Goal: Task Accomplishment & Management: Use online tool/utility

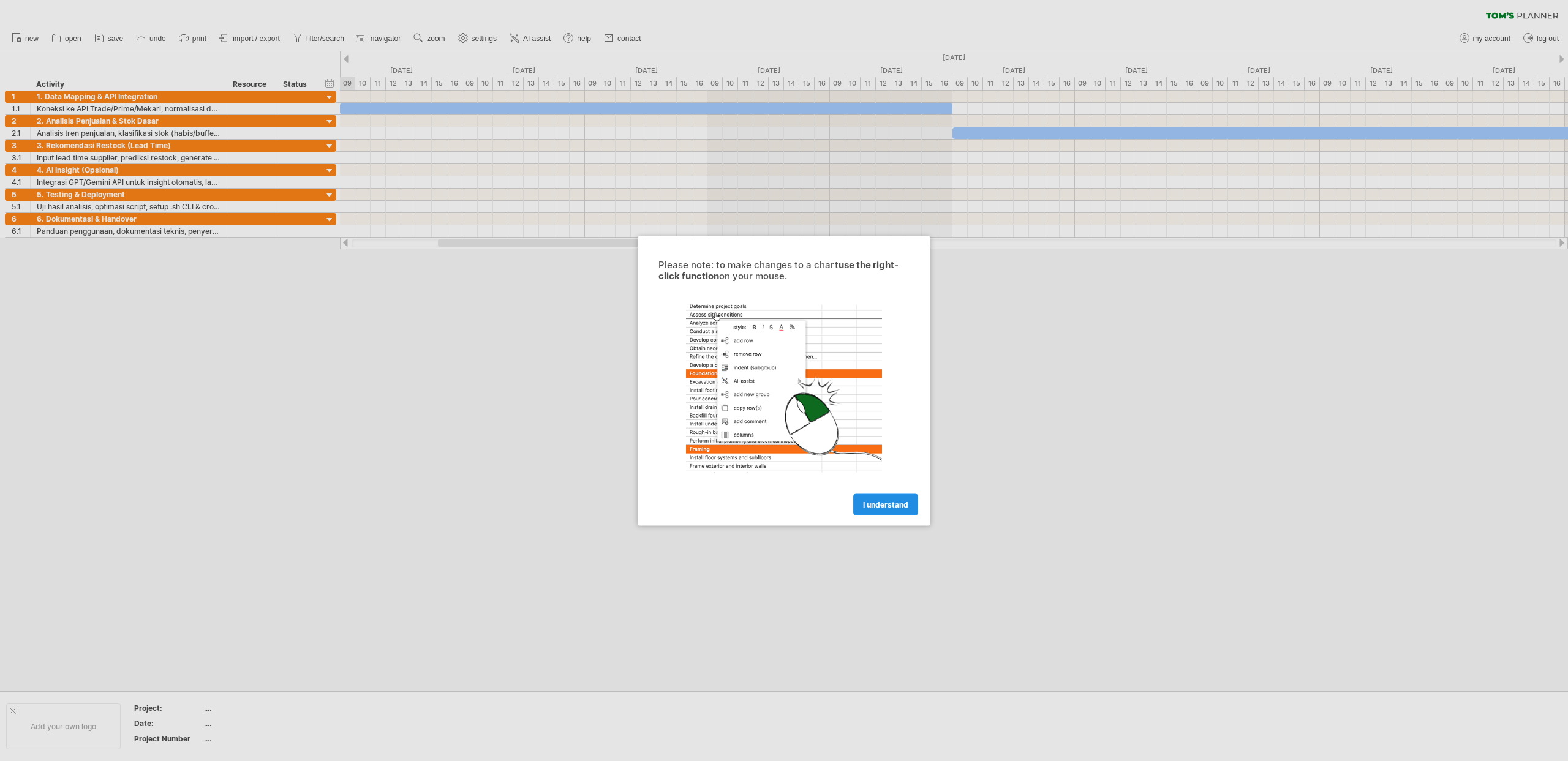
click at [889, 507] on span "I understand" at bounding box center [885, 504] width 45 height 9
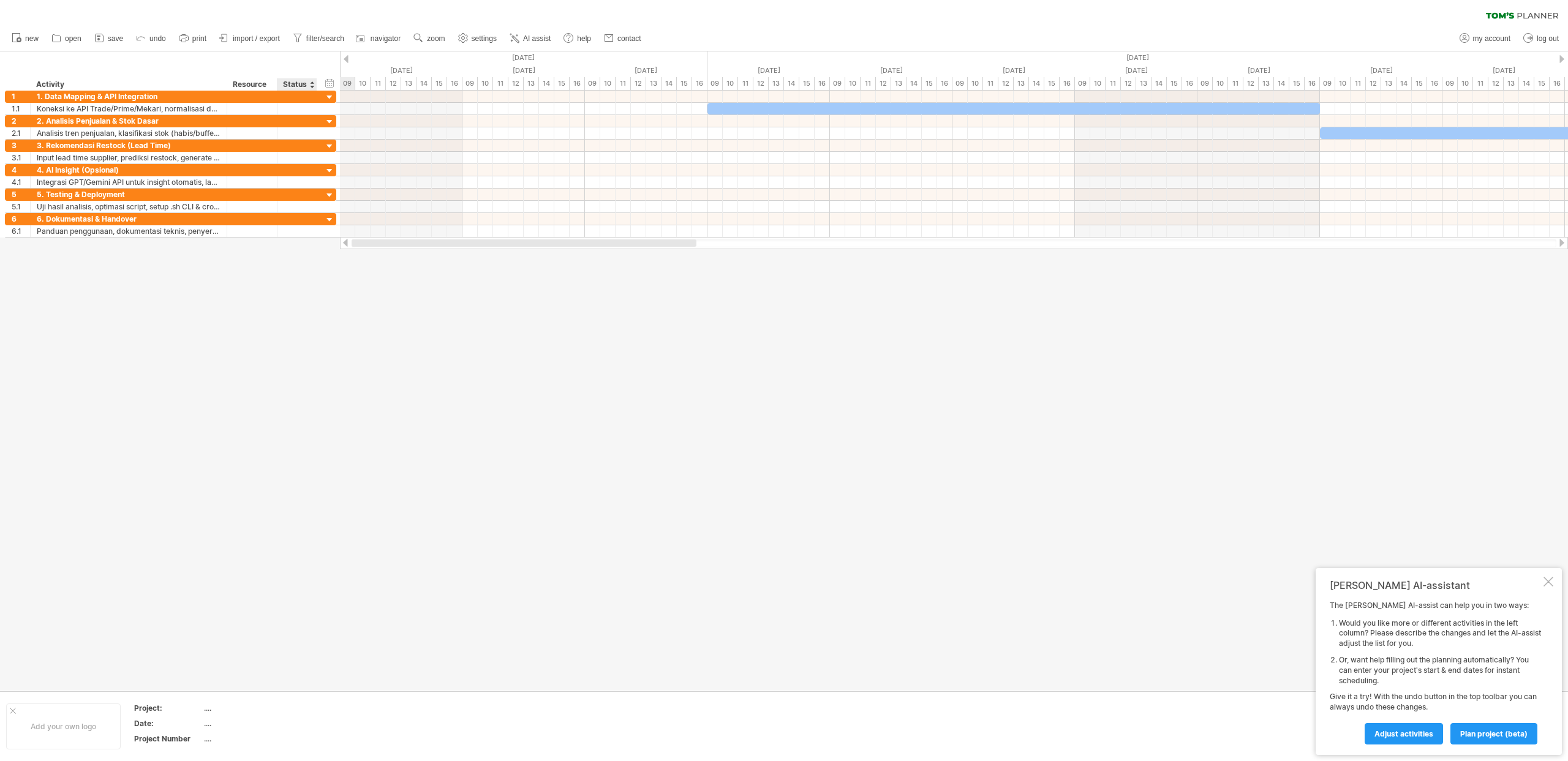
drag, startPoint x: 448, startPoint y: 245, endPoint x: 294, endPoint y: 261, distance: 154.8
click at [294, 261] on div "Trying to reach [DOMAIN_NAME] Connected again... 0% clear filter new 1" at bounding box center [784, 380] width 1568 height 761
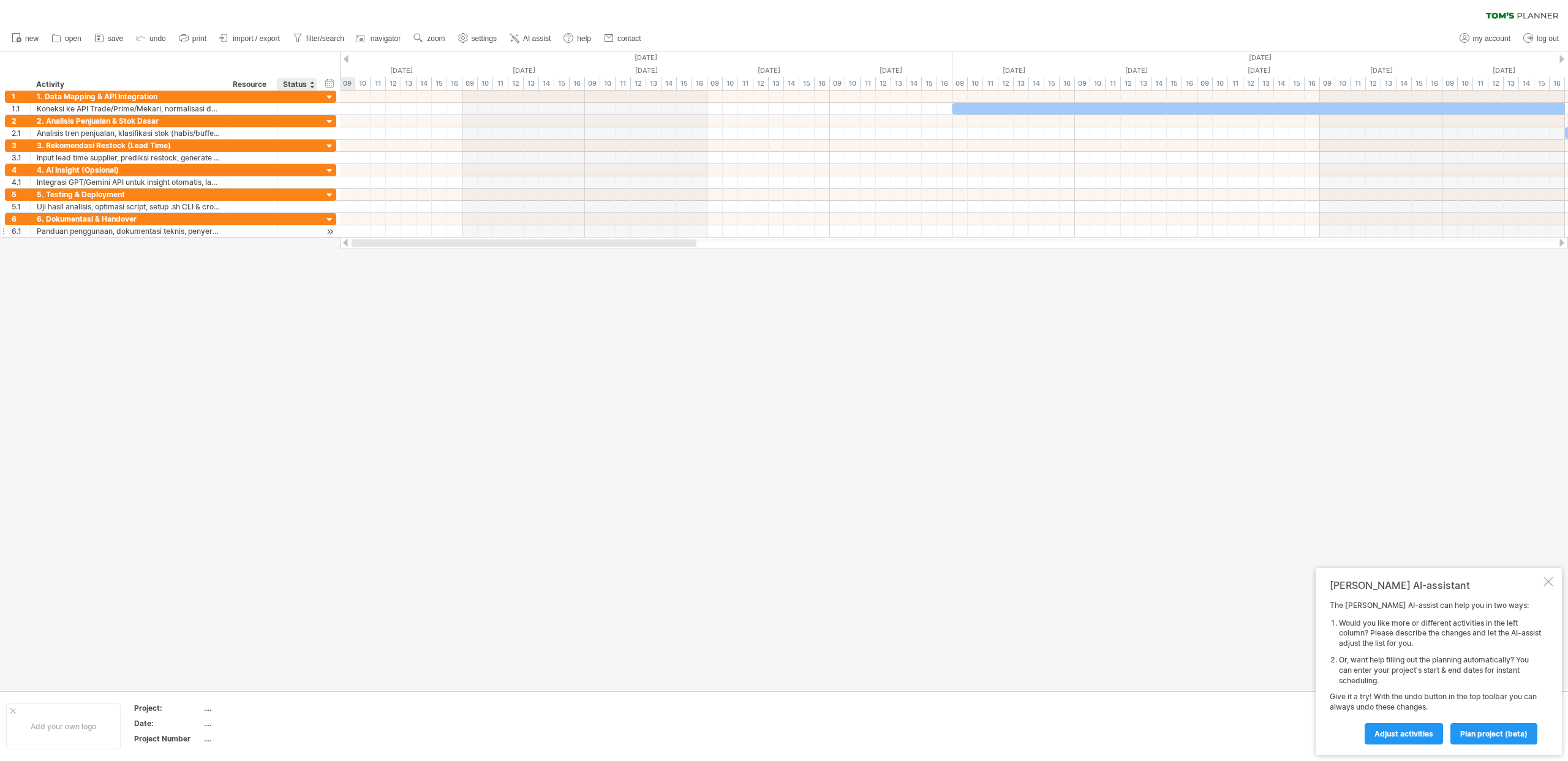
drag, startPoint x: 629, startPoint y: 241, endPoint x: 283, endPoint y: 237, distance: 346.0
click at [283, 237] on div "Trying to reach [DOMAIN_NAME] Connected again... 0% clear filter new 1" at bounding box center [784, 380] width 1568 height 761
click at [331, 97] on div at bounding box center [330, 98] width 11 height 11
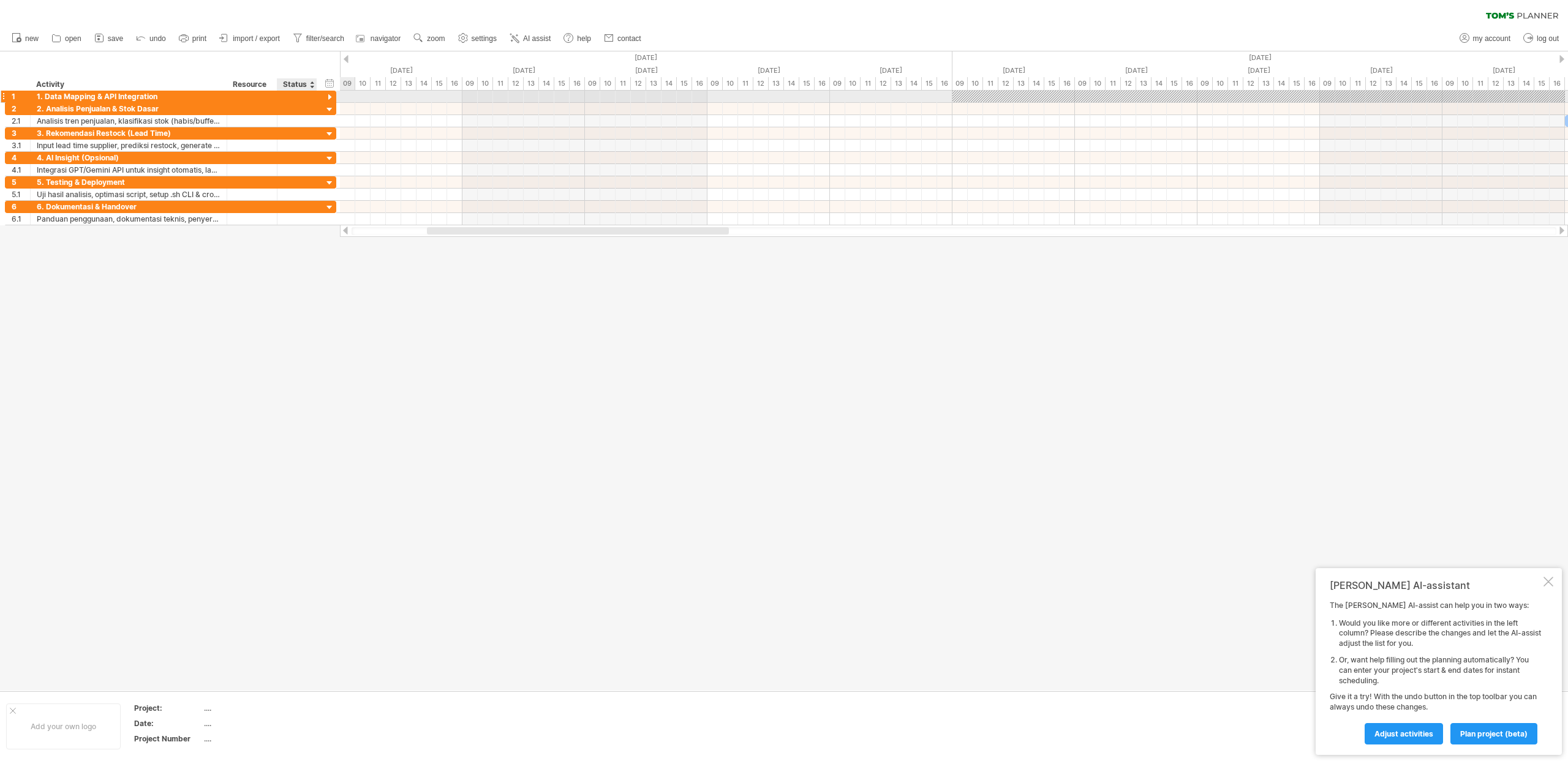
click at [331, 97] on div at bounding box center [330, 98] width 11 height 11
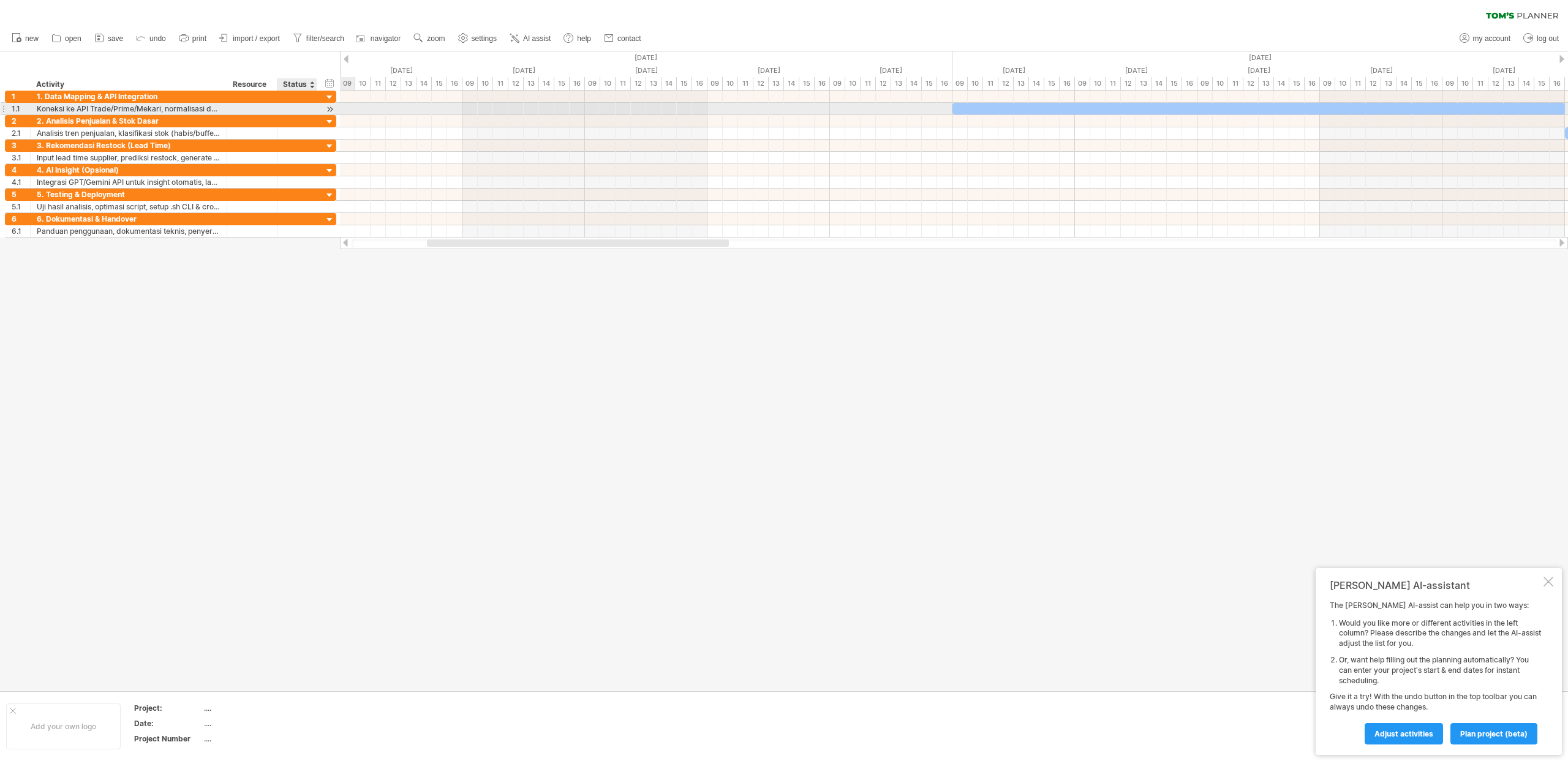
click at [310, 109] on div at bounding box center [297, 109] width 40 height 11
click at [325, 109] on div at bounding box center [330, 109] width 11 height 13
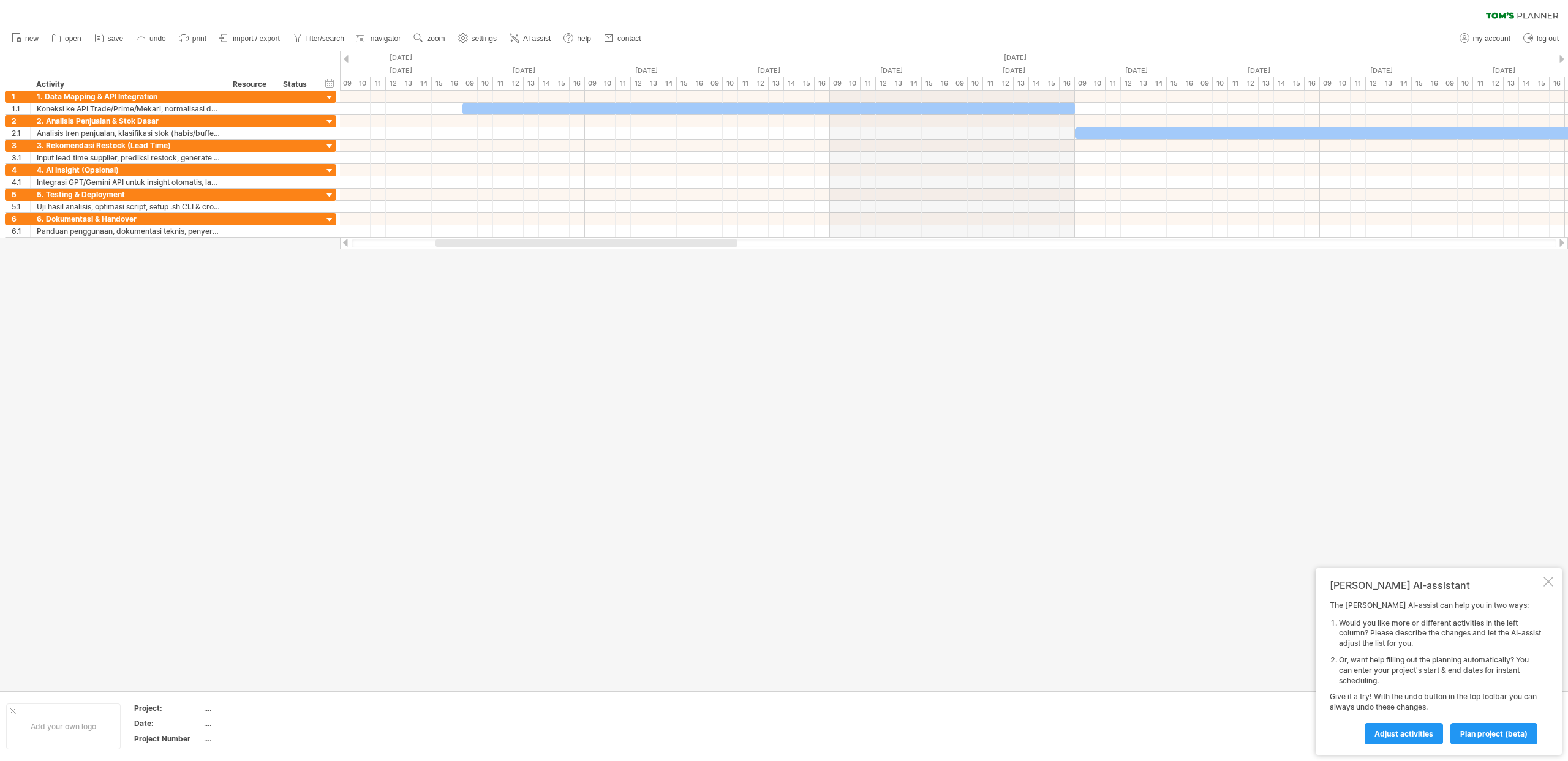
click at [1546, 576] on div "[PERSON_NAME] AI-assistant The [PERSON_NAME] AI-assist can help you in two ways…" at bounding box center [1438, 662] width 246 height 187
click at [514, 107] on div at bounding box center [768, 109] width 612 height 11
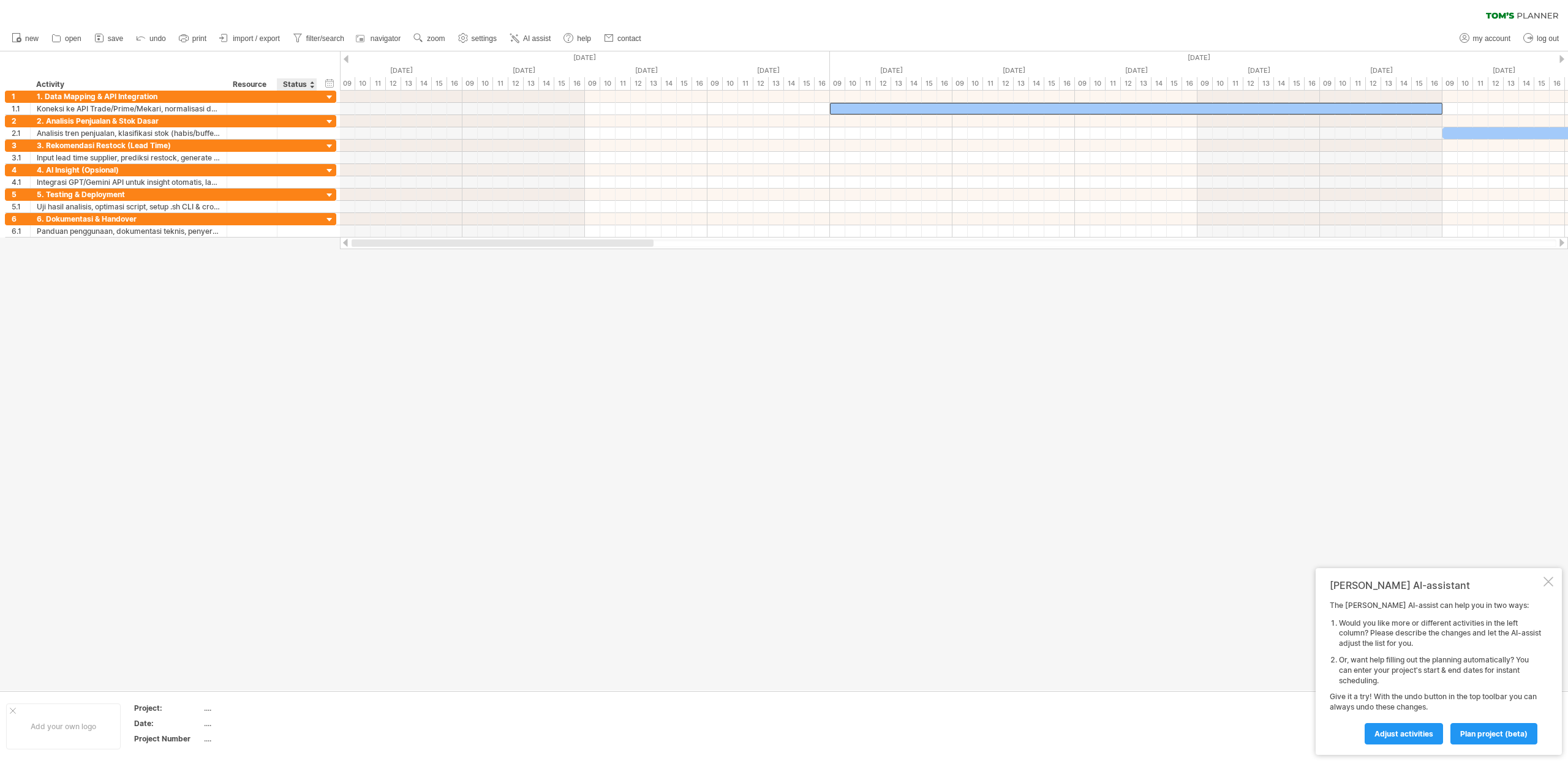
drag, startPoint x: 469, startPoint y: 242, endPoint x: 313, endPoint y: 238, distance: 156.1
click at [313, 238] on div "Trying to reach [DOMAIN_NAME] Connected again... 0% clear filter new 1" at bounding box center [784, 380] width 1568 height 761
click at [517, 40] on icon at bounding box center [515, 38] width 6 height 6
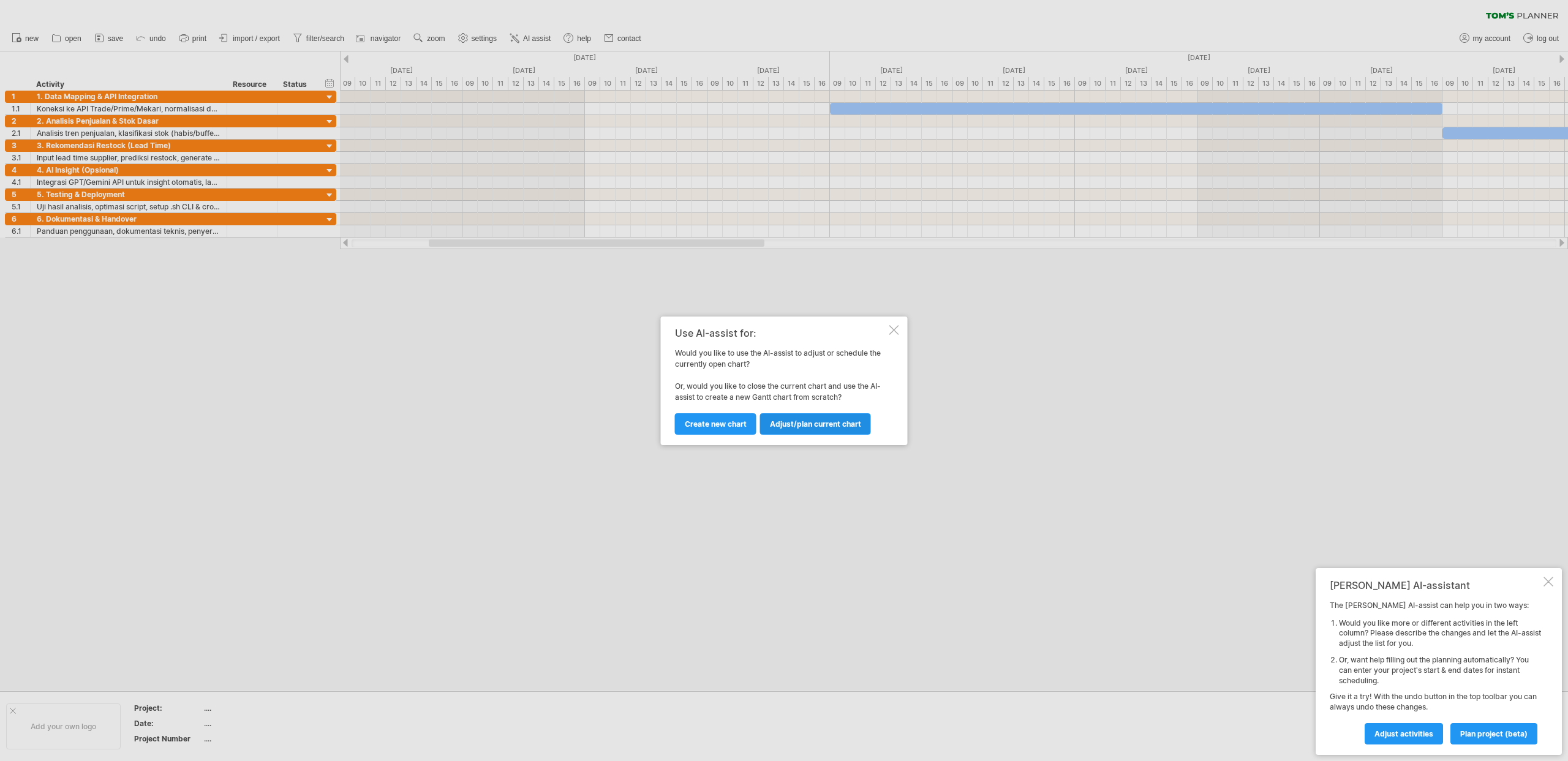
click at [783, 427] on span "Adjust/plan current chart" at bounding box center [815, 424] width 91 height 9
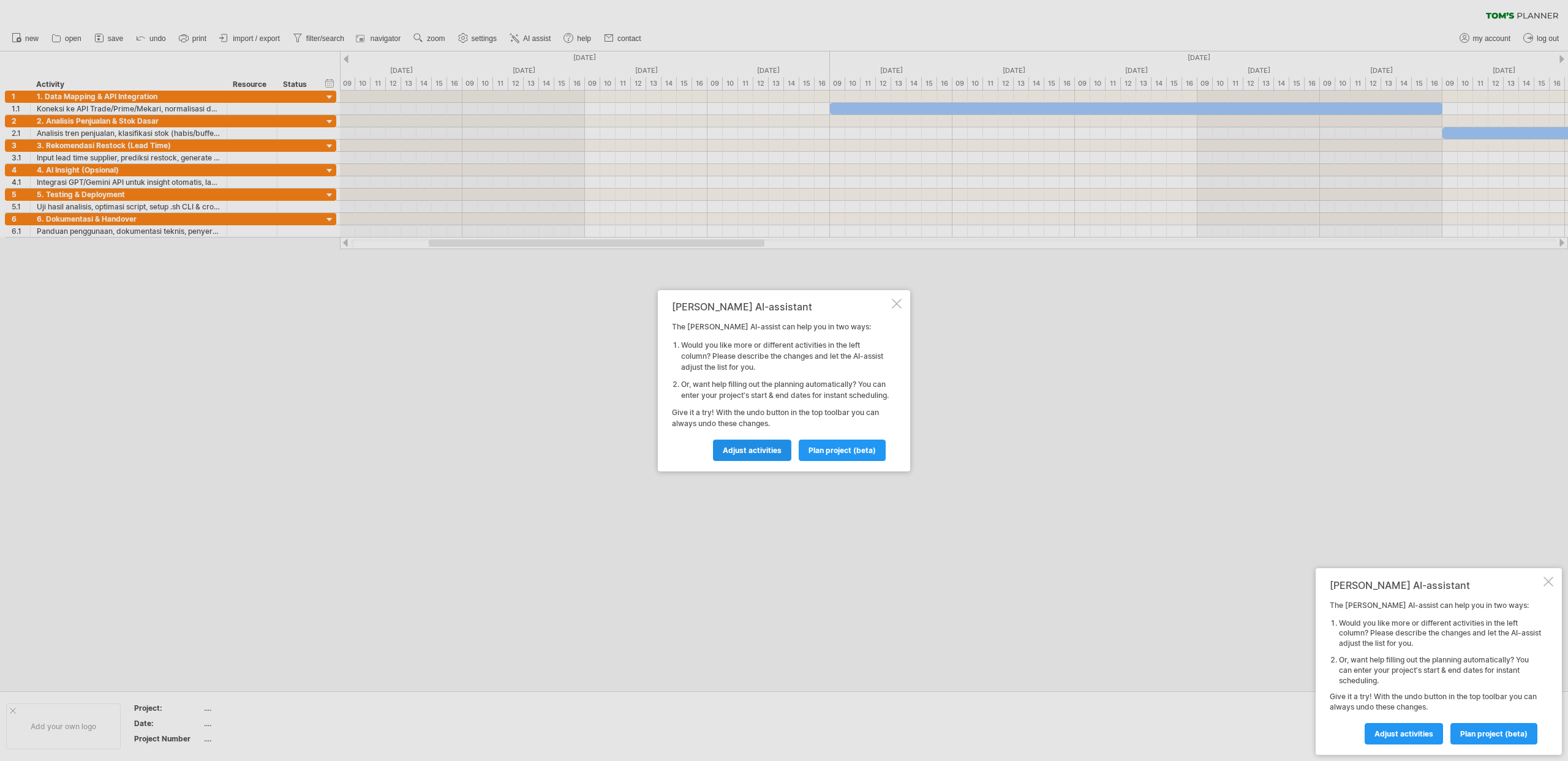
click at [778, 455] on span "Adjust activities" at bounding box center [752, 450] width 59 height 9
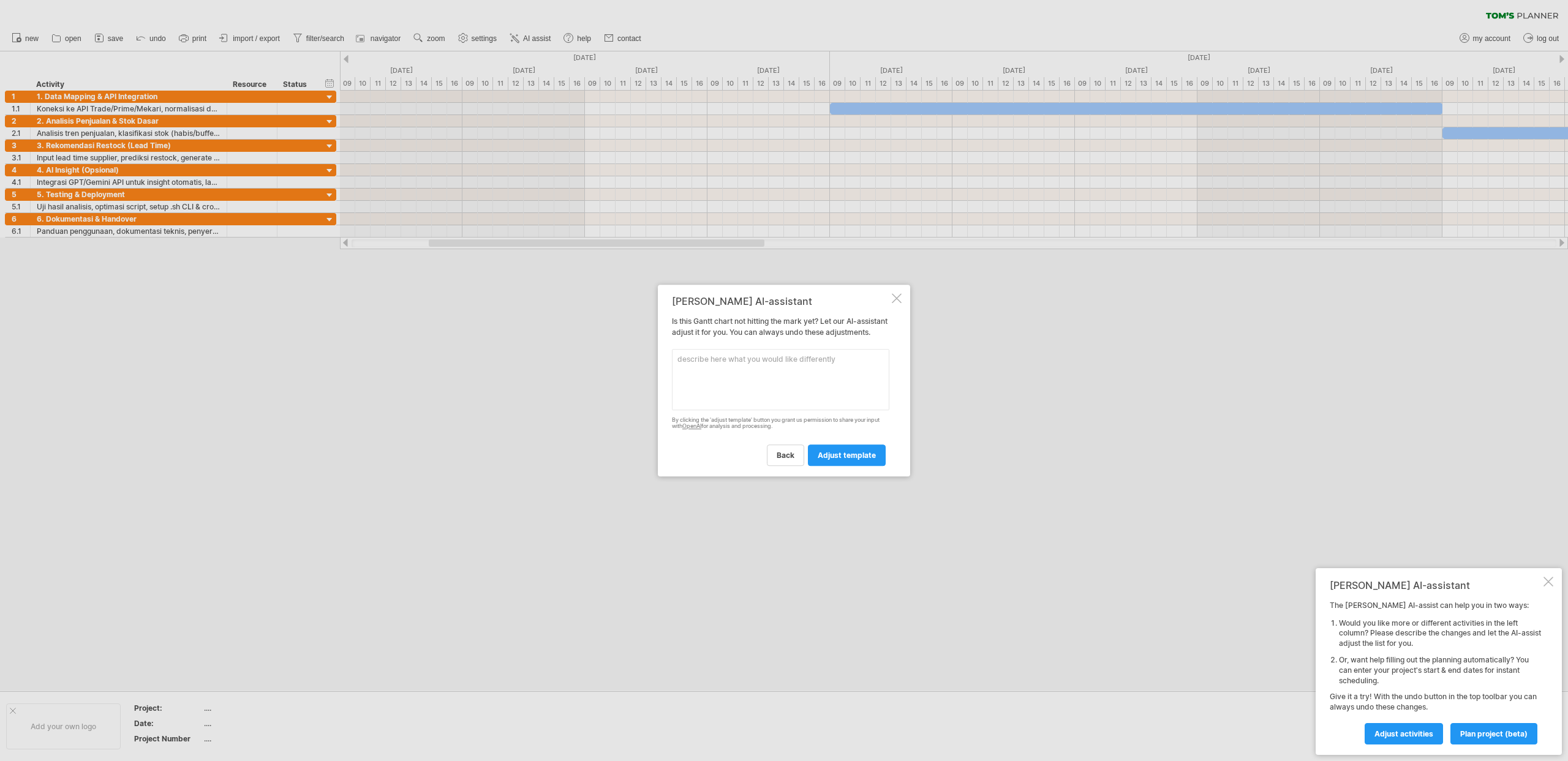
click at [778, 377] on textarea at bounding box center [780, 379] width 218 height 61
paste textarea "🗓️ Timeline Proyek (30 Hari / ± 6 Minggu) Backend & CLI-Based Supply–Demand Ana…"
type textarea "🗓️ Timeline Proyek (30 Hari / ± 6 Minggu) Backend & CLI-Based Supply–Demand Ana…"
click at [859, 487] on div at bounding box center [784, 380] width 1568 height 761
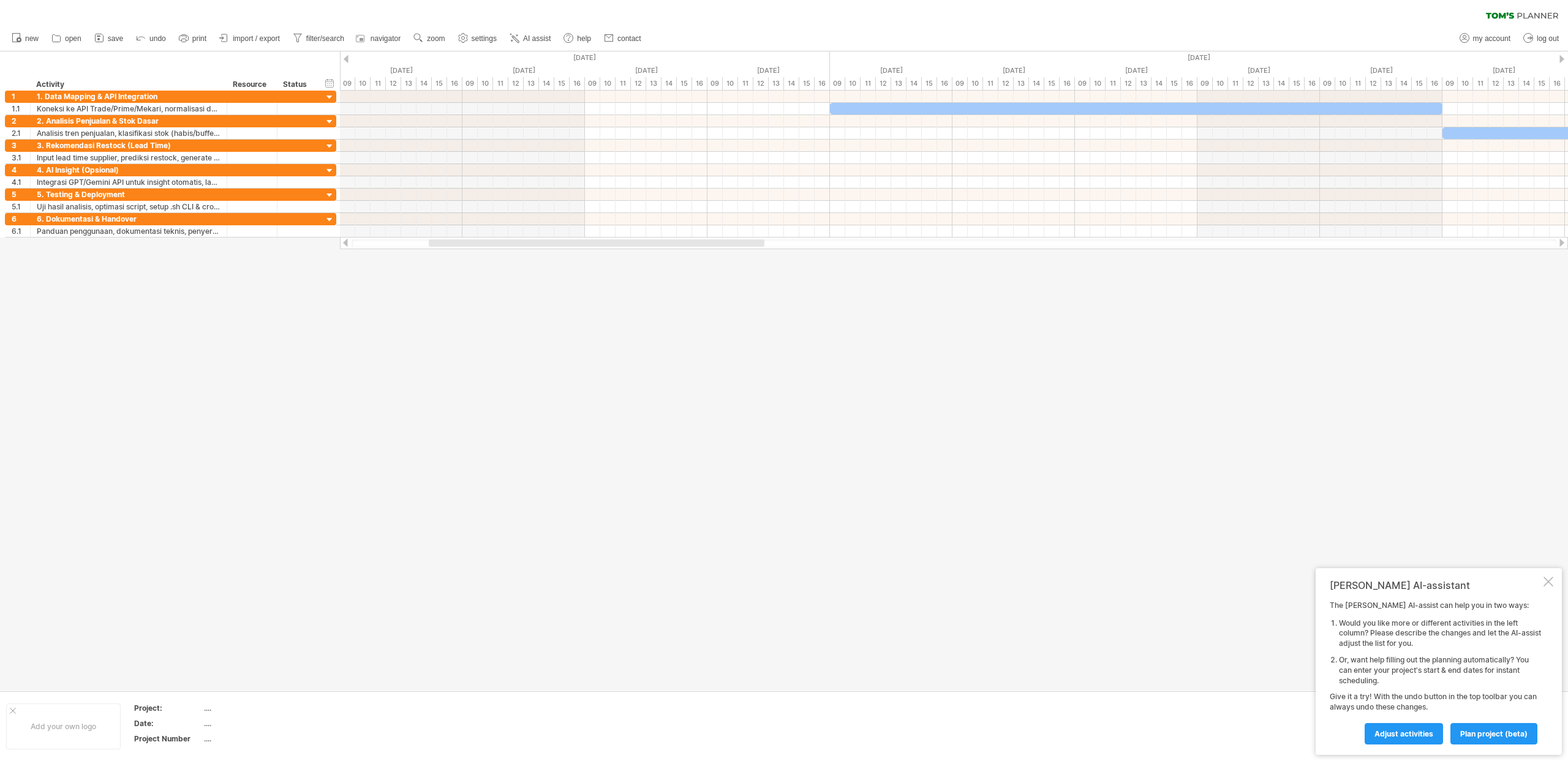
click at [859, 461] on div at bounding box center [784, 372] width 1568 height 640
click at [517, 35] on line at bounding box center [517, 35] width 2 height 0
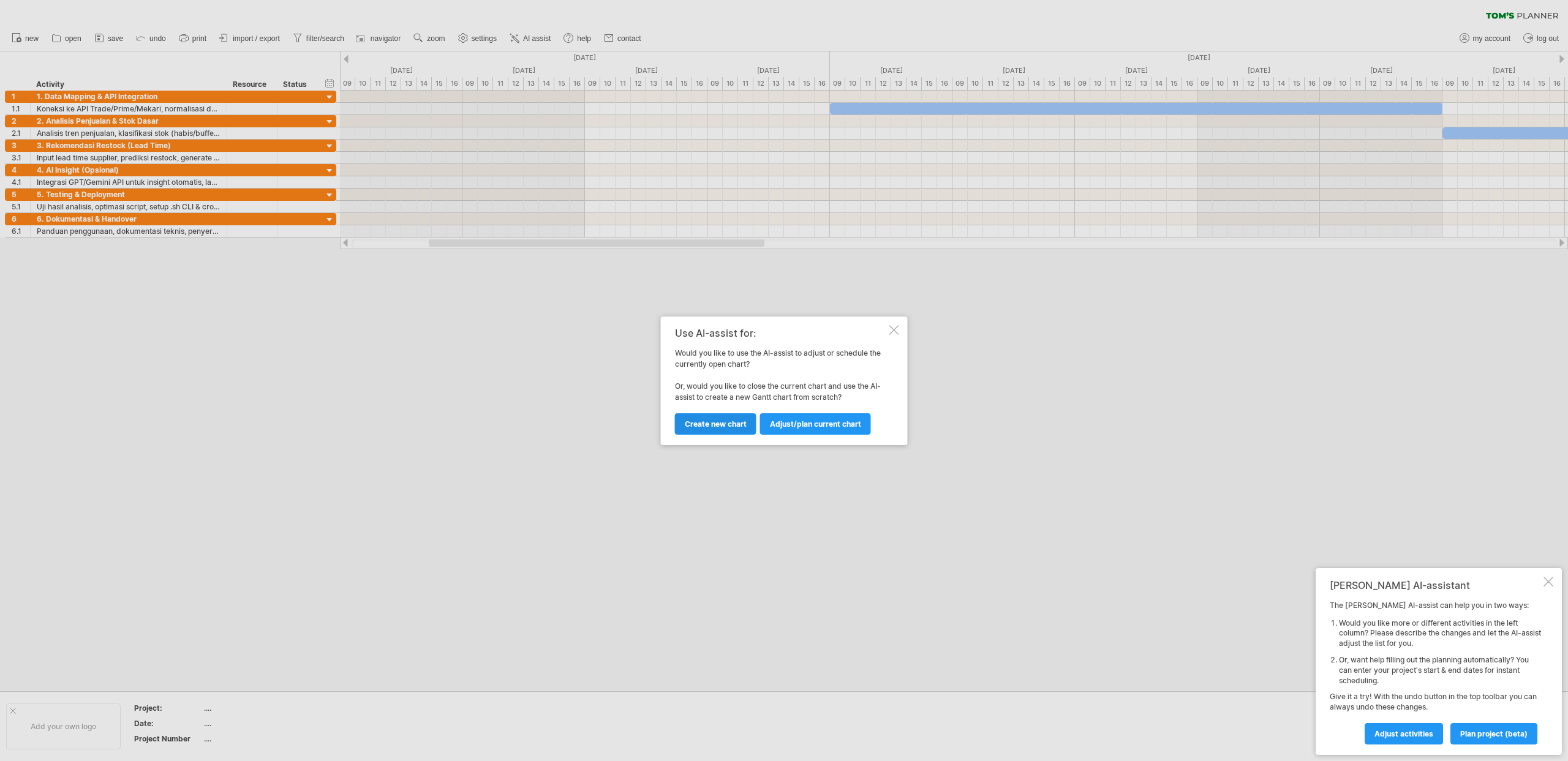
click at [717, 420] on span "Create new chart" at bounding box center [716, 424] width 62 height 9
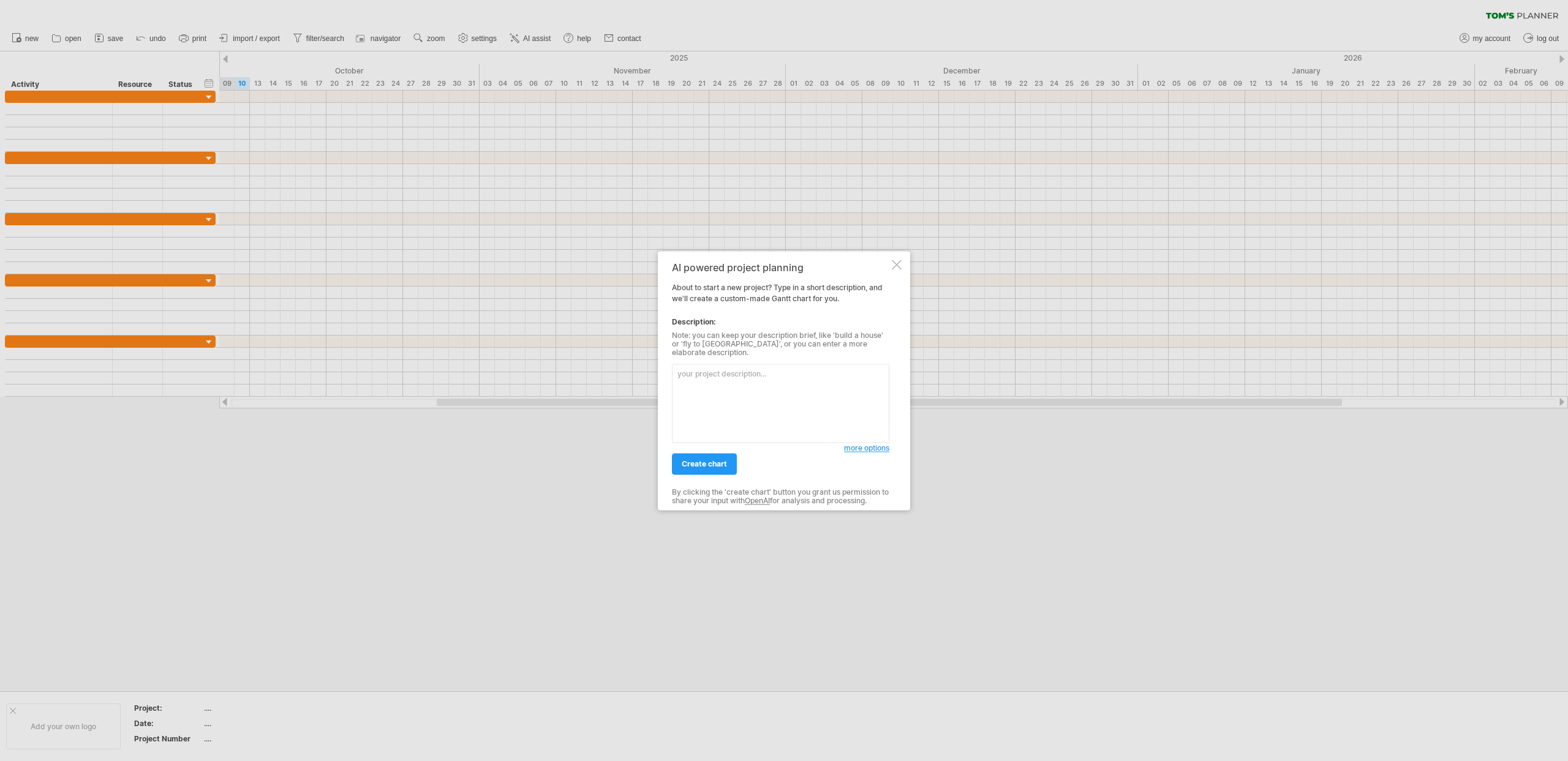
click at [777, 404] on textarea at bounding box center [780, 403] width 218 height 79
type textarea "🗓️ Timeline Proyek (30 Hari / ± 6 Minggu) Backend & CLI-Based Supply–Demand Ana…"
click at [723, 459] on span "create chart" at bounding box center [704, 463] width 45 height 9
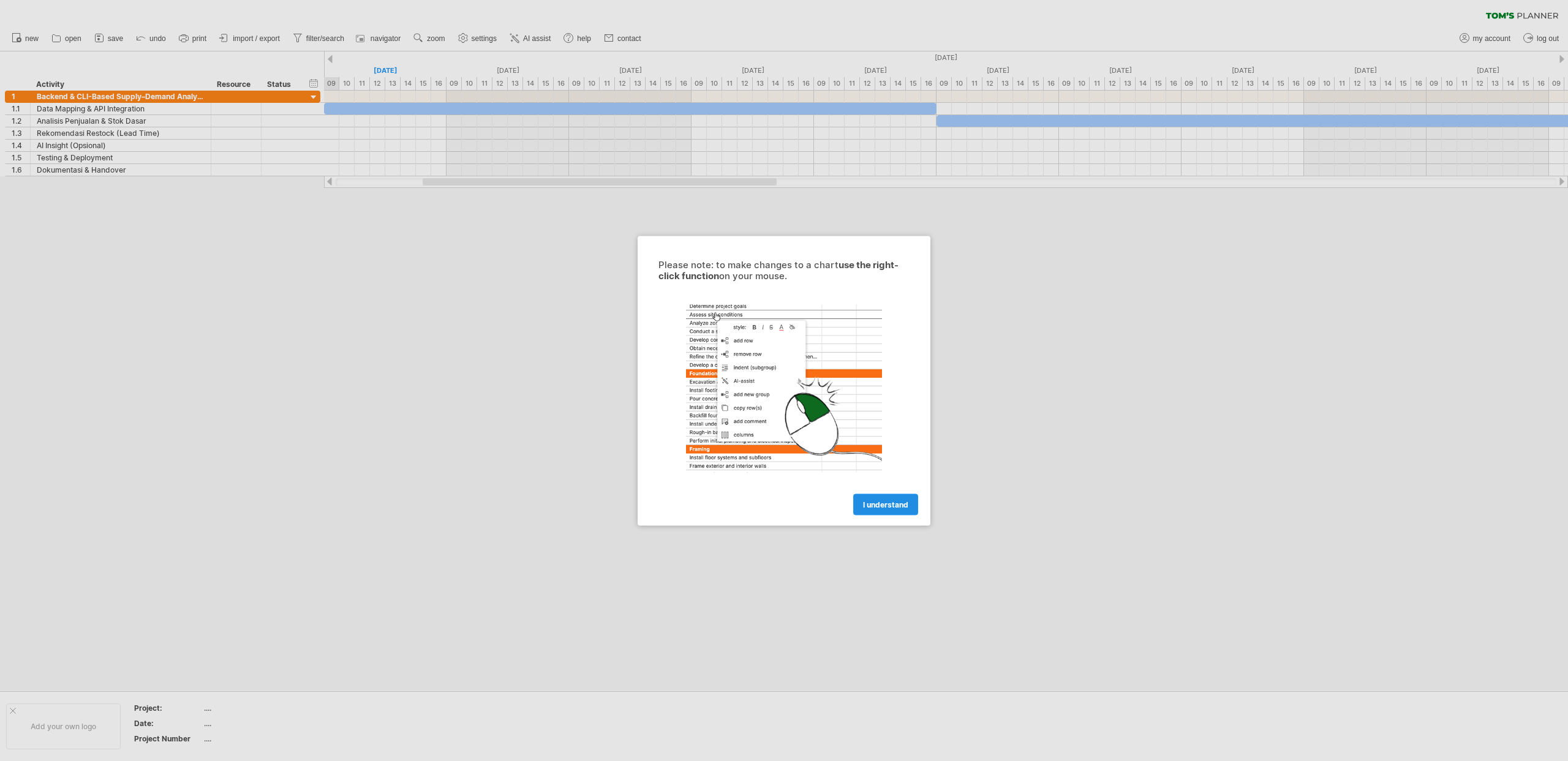
click at [896, 499] on link "I understand" at bounding box center [885, 504] width 65 height 22
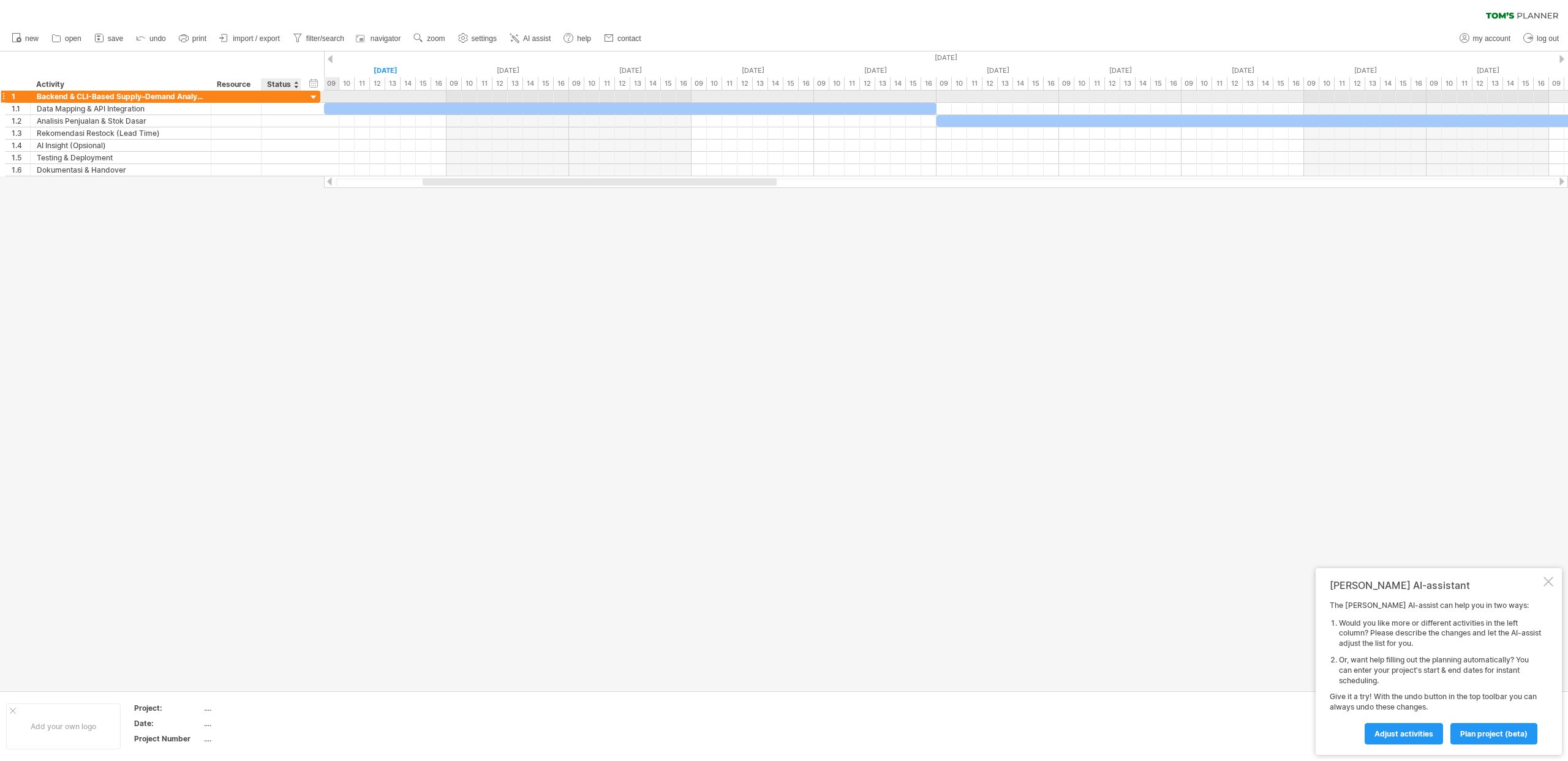
click at [313, 96] on div at bounding box center [314, 98] width 11 height 11
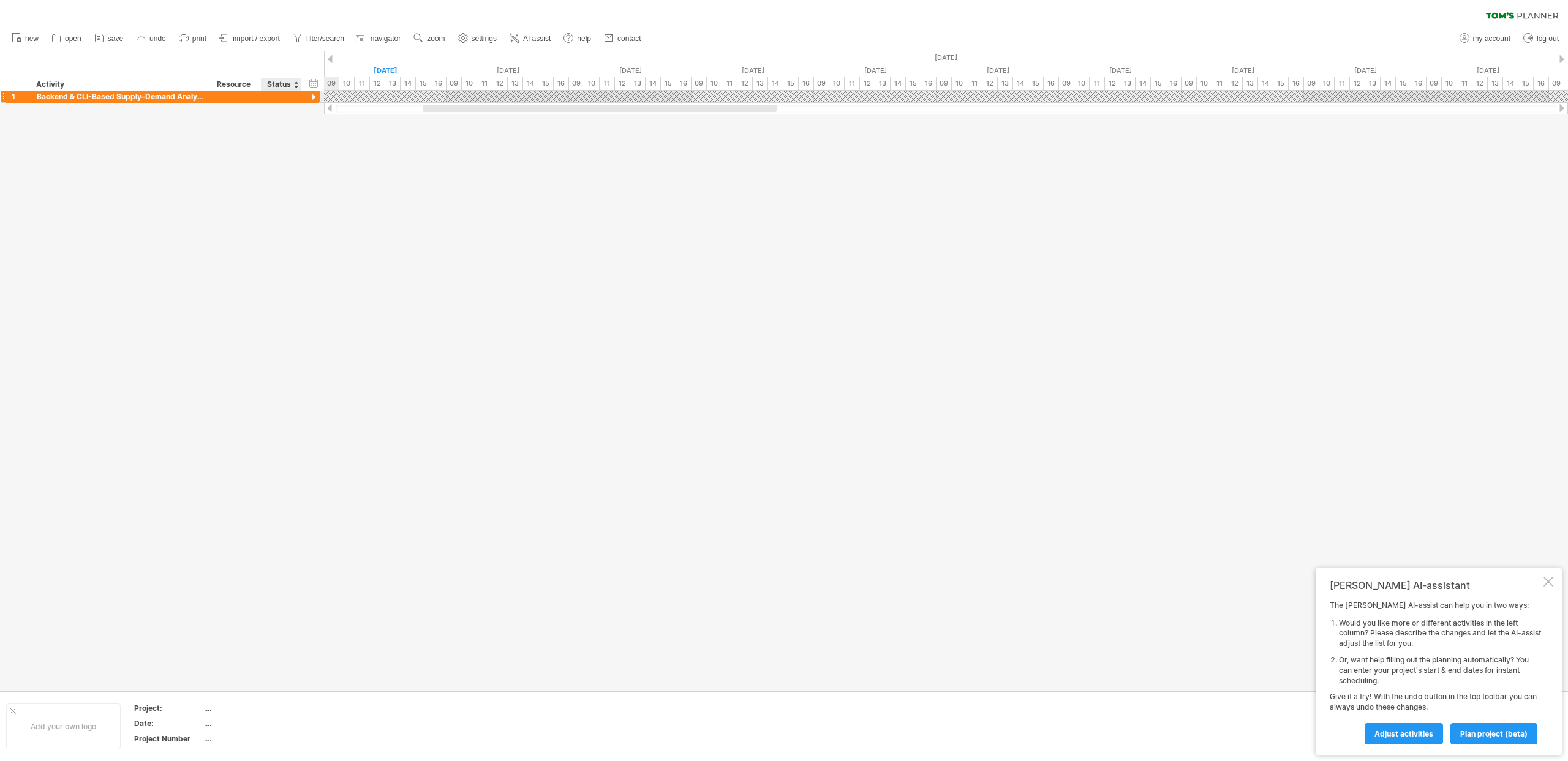
click at [313, 96] on div at bounding box center [314, 98] width 11 height 11
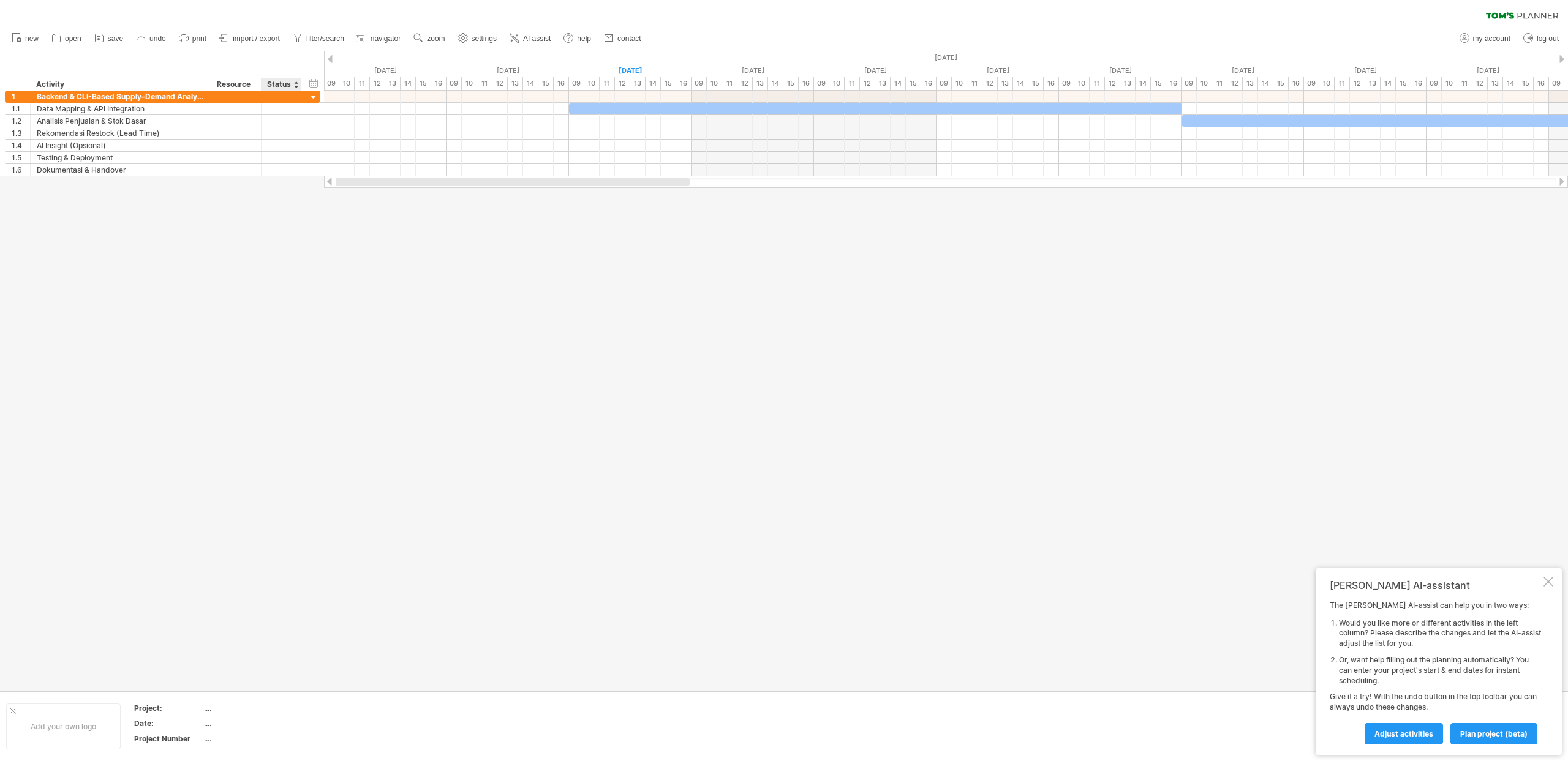
drag, startPoint x: 425, startPoint y: 181, endPoint x: 274, endPoint y: 185, distance: 151.1
click at [274, 185] on div "Trying to reach [DOMAIN_NAME] Connected again... 0% clear filter new 1" at bounding box center [784, 380] width 1568 height 761
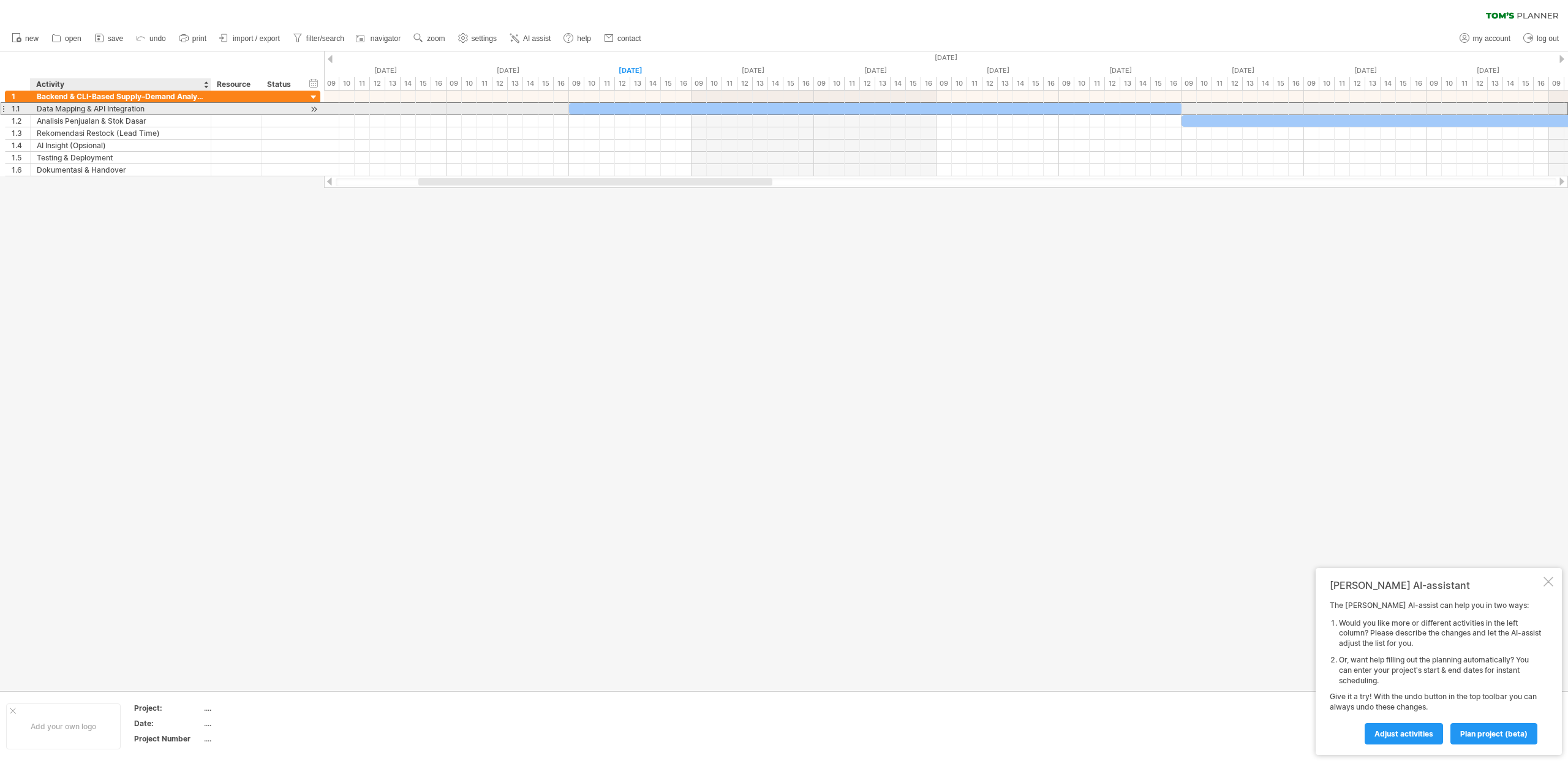
click at [144, 110] on div "Data Mapping & API Integration" at bounding box center [120, 109] width 167 height 11
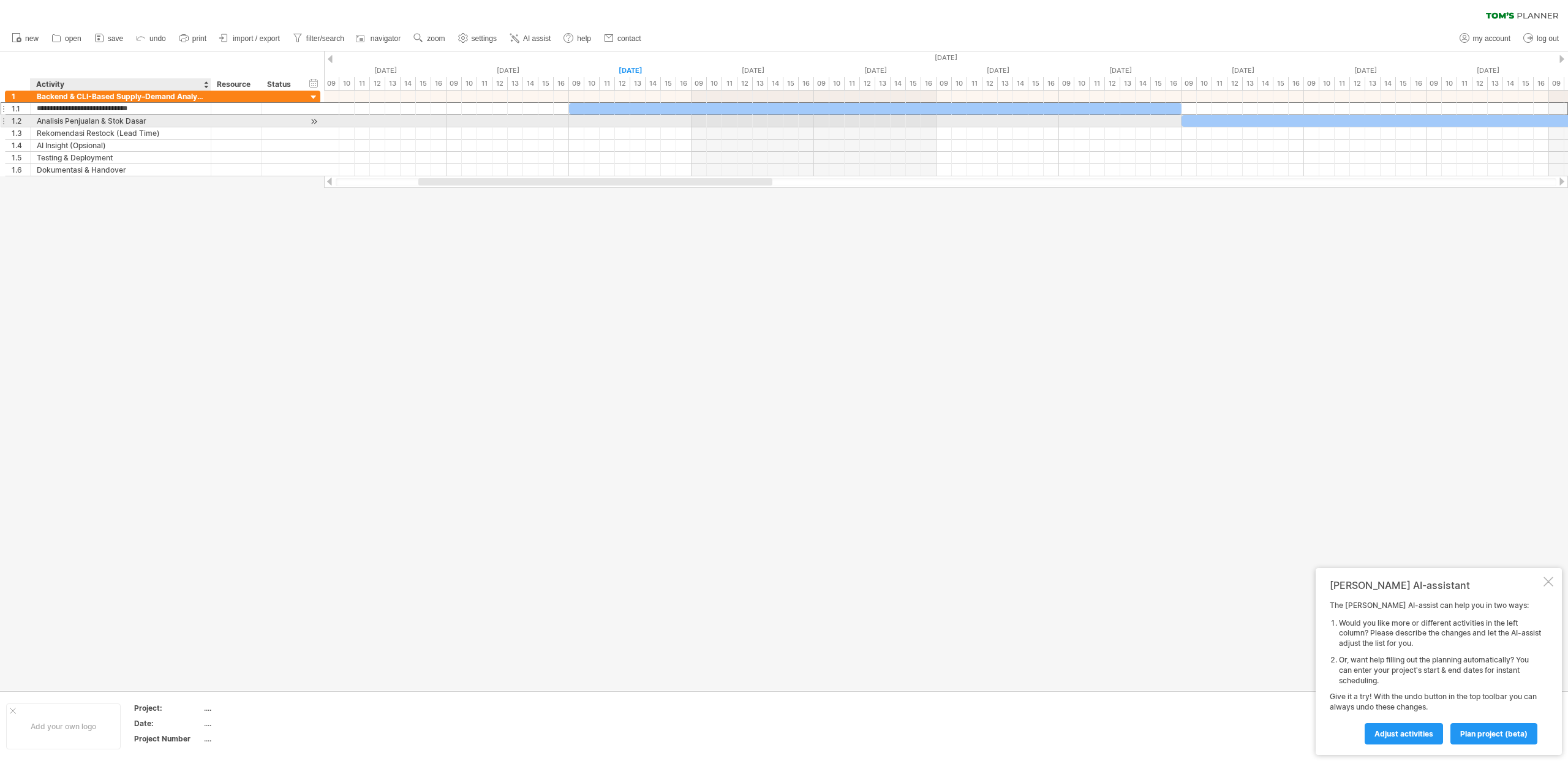
click at [165, 122] on div "Analisis Penjualan & Stok Dasar" at bounding box center [120, 121] width 167 height 11
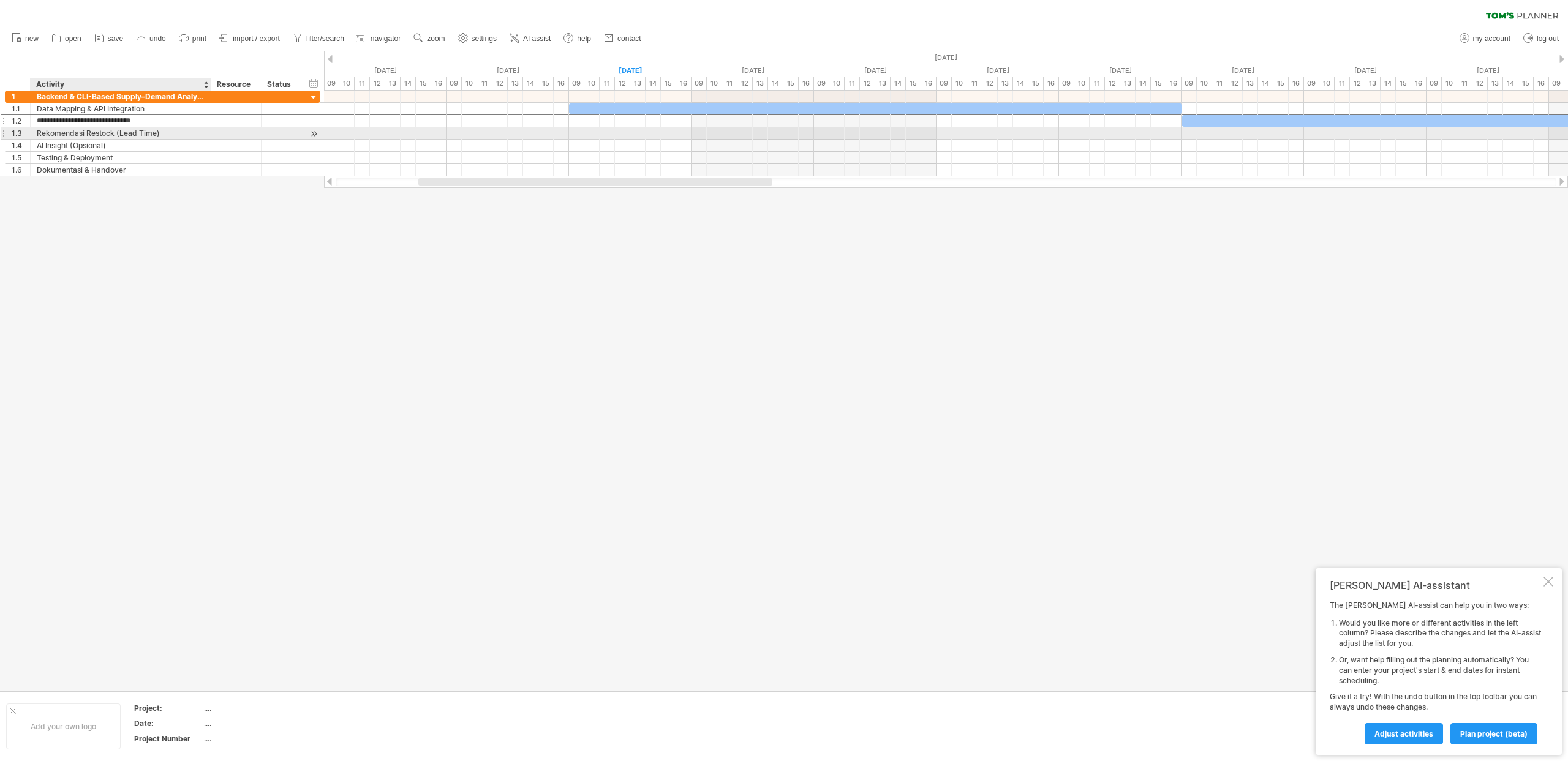
click at [63, 132] on div "Rekomendasi Restock (Lead Time)" at bounding box center [120, 133] width 167 height 11
click at [75, 149] on div "AI Insight (Opsional)" at bounding box center [120, 145] width 167 height 11
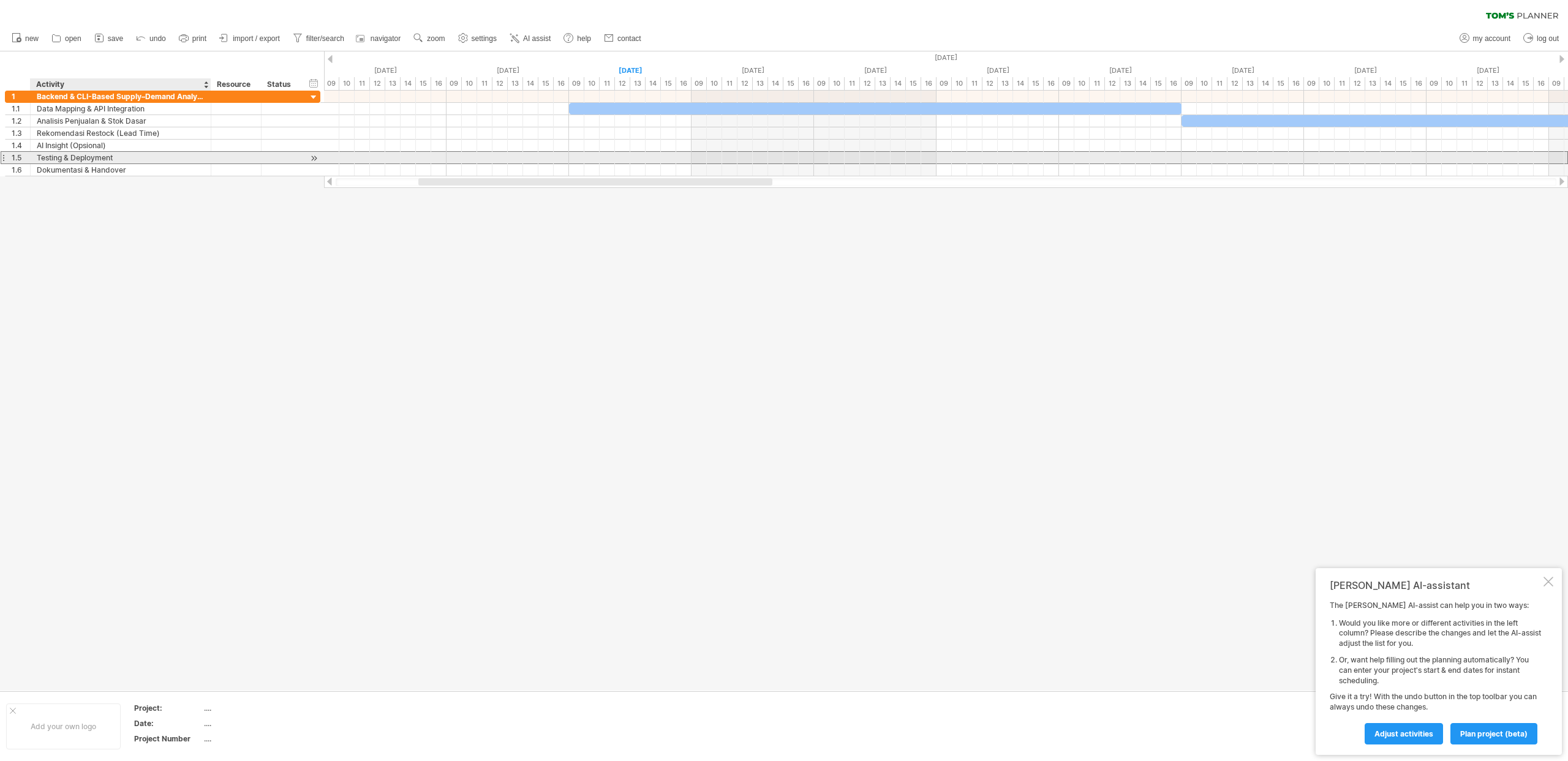
click at [86, 160] on div "Testing & Deployment" at bounding box center [120, 157] width 167 height 11
click at [92, 169] on div "Dokumentasi & Handover" at bounding box center [120, 170] width 167 height 11
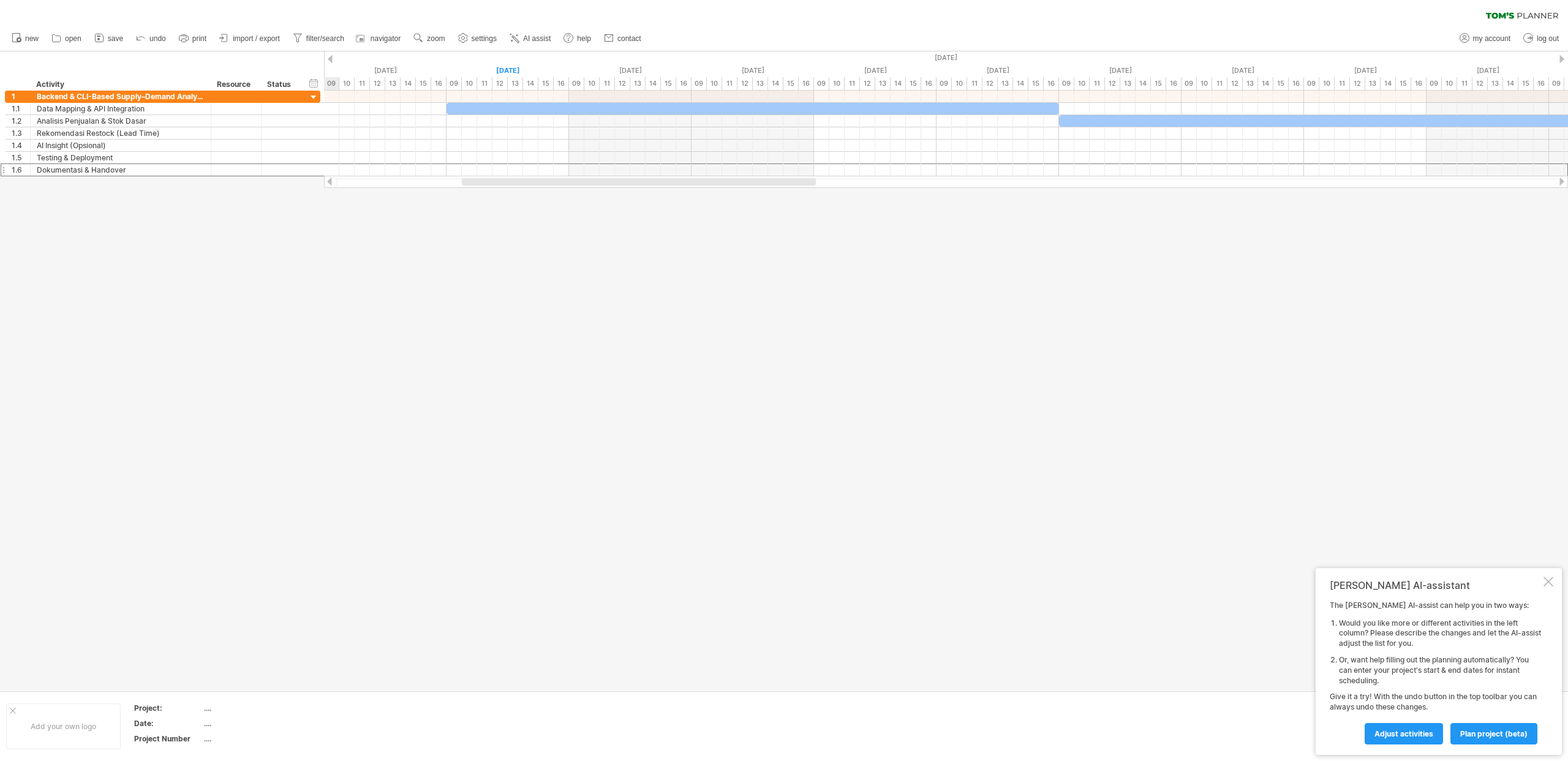
drag, startPoint x: 427, startPoint y: 180, endPoint x: 470, endPoint y: 185, distance: 43.3
click at [470, 185] on div at bounding box center [946, 182] width 1220 height 8
drag, startPoint x: 470, startPoint y: 185, endPoint x: 703, endPoint y: 192, distance: 233.1
click at [703, 192] on div "Trying to reach [DOMAIN_NAME] Connected again... 0% clear filter new 1" at bounding box center [784, 380] width 1568 height 761
drag, startPoint x: 701, startPoint y: 185, endPoint x: 743, endPoint y: 188, distance: 42.1
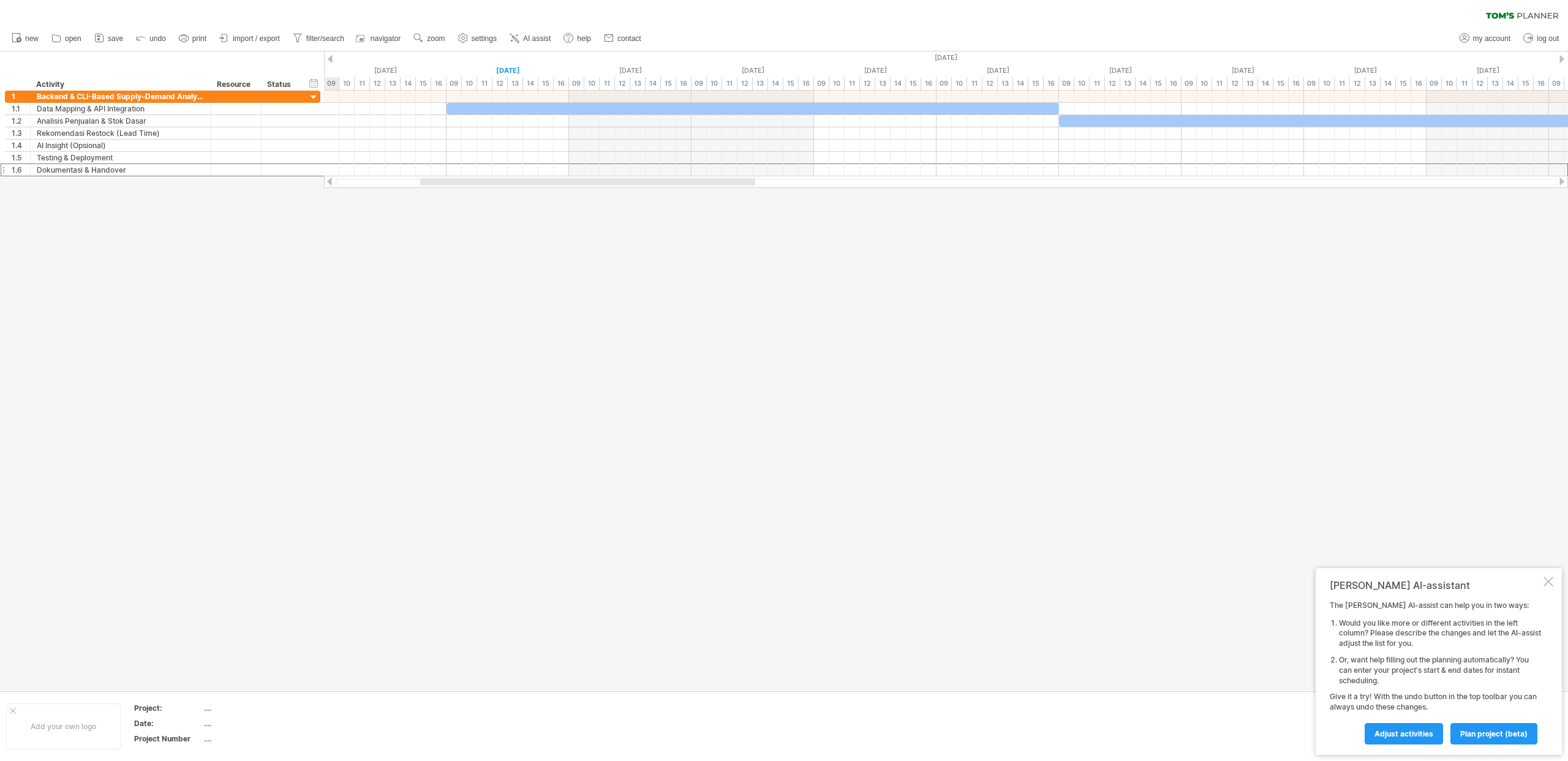
click at [743, 188] on div "Trying to reach [DOMAIN_NAME] Connected again... 0% clear filter new 1" at bounding box center [784, 380] width 1568 height 761
drag, startPoint x: 719, startPoint y: 182, endPoint x: 731, endPoint y: 185, distance: 12.4
click at [731, 185] on div at bounding box center [600, 182] width 335 height 7
click at [693, 213] on div at bounding box center [784, 372] width 1568 height 640
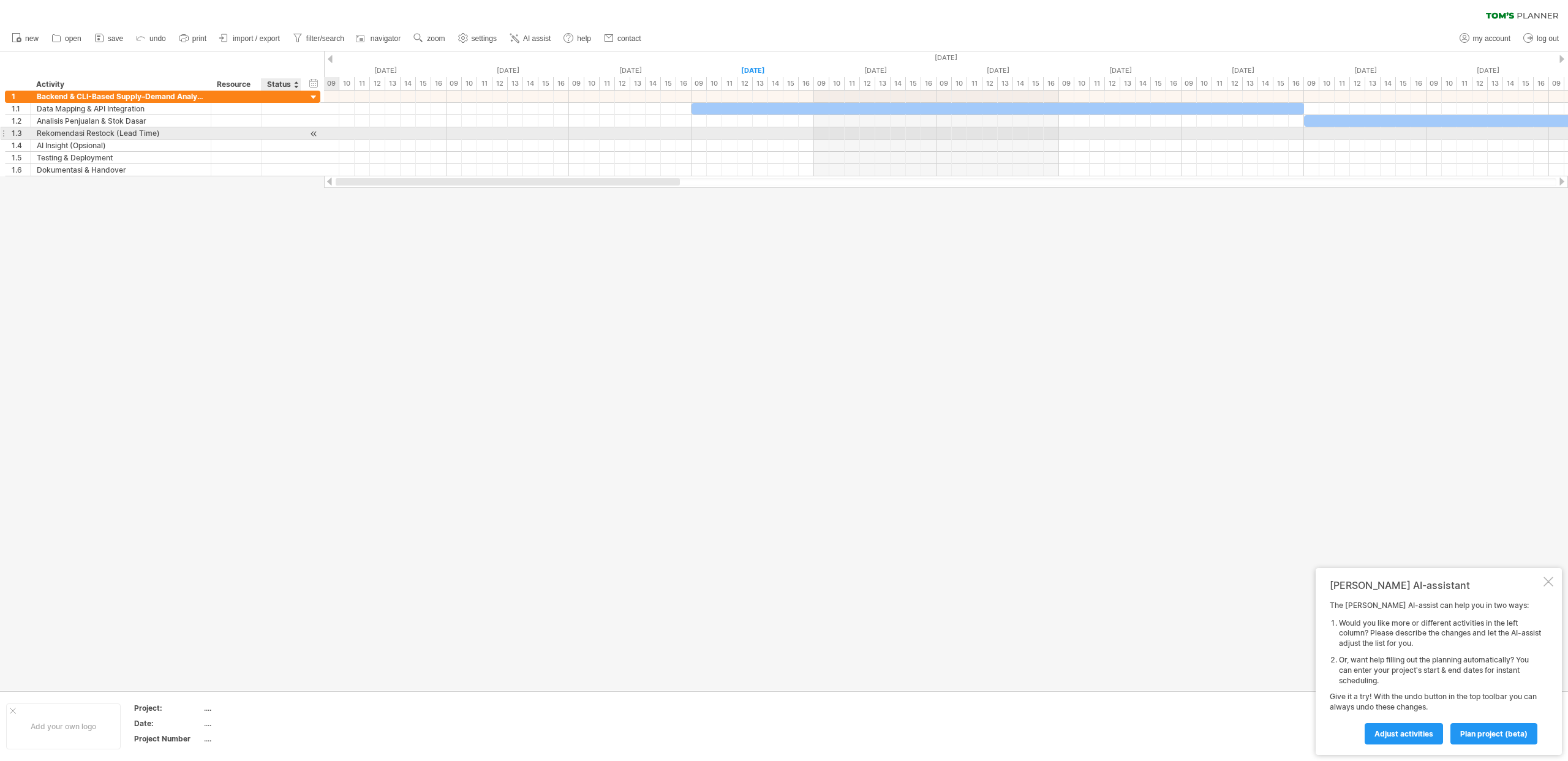
drag, startPoint x: 675, startPoint y: 182, endPoint x: 284, endPoint y: 130, distance: 394.4
click at [284, 130] on div "Trying to reach [DOMAIN_NAME] Connected again... 0% clear filter new 1" at bounding box center [784, 380] width 1568 height 761
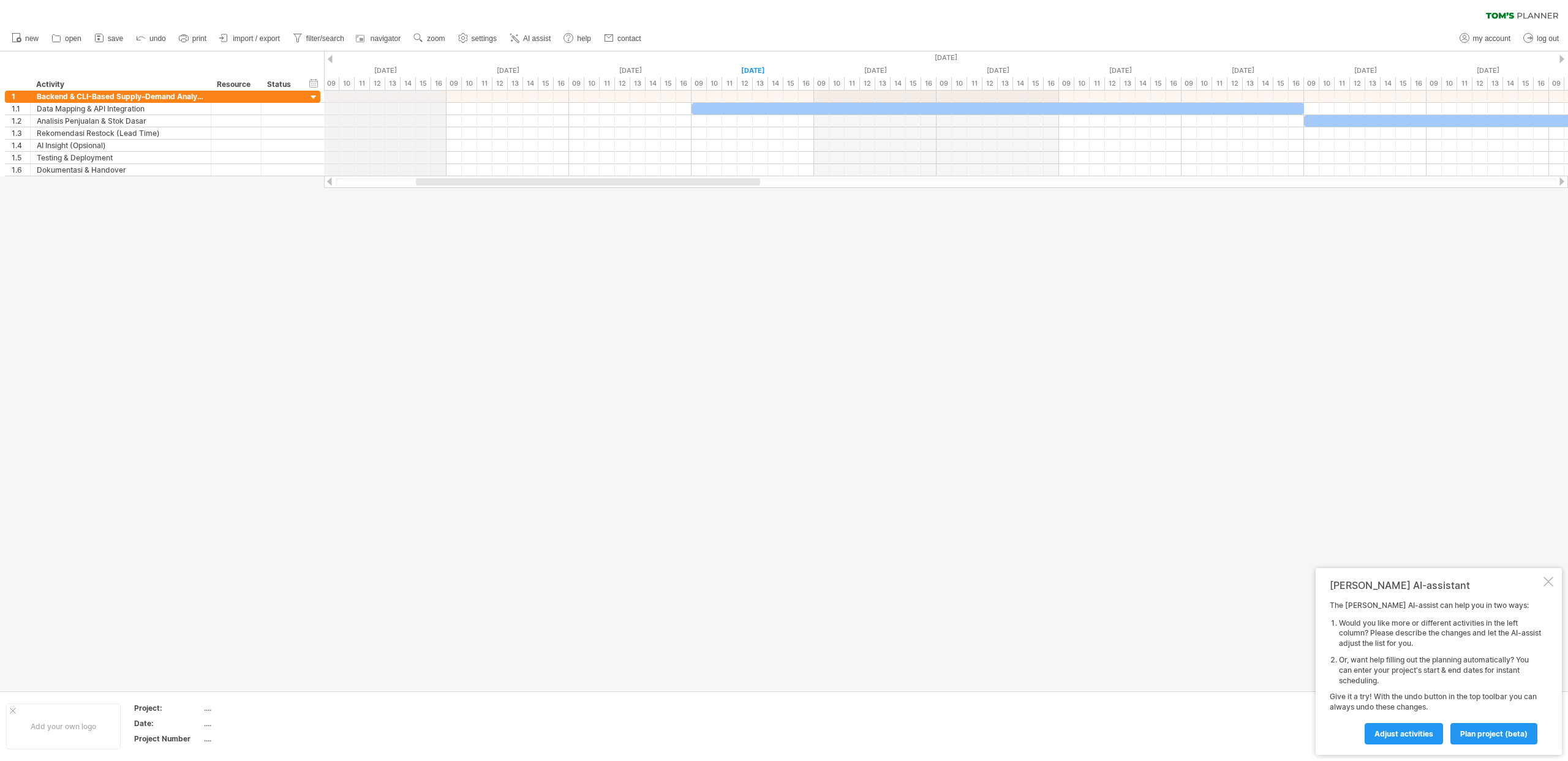
click at [420, 72] on div "[DATE]" at bounding box center [385, 70] width 122 height 13
click at [428, 67] on div "[DATE]" at bounding box center [385, 70] width 122 height 13
click at [246, 93] on div at bounding box center [236, 96] width 37 height 11
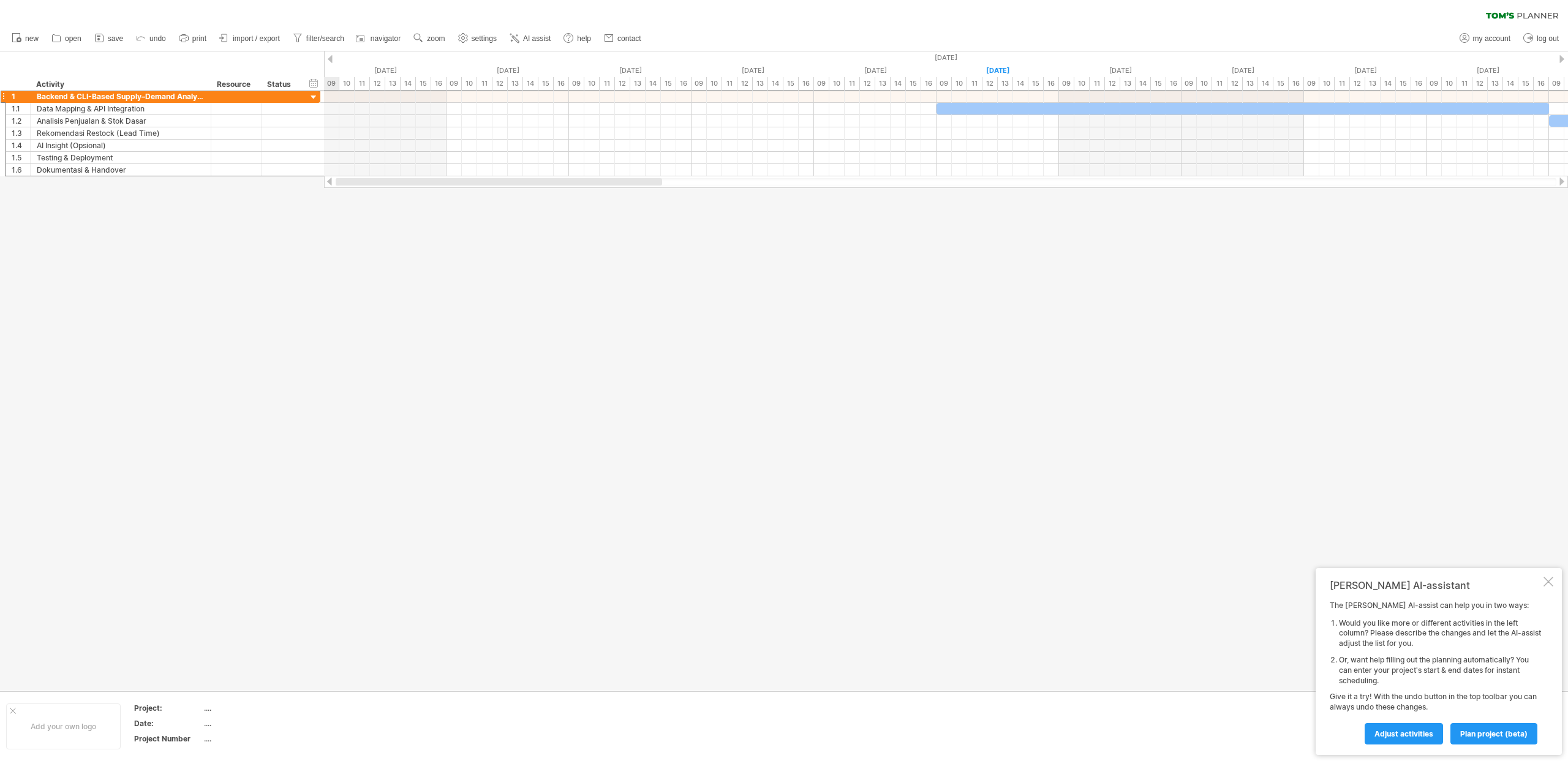
drag, startPoint x: 433, startPoint y: 180, endPoint x: 341, endPoint y: 180, distance: 92.0
click at [341, 180] on div at bounding box center [499, 182] width 326 height 7
drag, startPoint x: 208, startPoint y: 82, endPoint x: 234, endPoint y: 90, distance: 27.2
click at [235, 90] on div at bounding box center [237, 84] width 4 height 12
click at [256, 41] on span "import / export" at bounding box center [257, 39] width 47 height 9
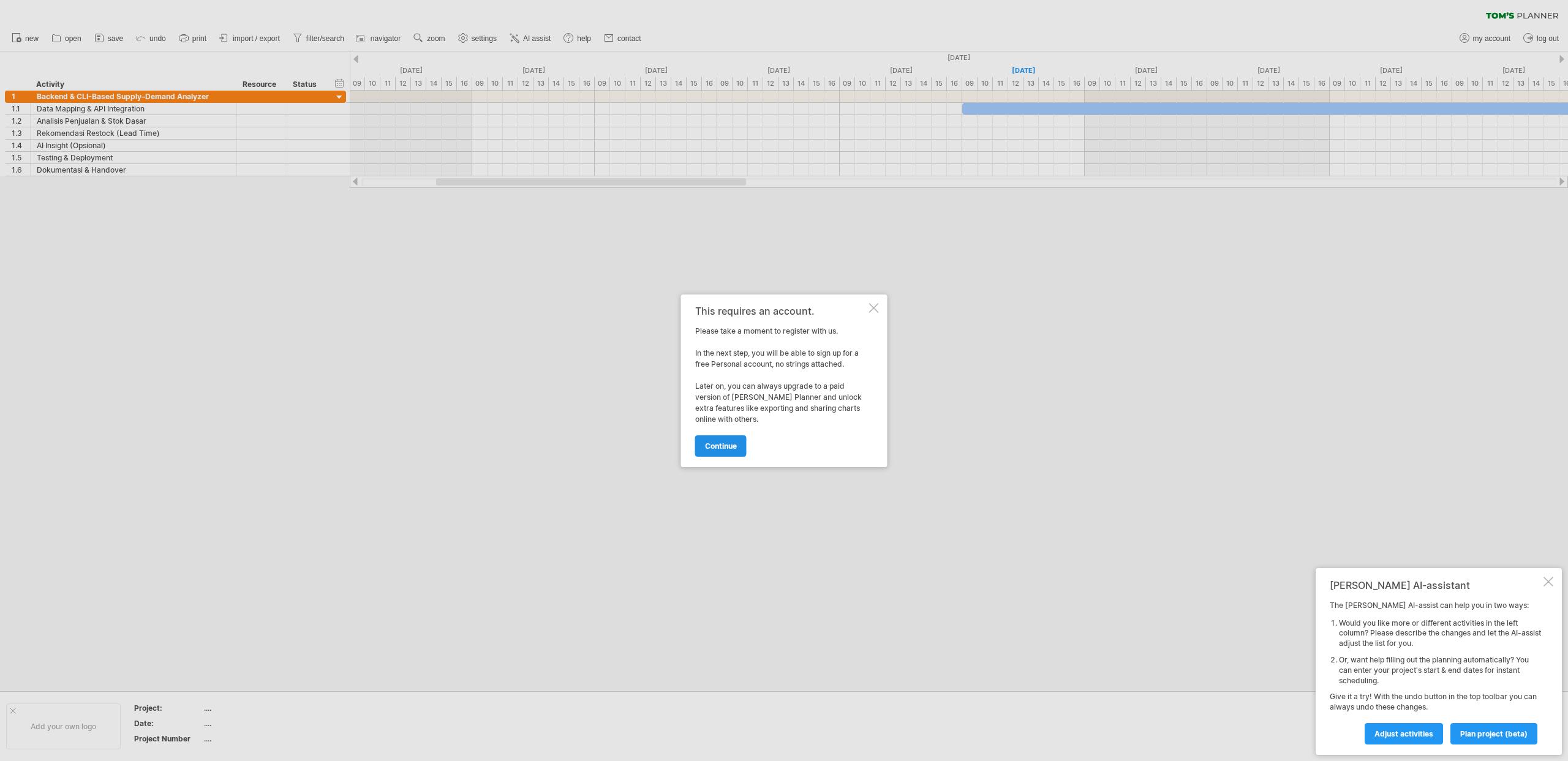
click at [731, 443] on span "continue" at bounding box center [721, 446] width 32 height 9
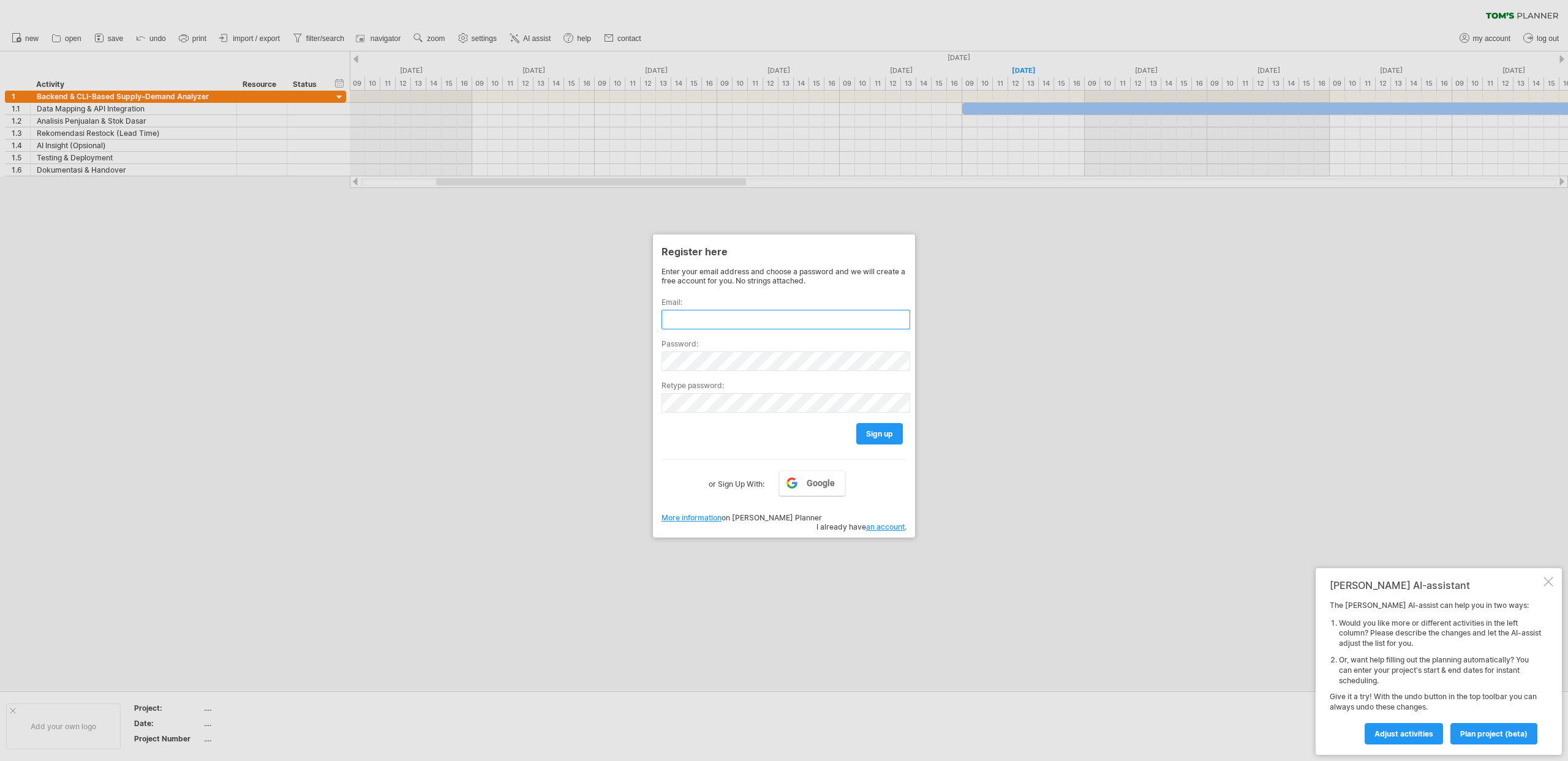
click at [719, 315] on input "text" at bounding box center [785, 319] width 249 height 19
click at [813, 474] on link "Google" at bounding box center [812, 483] width 66 height 26
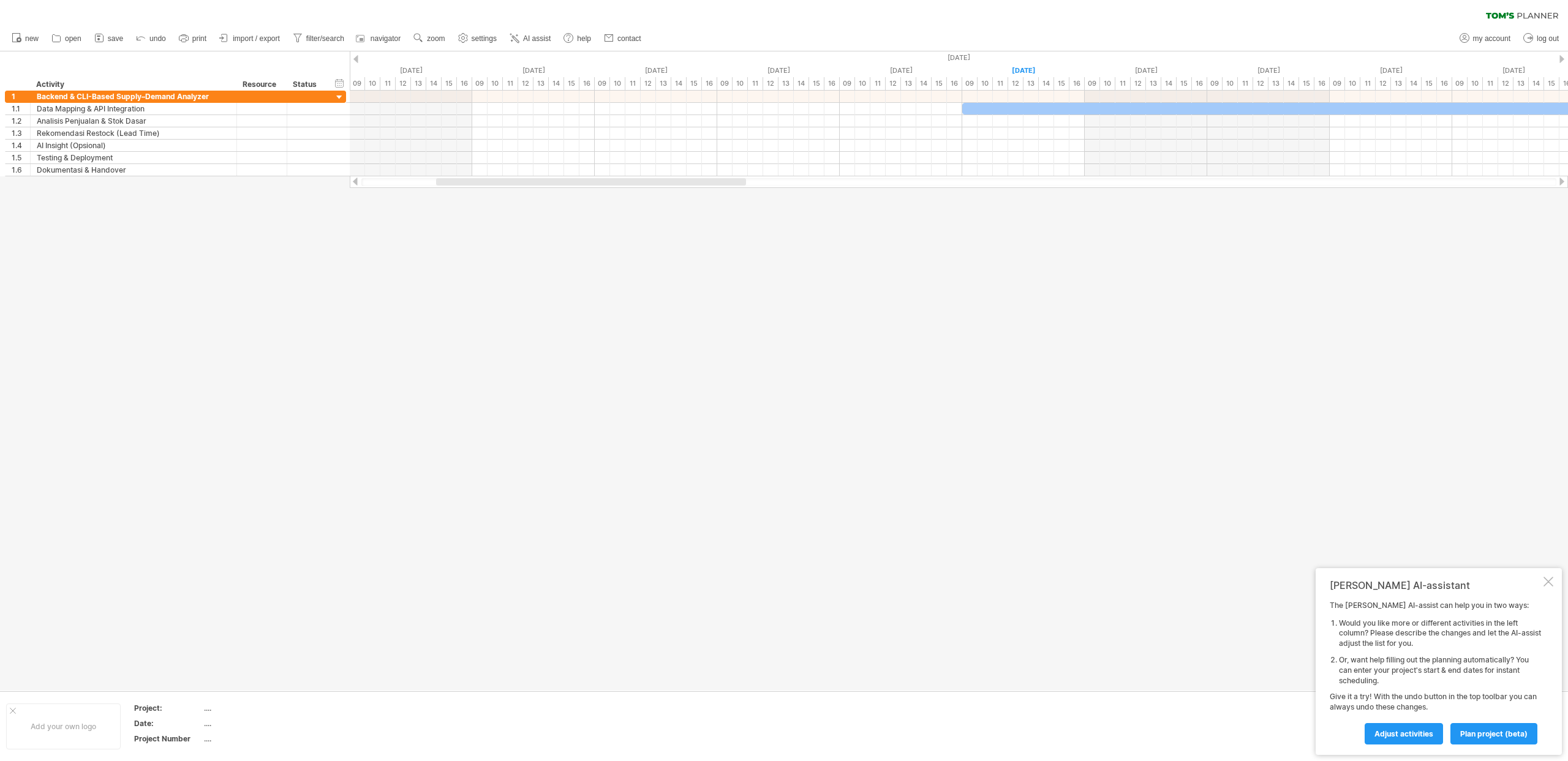
click at [1552, 582] on div at bounding box center [1548, 582] width 10 height 10
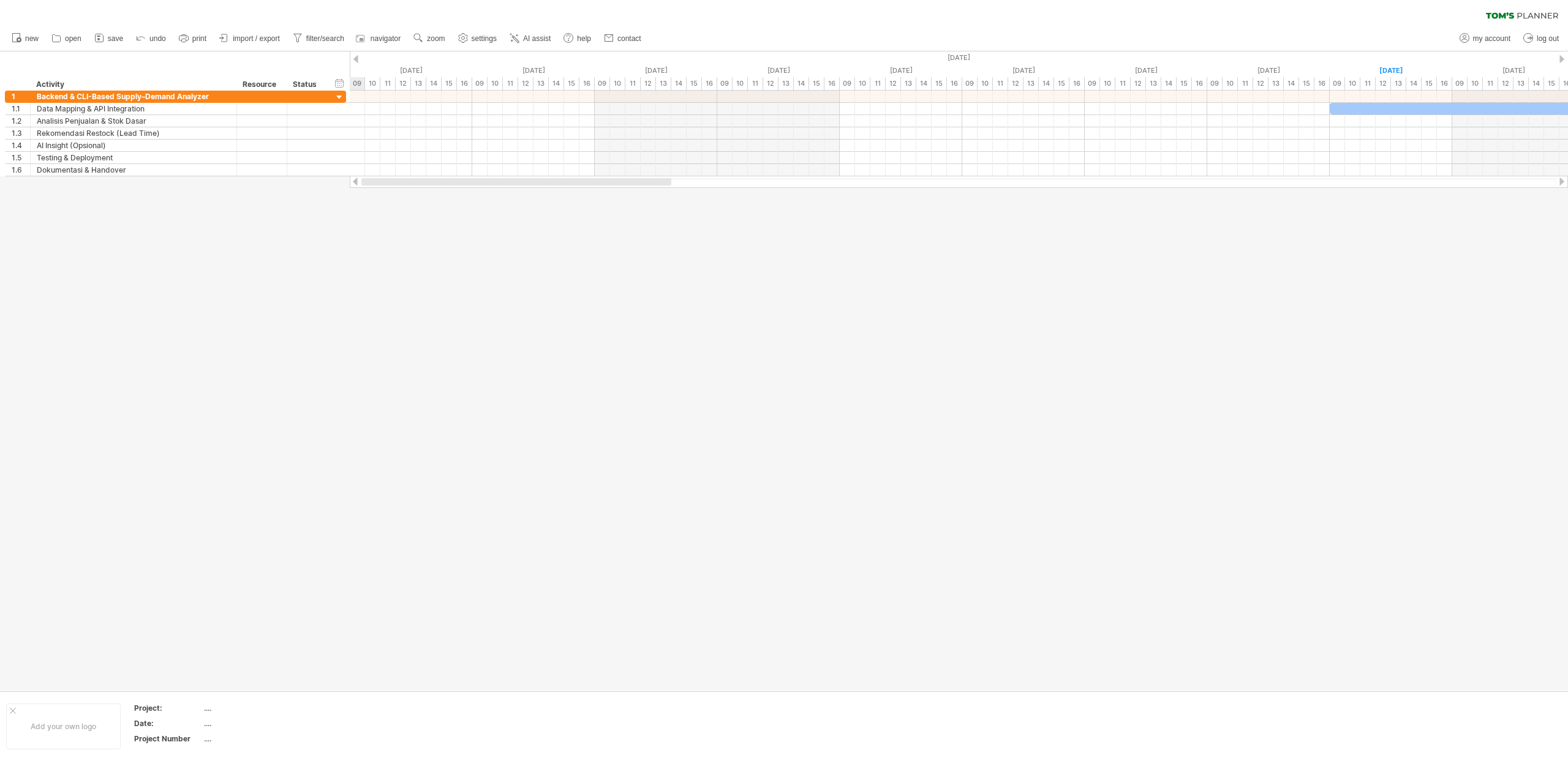
drag, startPoint x: 681, startPoint y: 183, endPoint x: 711, endPoint y: 186, distance: 30.1
click at [711, 186] on div at bounding box center [959, 182] width 1218 height 12
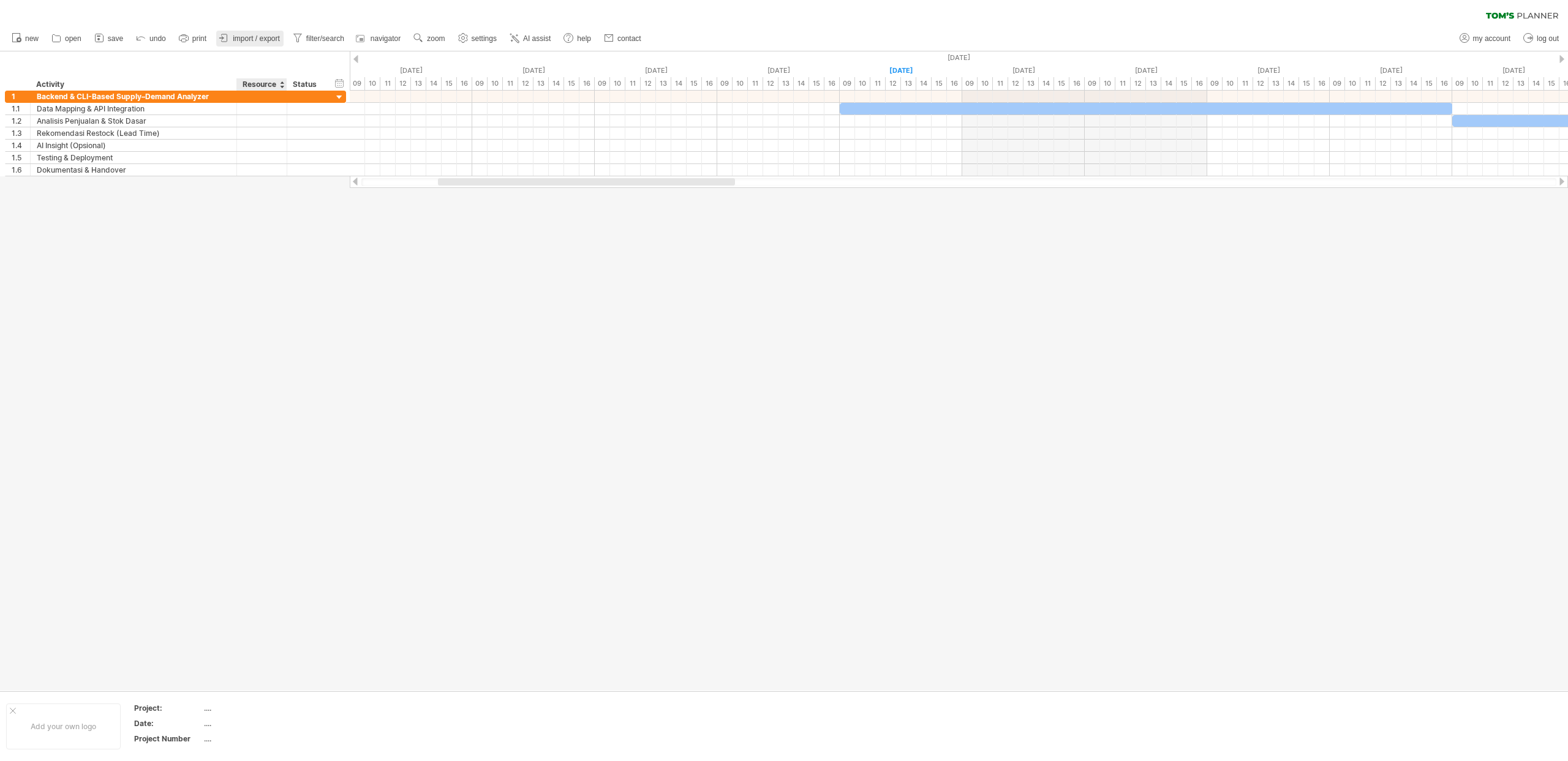
click at [259, 44] on link "import / export" at bounding box center [250, 39] width 68 height 16
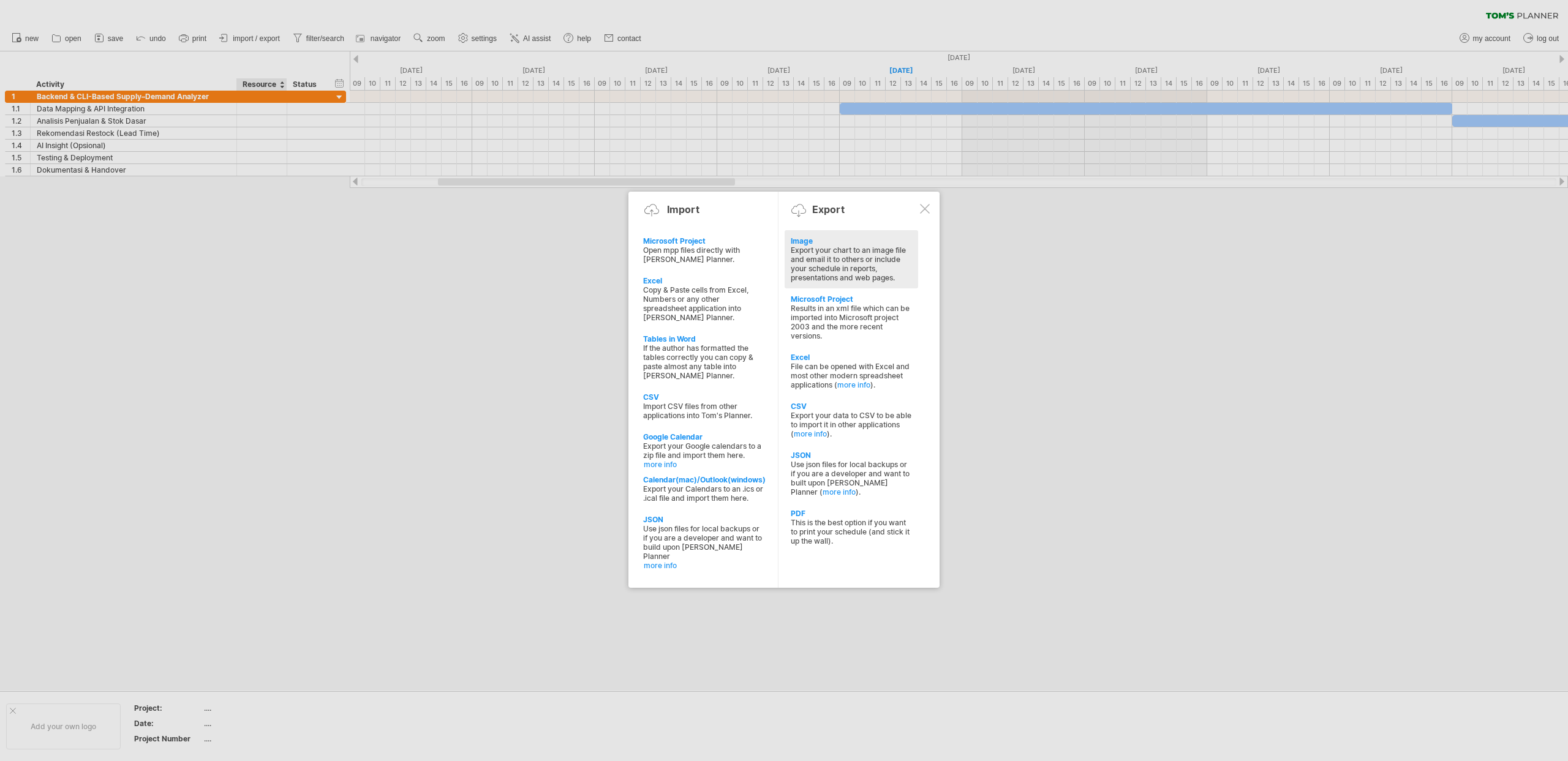
click at [818, 262] on div "Export your chart to an image file and email it to others or include your sched…" at bounding box center [851, 264] width 121 height 37
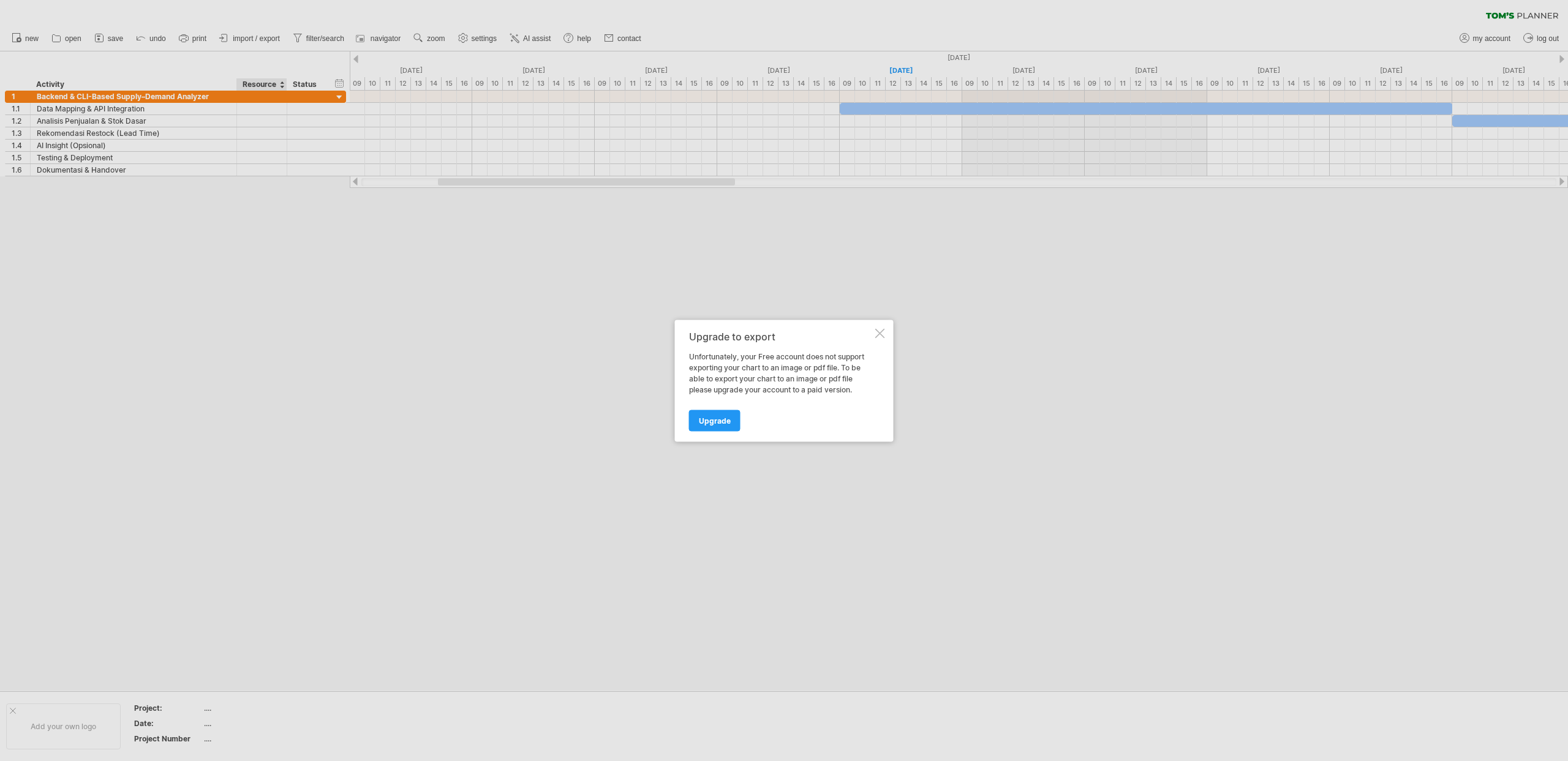
click at [884, 329] on div at bounding box center [880, 333] width 10 height 10
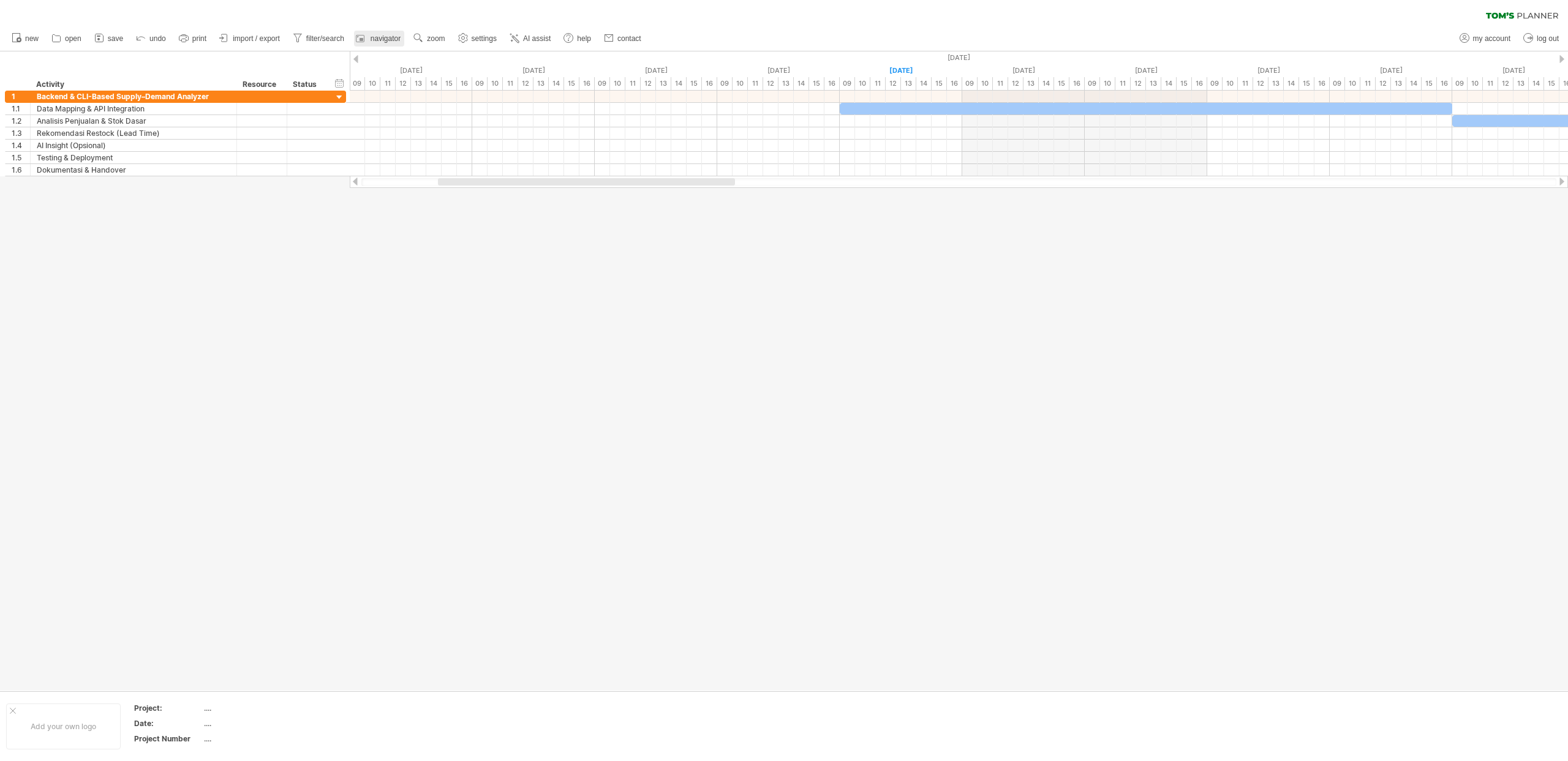
click at [384, 40] on span "navigator" at bounding box center [386, 39] width 30 height 9
click at [433, 40] on span "zoom" at bounding box center [435, 39] width 18 height 9
click at [479, 97] on div "Day" at bounding box center [474, 94] width 68 height 19
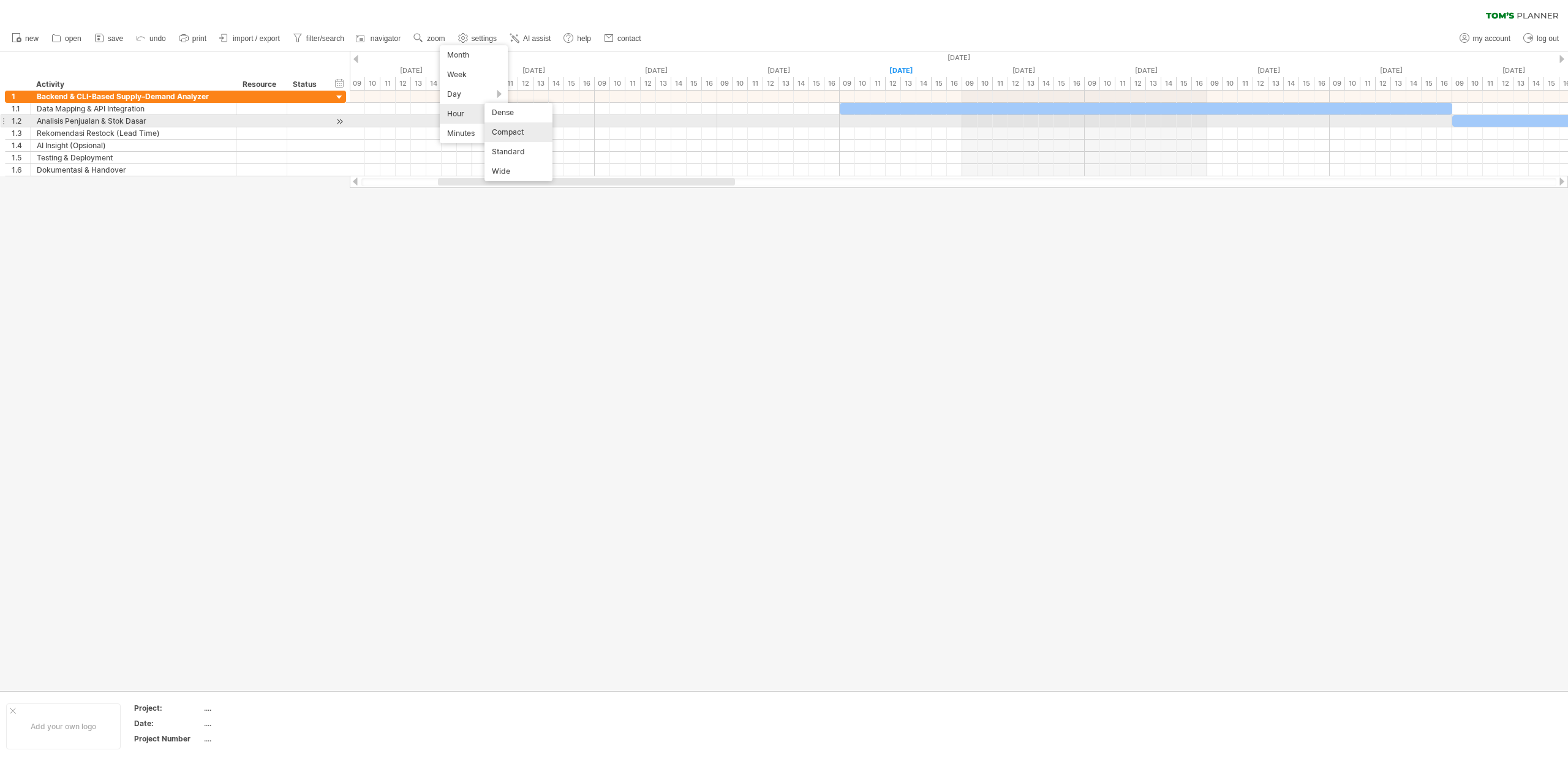
click at [511, 124] on div "Compact" at bounding box center [518, 132] width 68 height 19
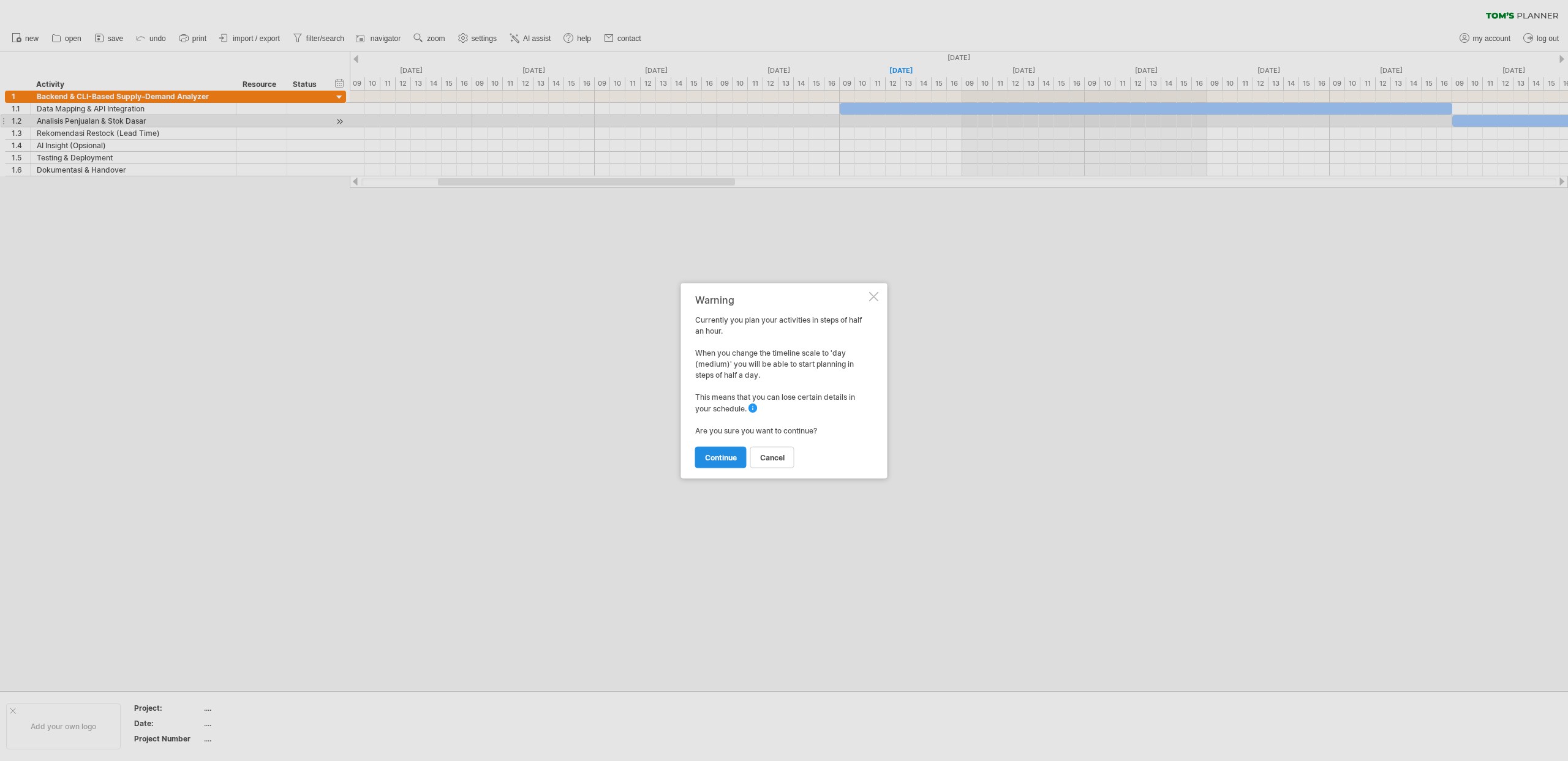
click at [734, 462] on link "continue" at bounding box center [721, 457] width 52 height 22
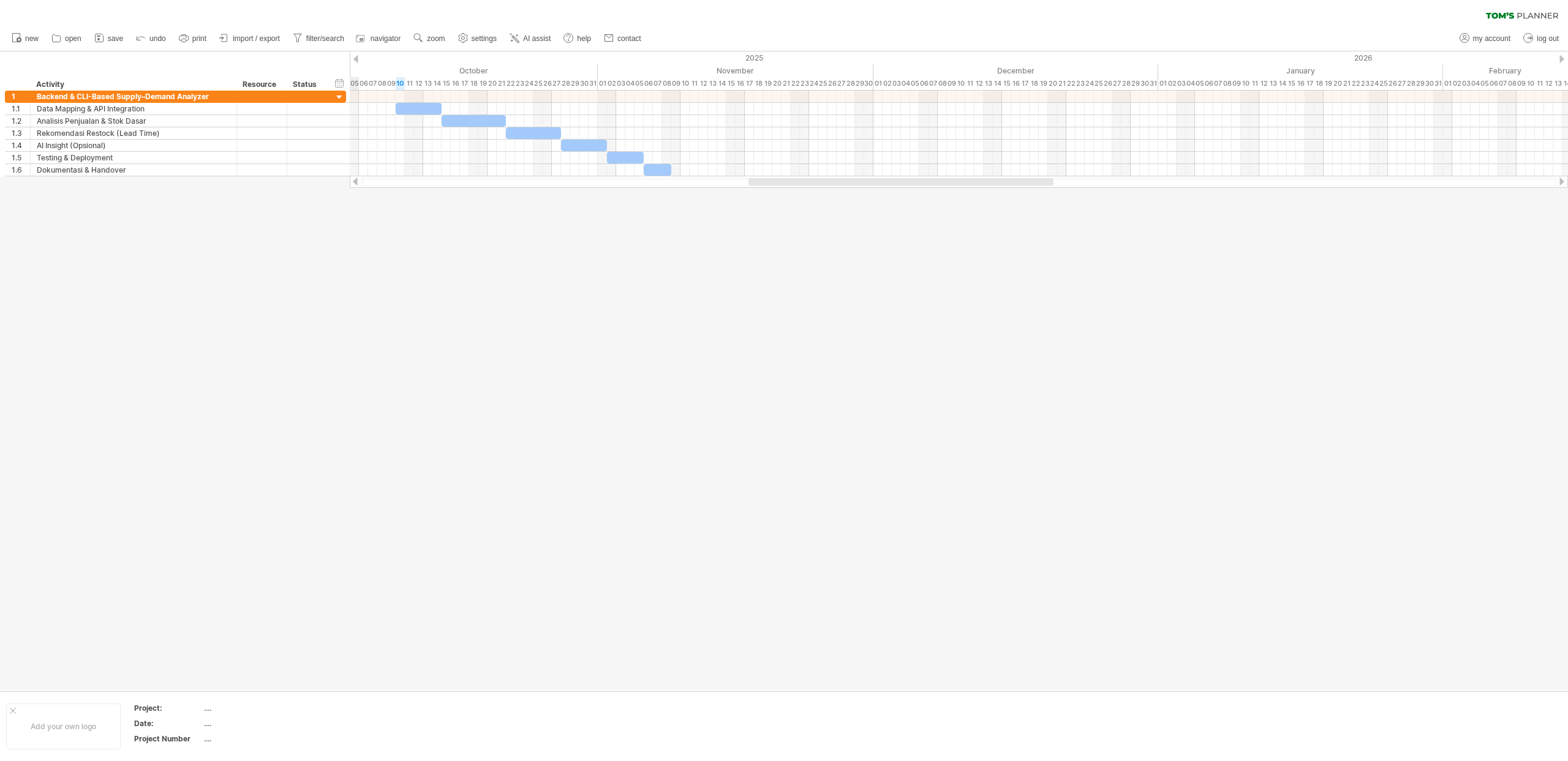
drag, startPoint x: 765, startPoint y: 180, endPoint x: 762, endPoint y: 201, distance: 21.2
click at [762, 201] on div "Trying to reach [DOMAIN_NAME] Connected again... 0% clear filter new 1" at bounding box center [784, 380] width 1568 height 761
click at [431, 37] on span "zoom" at bounding box center [435, 39] width 18 height 9
click at [474, 89] on div "Day" at bounding box center [471, 91] width 68 height 19
click at [520, 142] on div "Standard" at bounding box center [513, 144] width 68 height 19
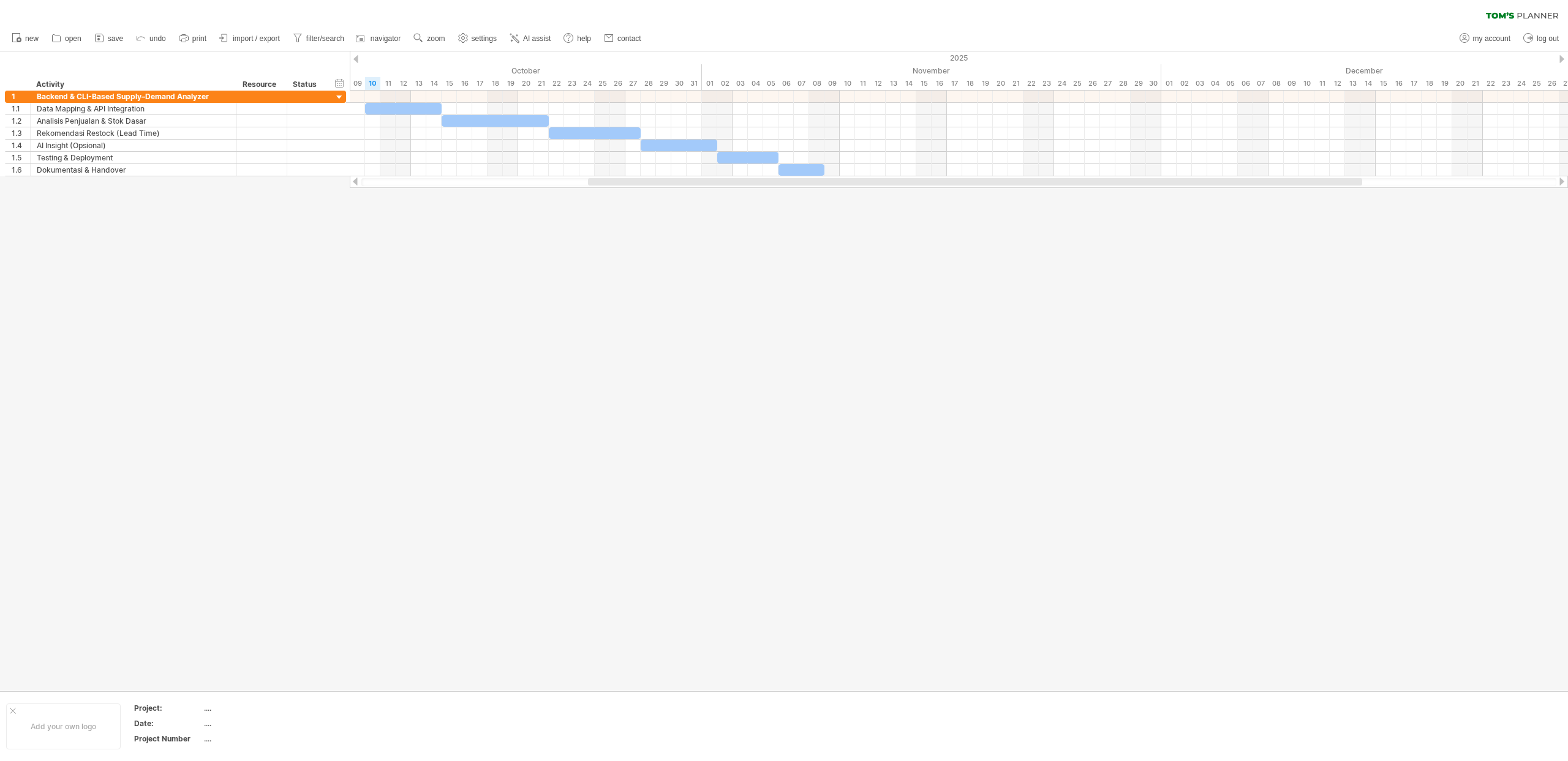
drag, startPoint x: 590, startPoint y: 180, endPoint x: 631, endPoint y: 185, distance: 41.3
click at [631, 185] on div at bounding box center [974, 182] width 774 height 7
click at [321, 118] on div at bounding box center [307, 121] width 40 height 11
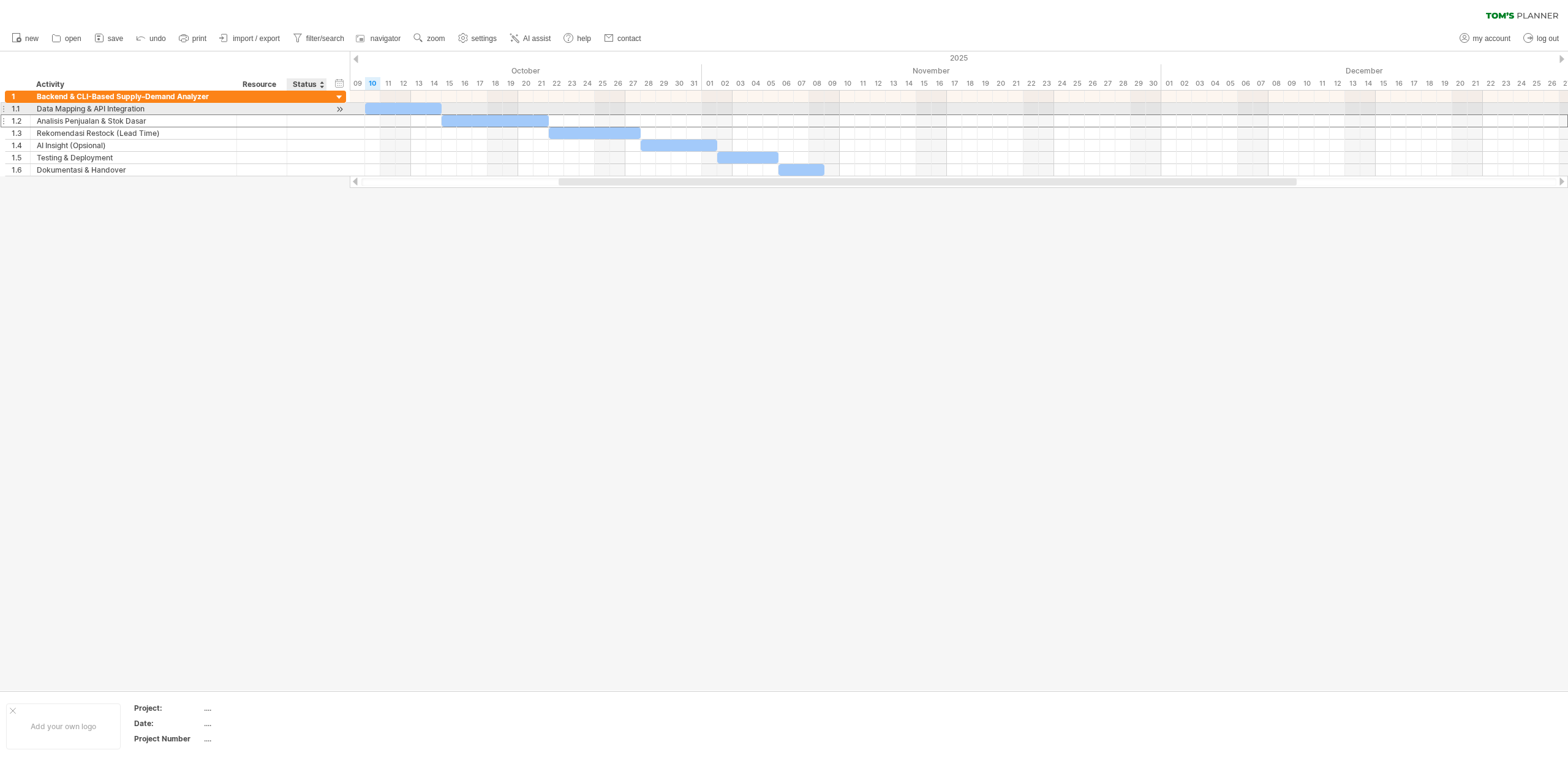
click at [325, 106] on div at bounding box center [325, 109] width 6 height 12
click at [337, 108] on div at bounding box center [339, 109] width 11 height 13
click at [326, 110] on div at bounding box center [325, 109] width 6 height 12
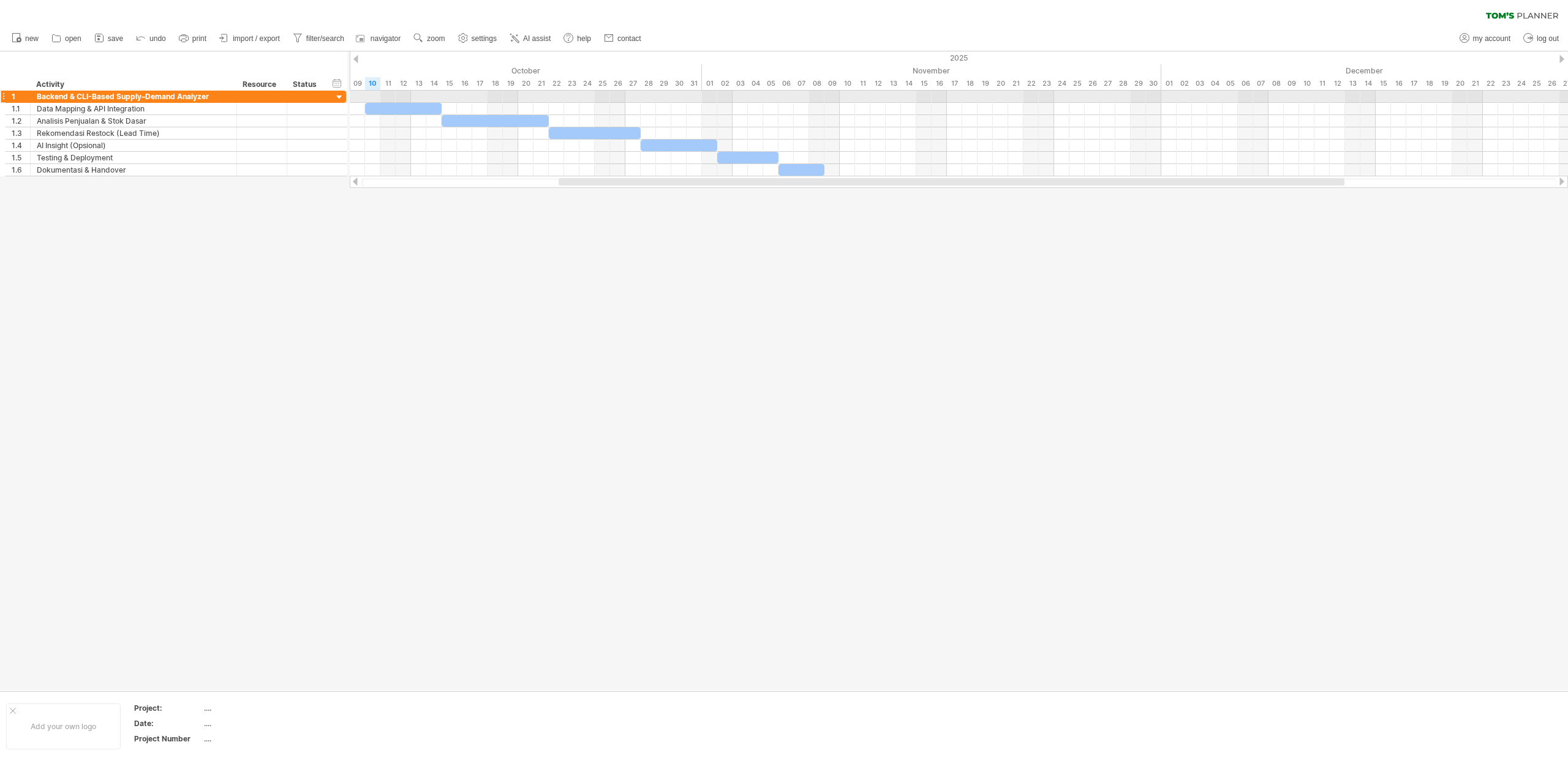
click at [337, 97] on div at bounding box center [339, 98] width 11 height 11
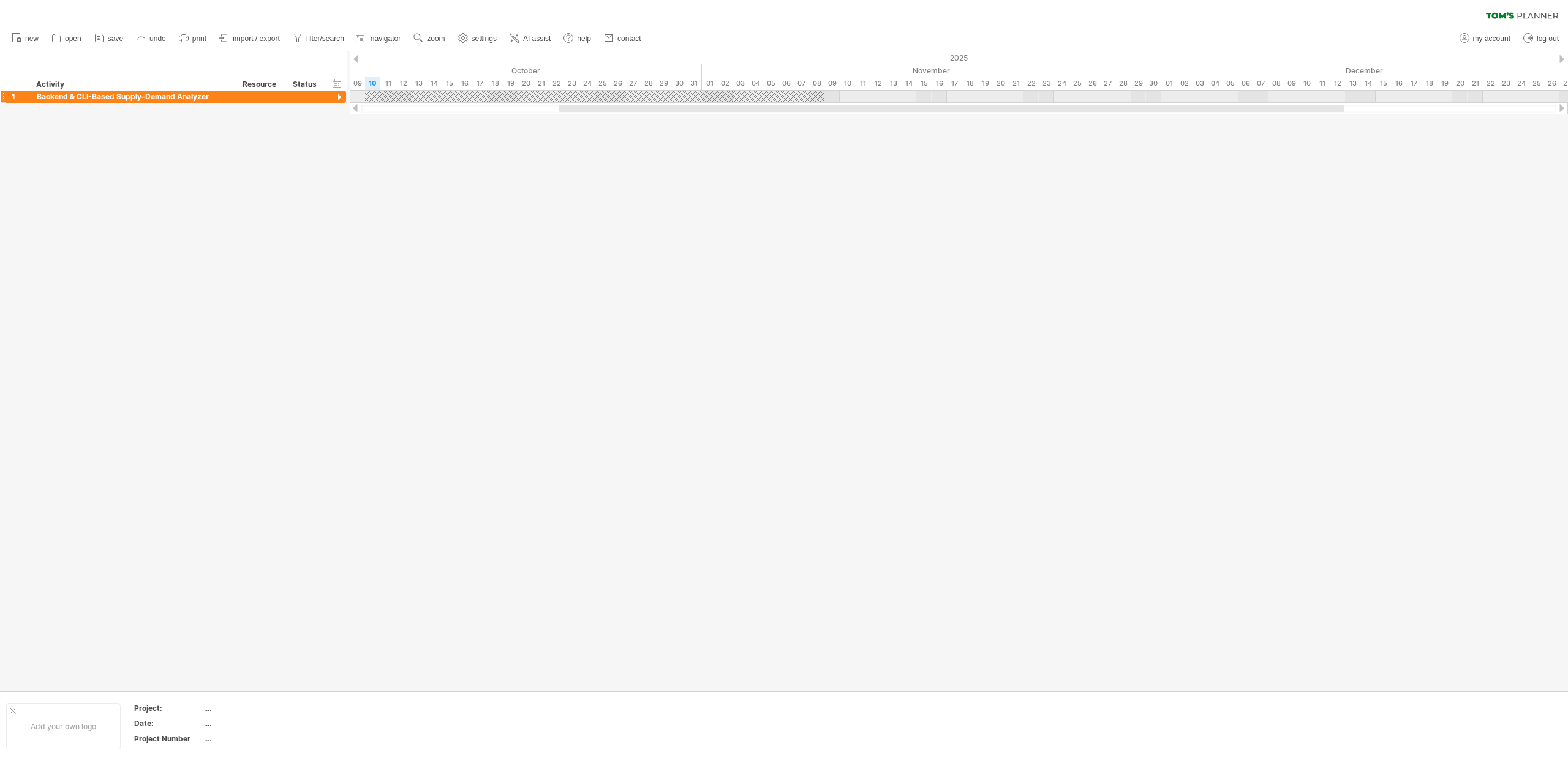
click at [337, 97] on div at bounding box center [339, 98] width 11 height 11
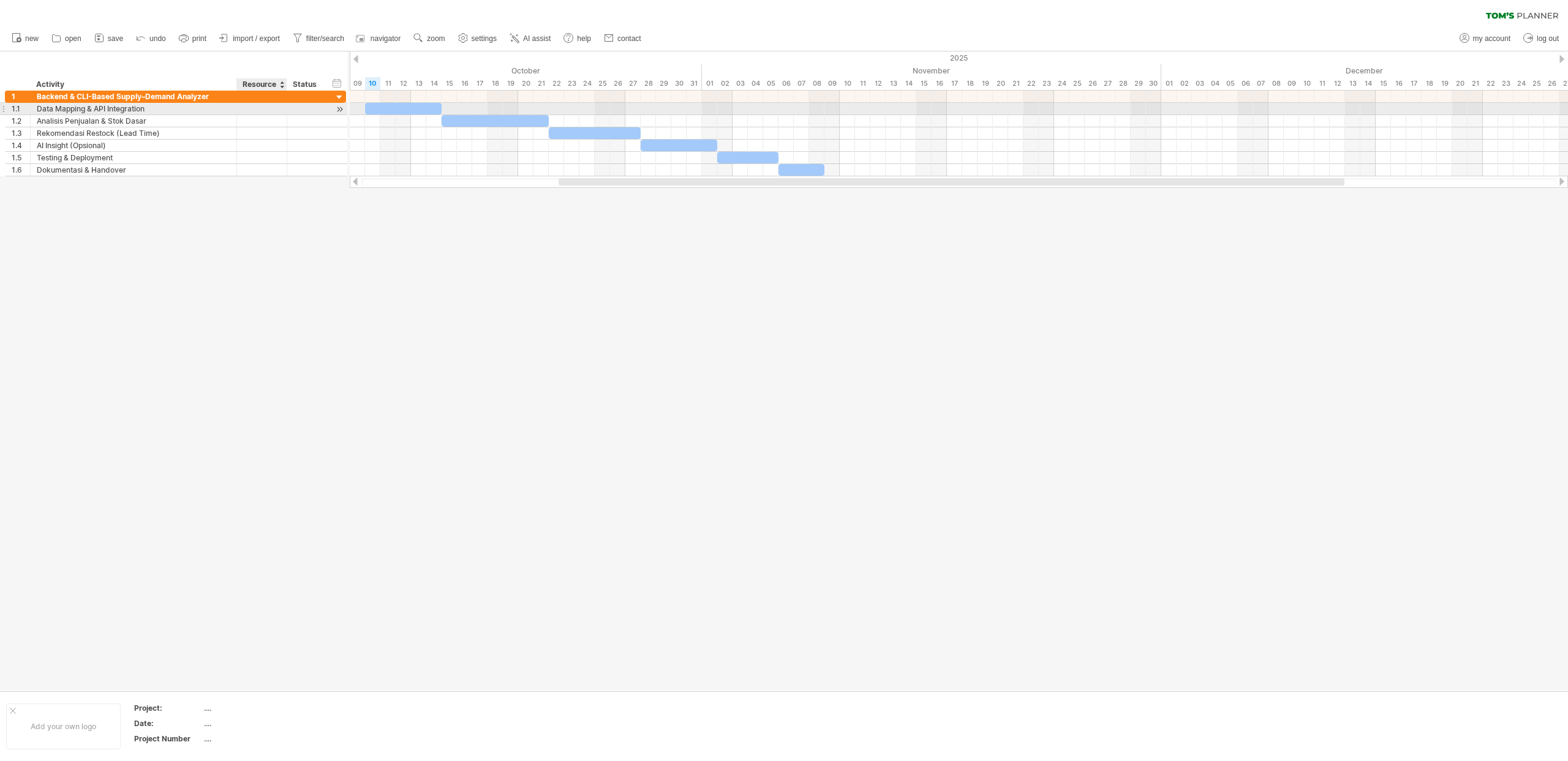
click at [262, 104] on div at bounding box center [262, 109] width 37 height 11
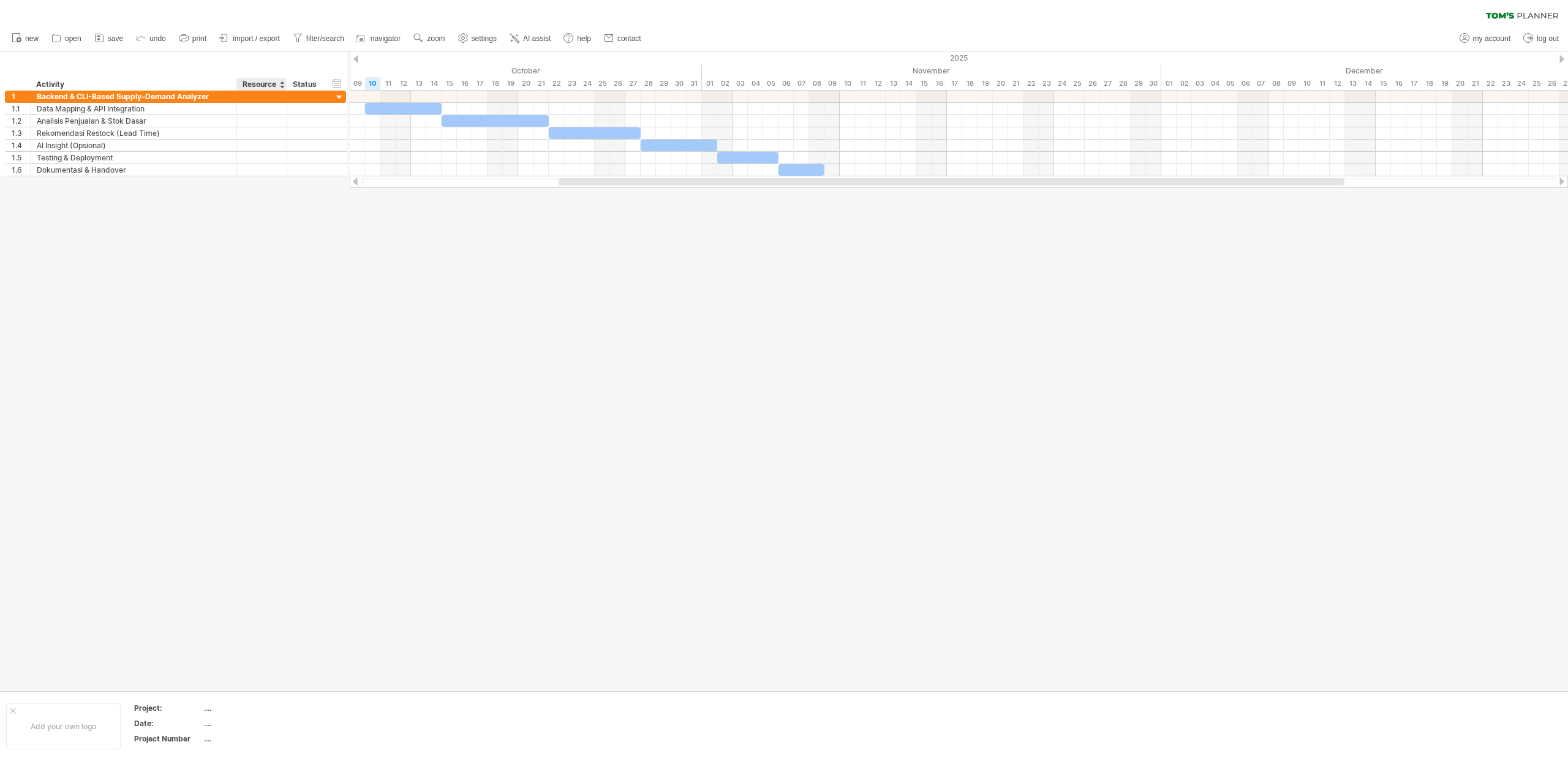
click at [264, 83] on div "Resource" at bounding box center [261, 84] width 37 height 12
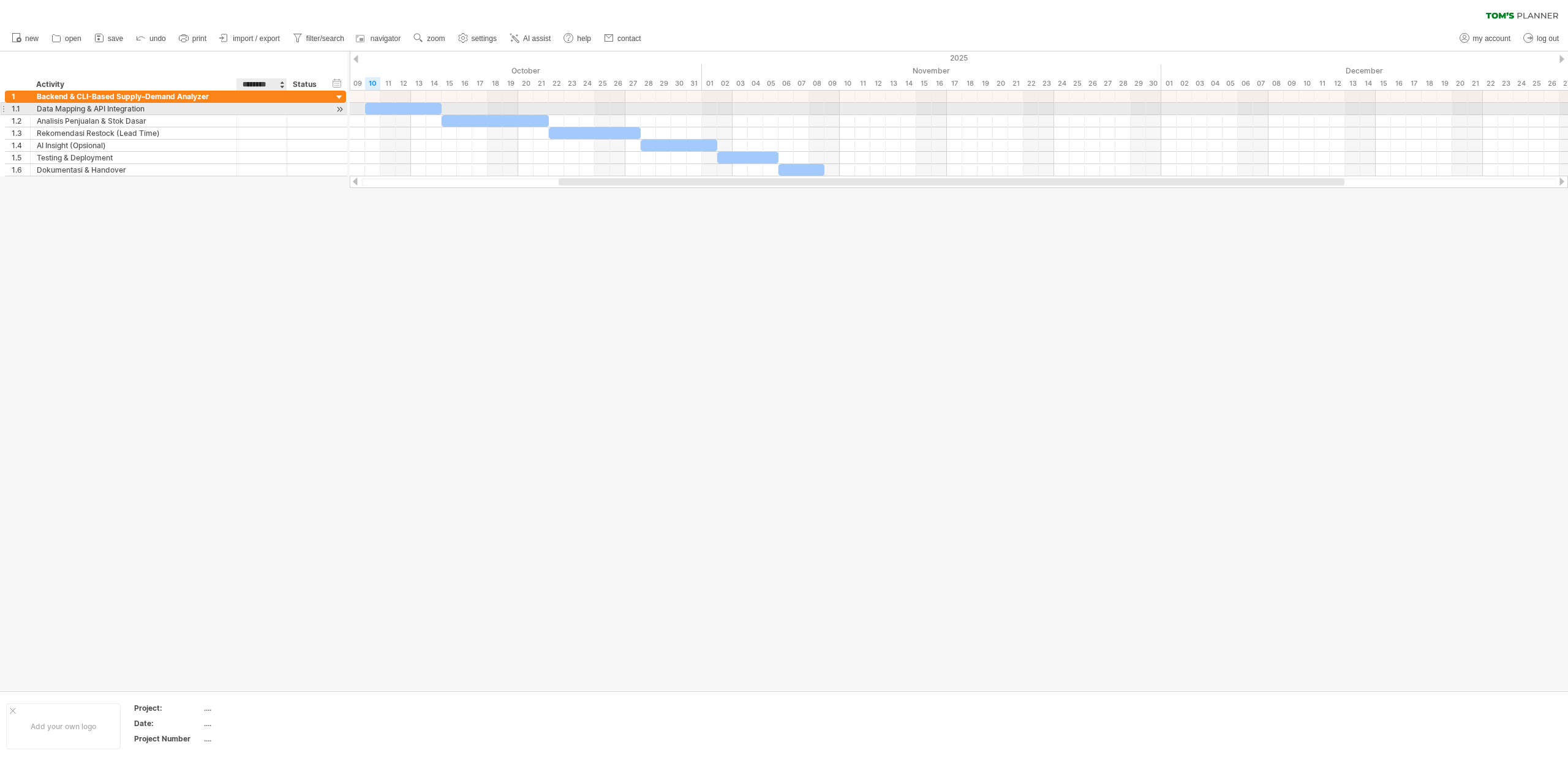
click at [254, 110] on div at bounding box center [262, 109] width 37 height 11
click at [254, 110] on input "text" at bounding box center [262, 109] width 37 height 11
click at [325, 110] on div at bounding box center [325, 109] width 6 height 12
click at [325, 110] on div at bounding box center [324, 109] width 6 height 12
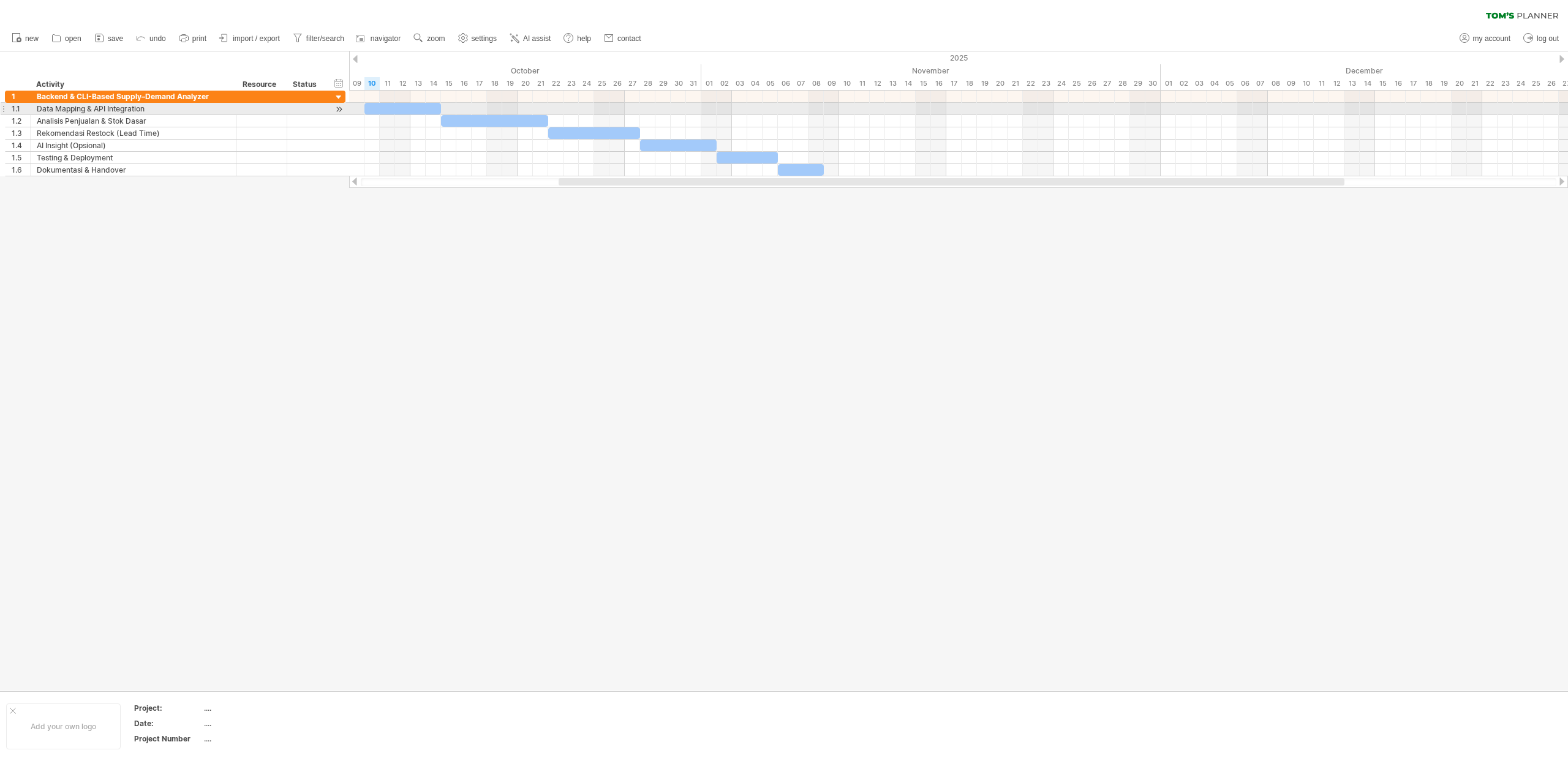
click at [317, 109] on div at bounding box center [306, 109] width 27 height 11
click at [317, 109] on input "text" at bounding box center [306, 109] width 27 height 11
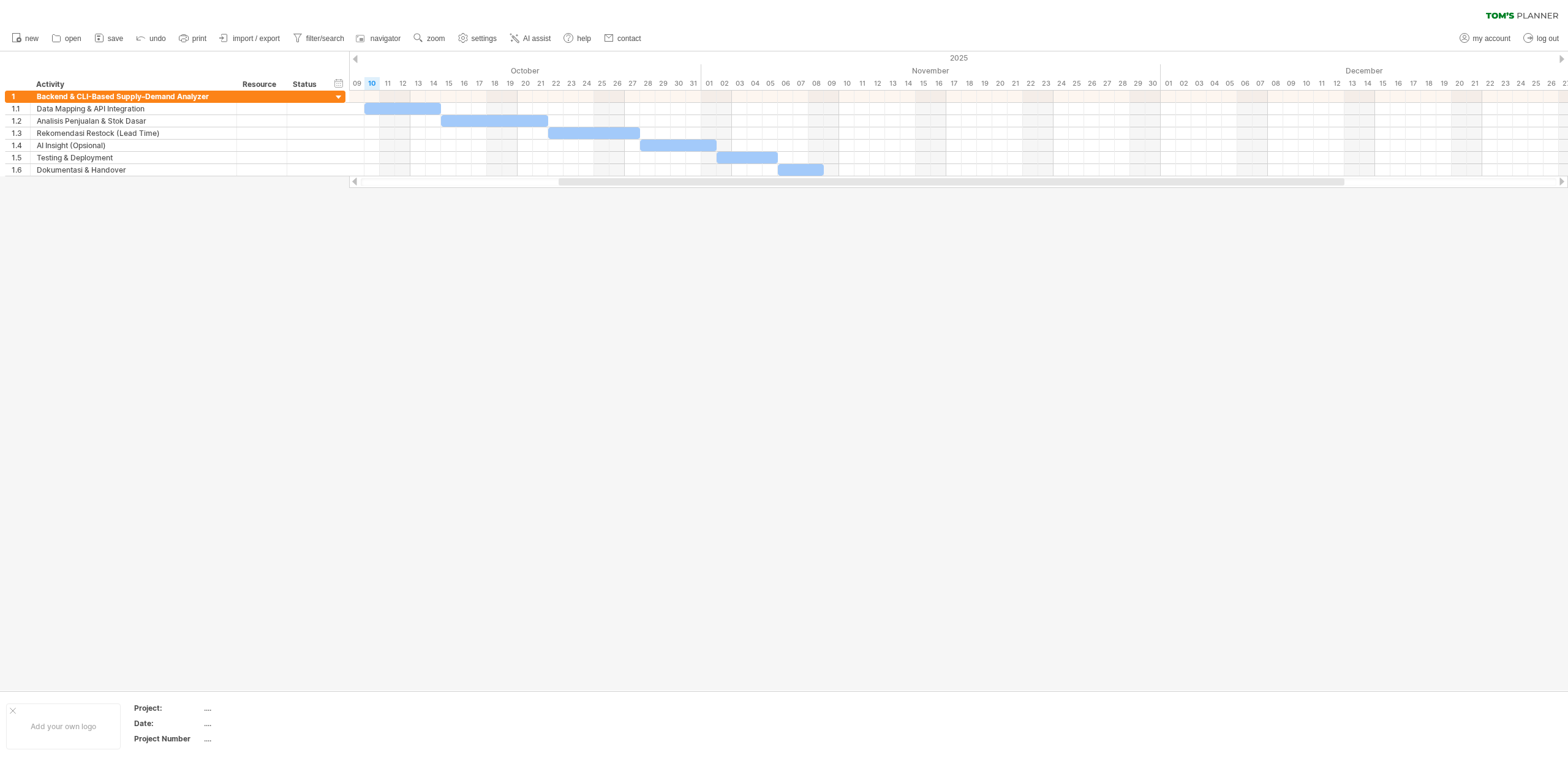
click at [305, 183] on div at bounding box center [784, 372] width 1568 height 640
click at [340, 81] on div "hide start/end/duration show start/end/duration" at bounding box center [339, 83] width 11 height 13
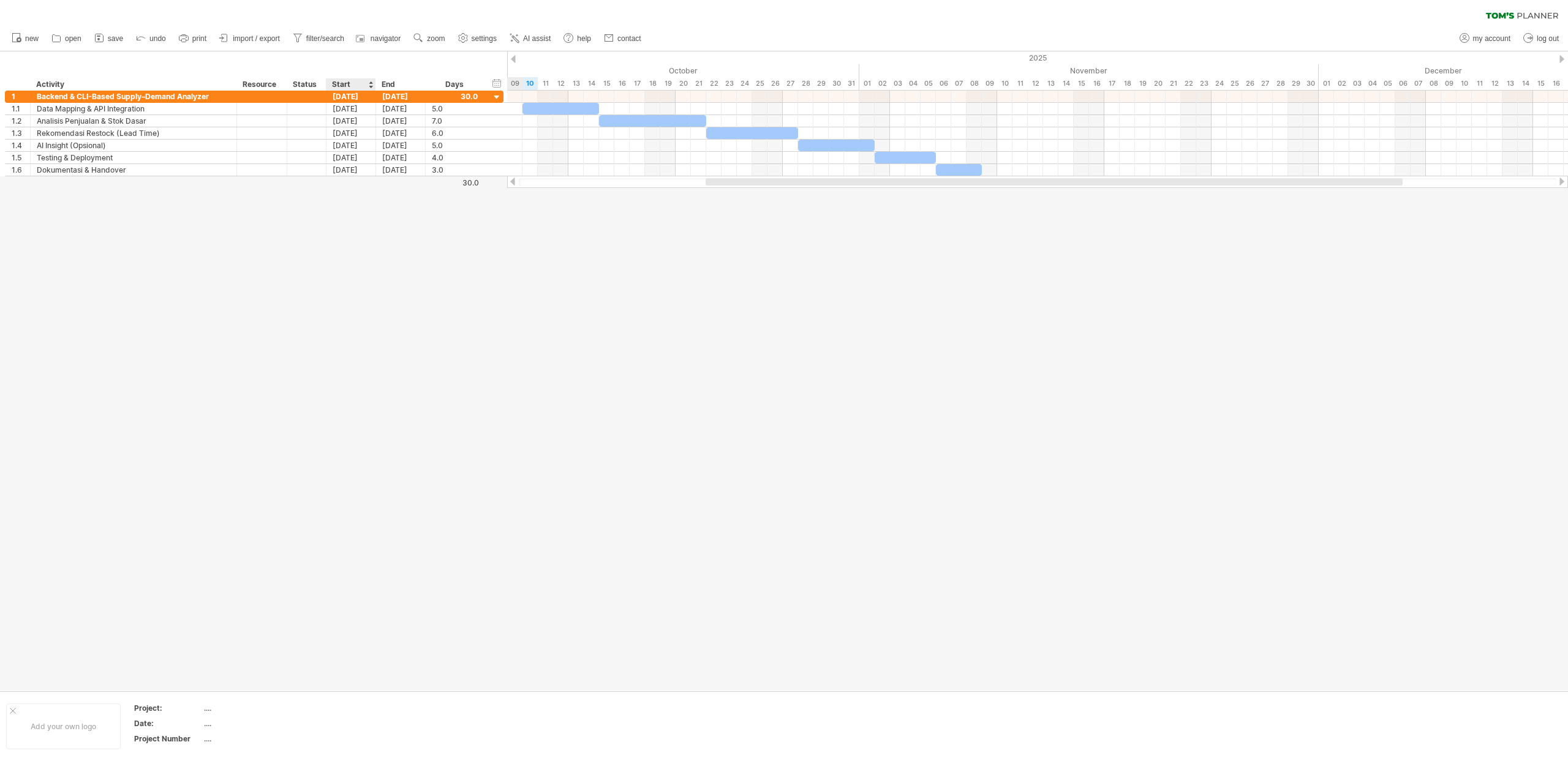
click at [340, 81] on div "Start" at bounding box center [350, 84] width 37 height 12
click at [313, 83] on div "Status" at bounding box center [305, 84] width 27 height 12
click at [261, 83] on div "Resource" at bounding box center [261, 84] width 37 height 12
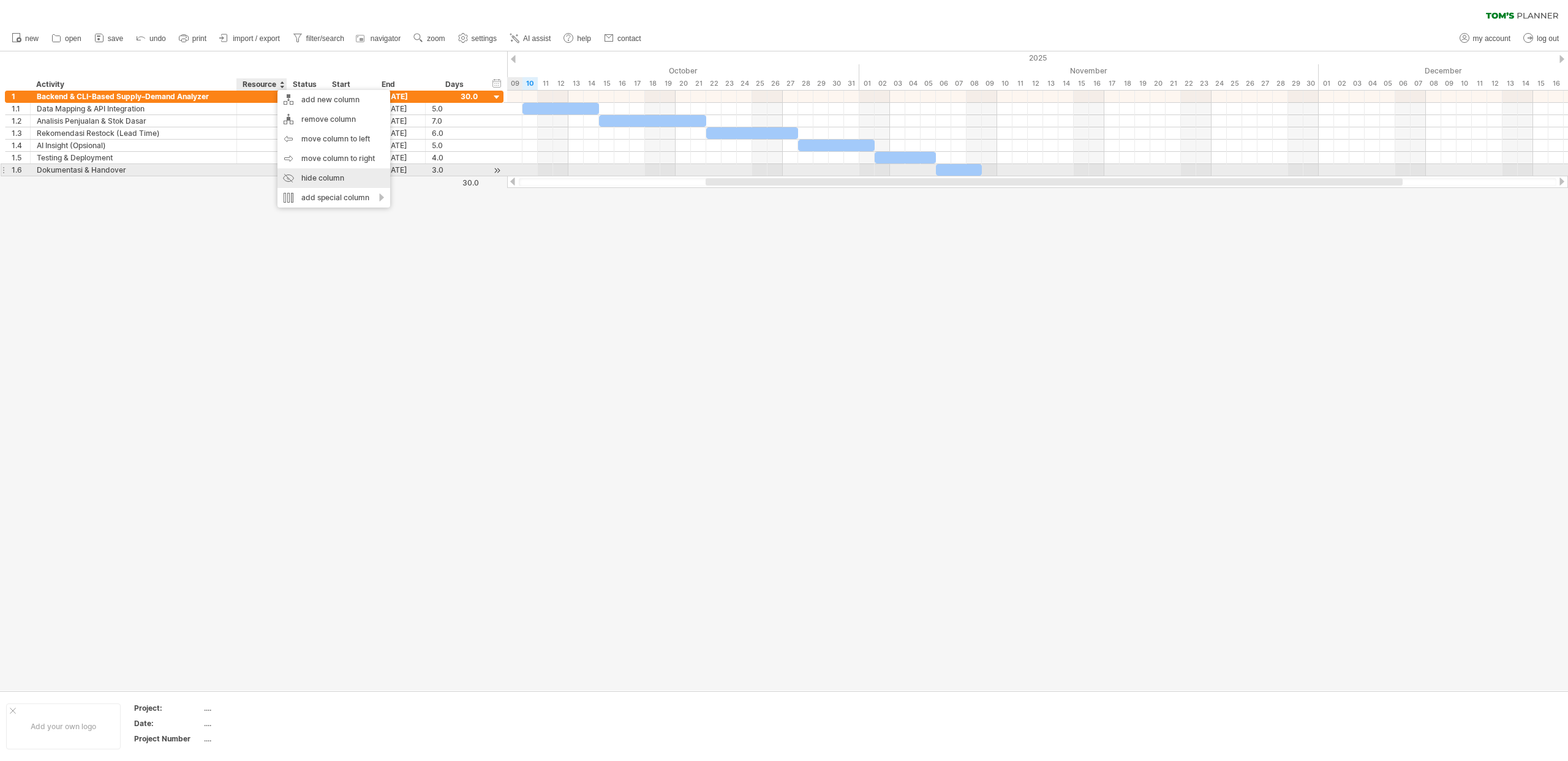
click at [326, 177] on div "hide column" at bounding box center [333, 177] width 113 height 19
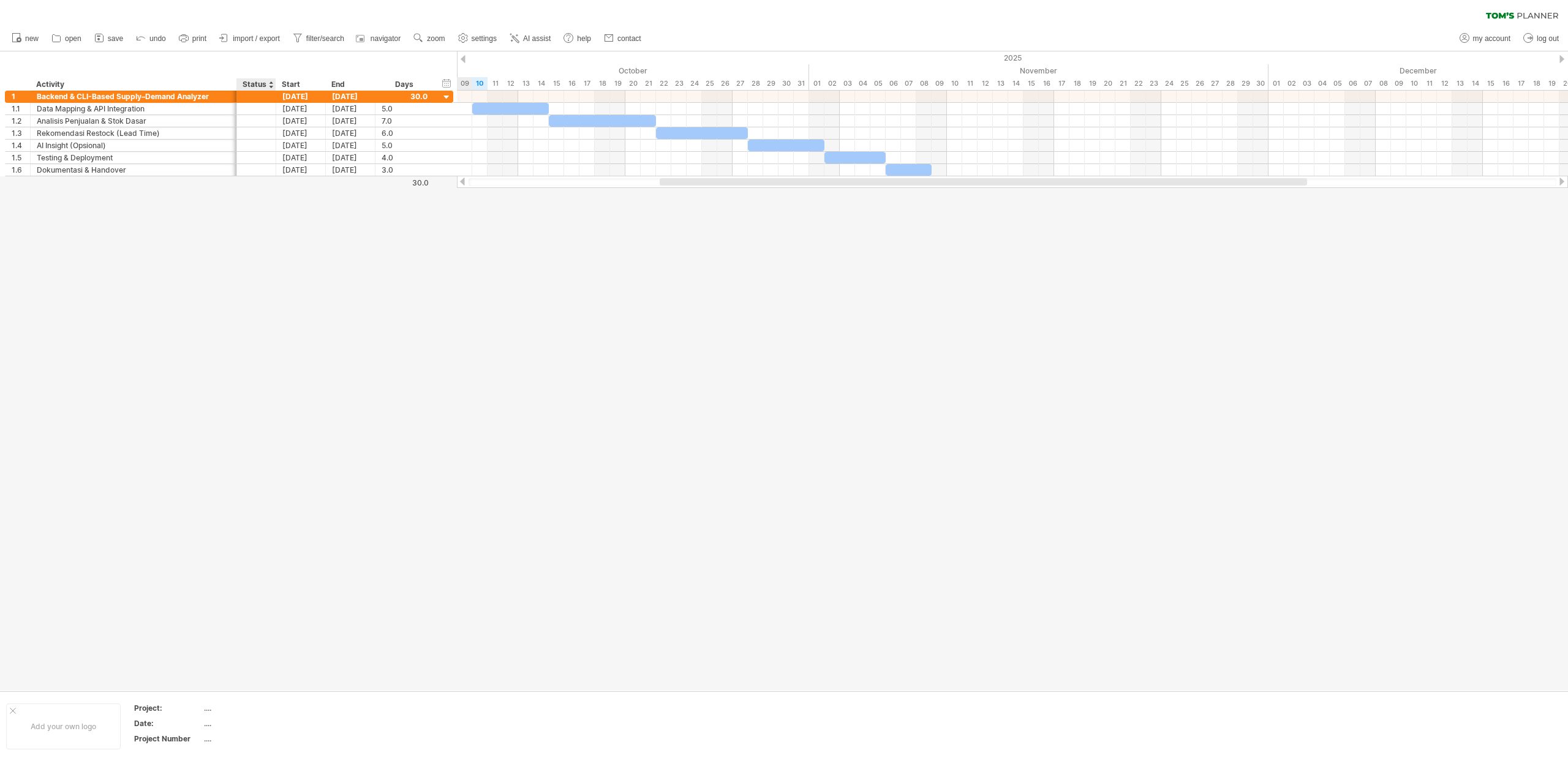
click at [254, 83] on div "Status" at bounding box center [255, 84] width 27 height 12
click at [293, 180] on div "hide column" at bounding box center [316, 177] width 113 height 19
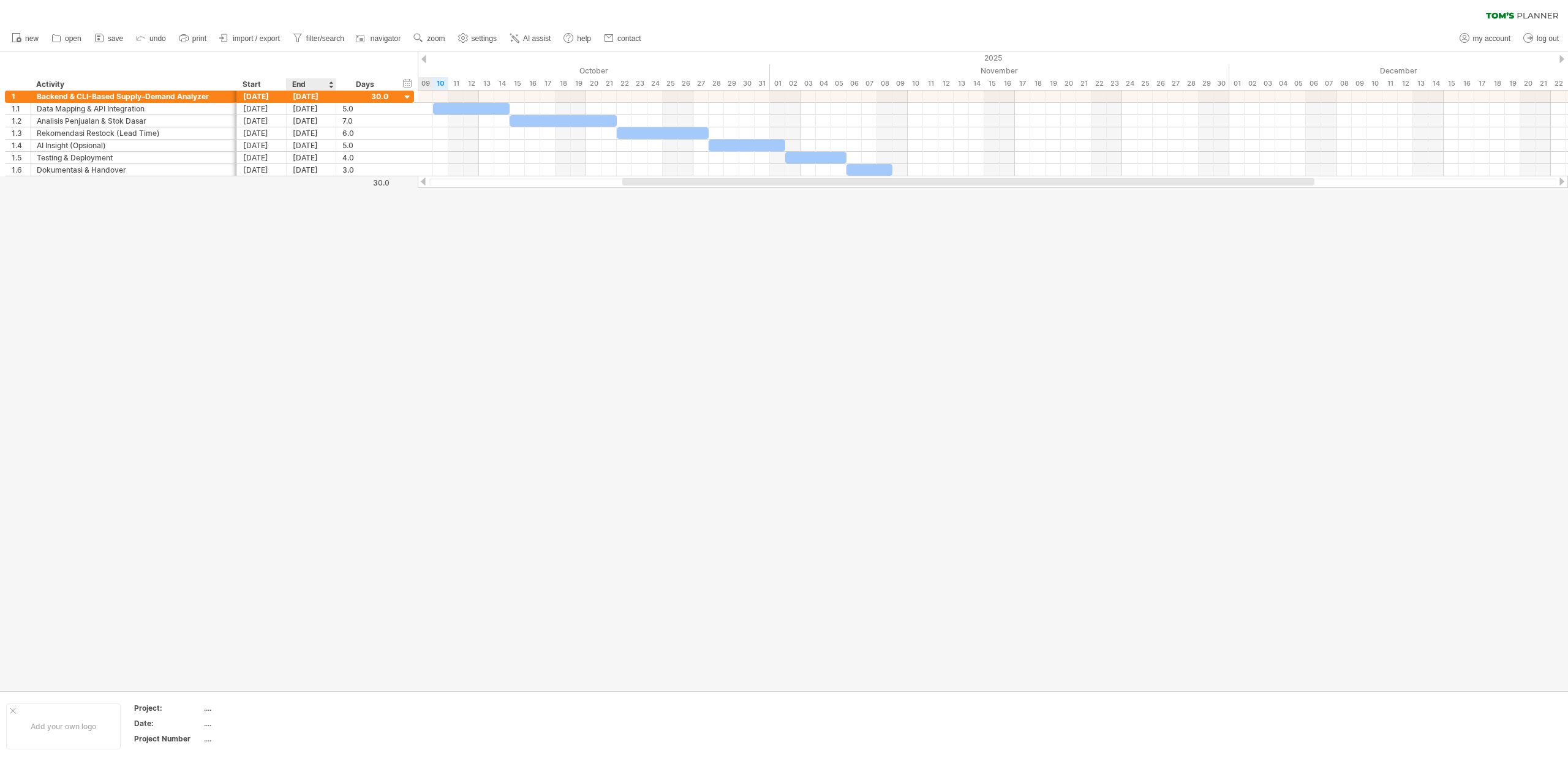
click at [308, 212] on div at bounding box center [784, 372] width 1568 height 640
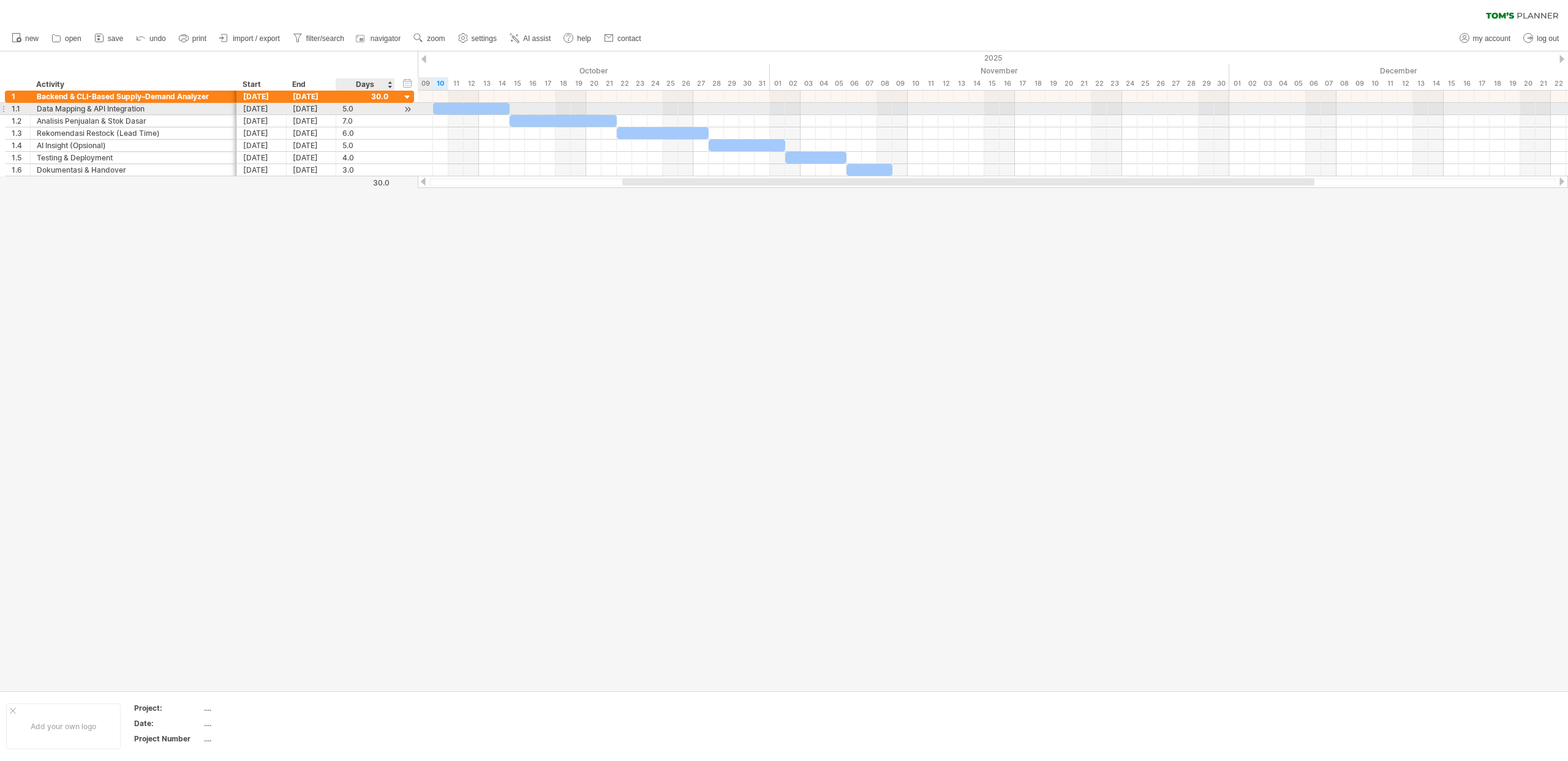
click at [408, 110] on div at bounding box center [407, 109] width 11 height 13
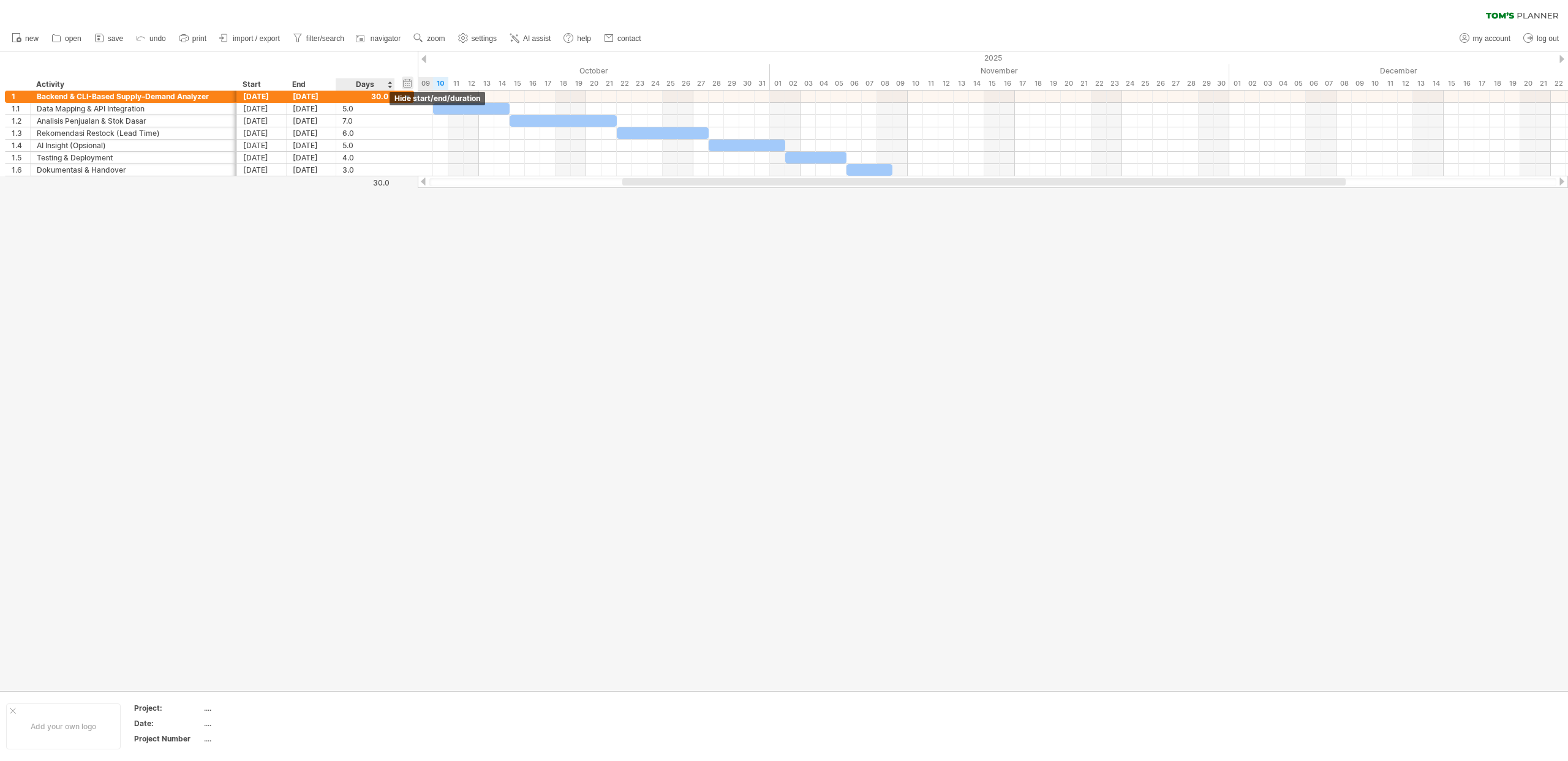
click at [407, 86] on div "hide start/end/duration show start/end/duration" at bounding box center [407, 83] width 11 height 13
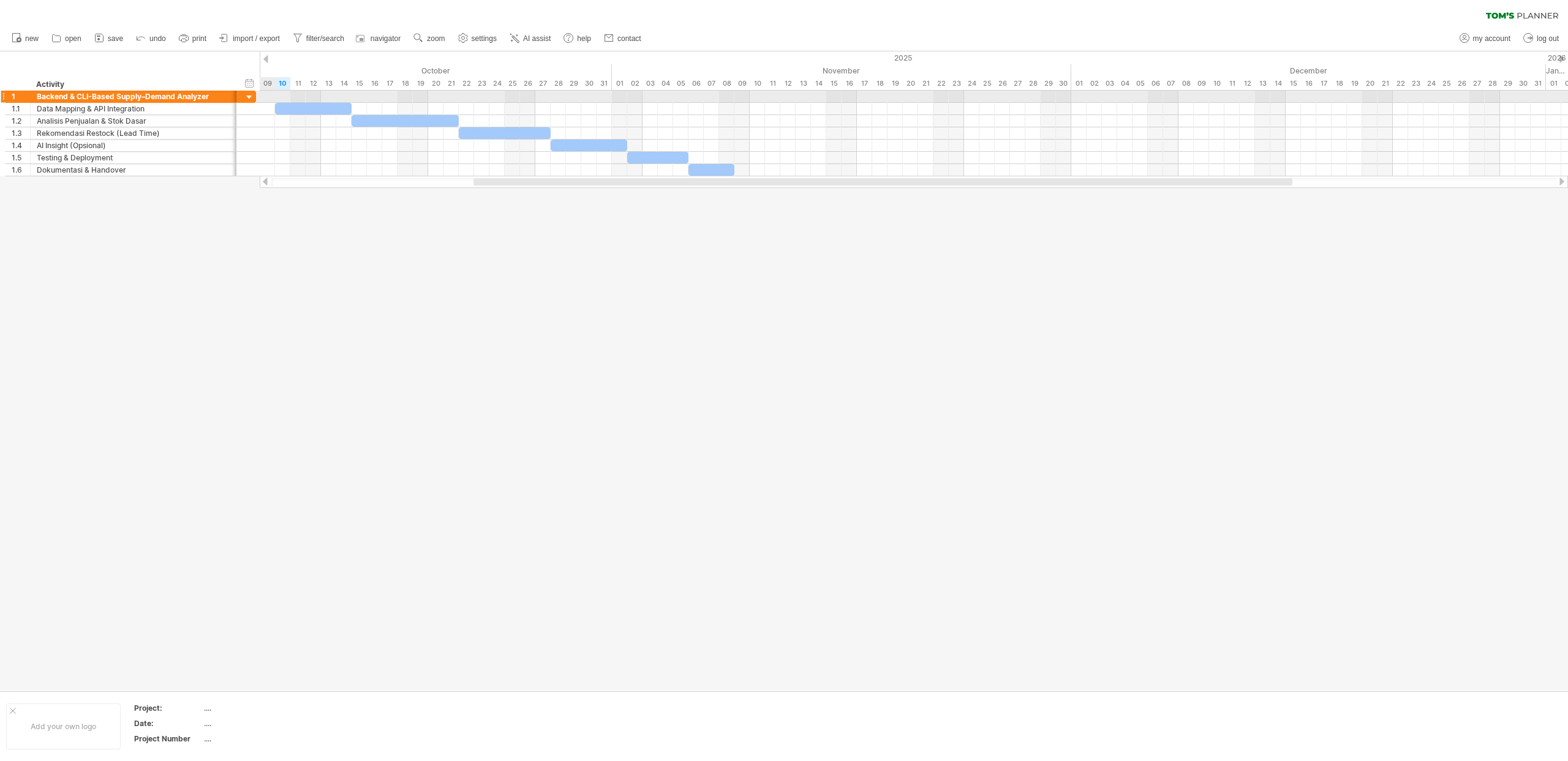
click at [251, 96] on div at bounding box center [249, 98] width 11 height 11
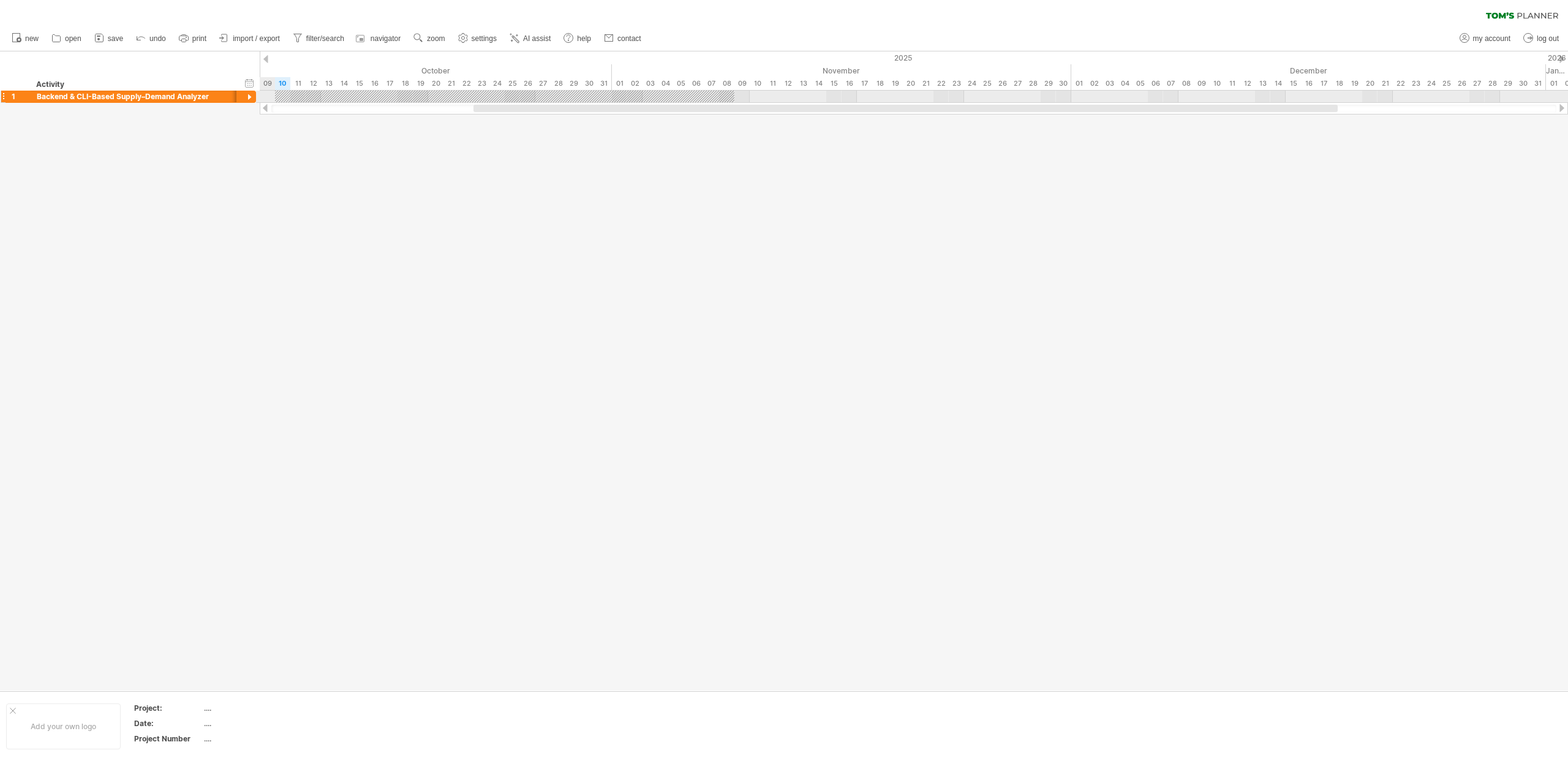
click at [252, 97] on div at bounding box center [249, 98] width 11 height 11
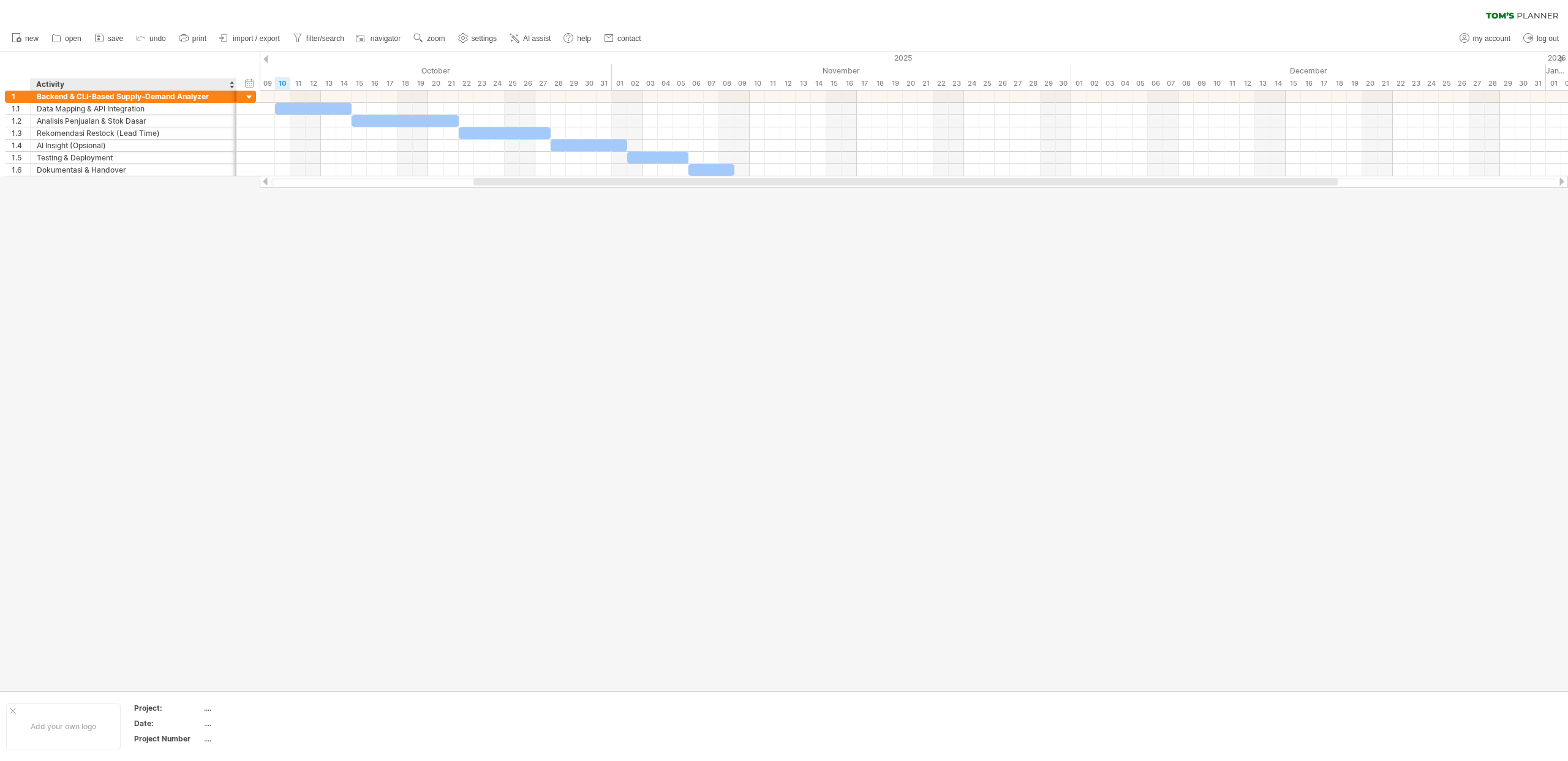
click at [245, 77] on div "hide start/end/duration show start/end/duration" at bounding box center [249, 83] width 11 height 13
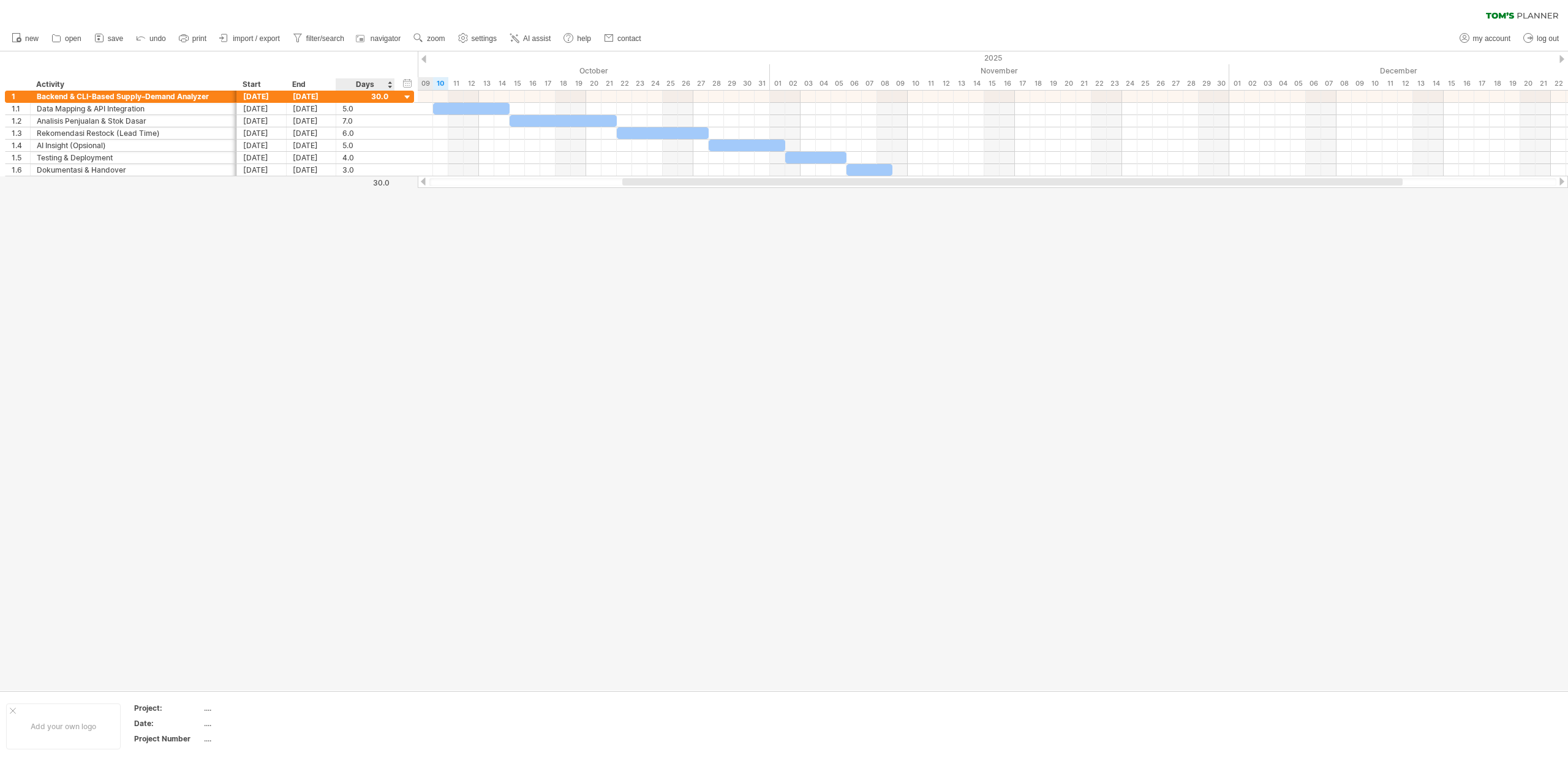
click at [356, 208] on div at bounding box center [784, 372] width 1568 height 640
click at [410, 88] on div "hide start/end/duration show start/end/duration" at bounding box center [407, 83] width 11 height 13
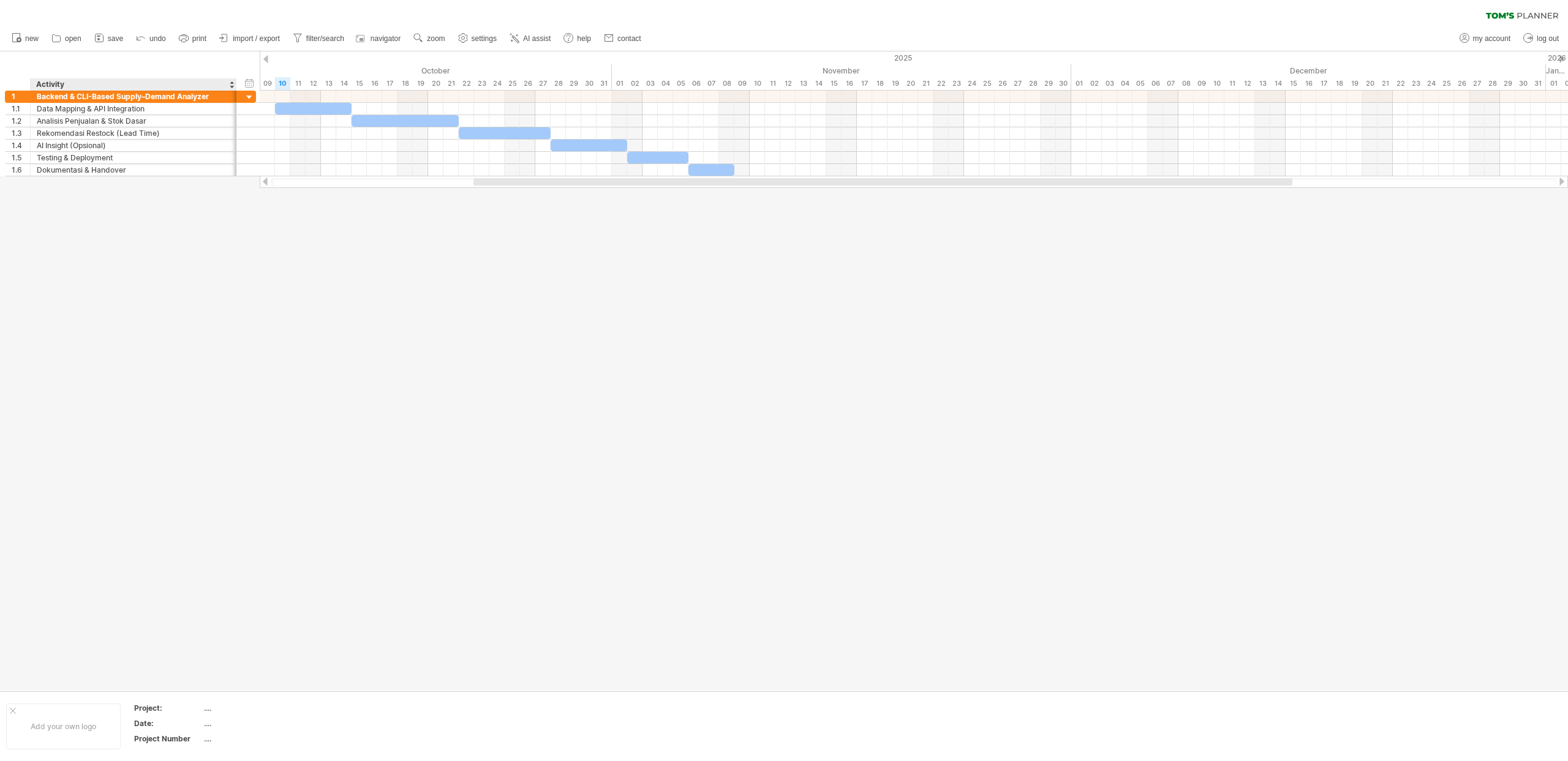
click at [241, 266] on div at bounding box center [784, 372] width 1568 height 640
click at [520, 185] on div at bounding box center [914, 182] width 1285 height 8
